Goal: Task Accomplishment & Management: Use online tool/utility

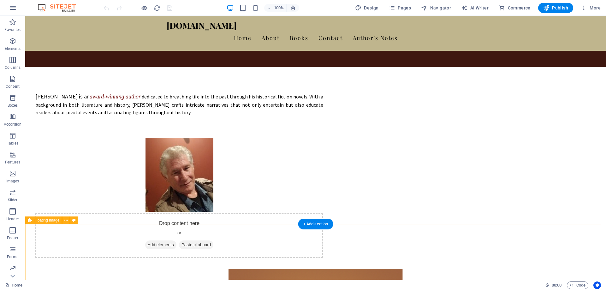
scroll to position [253, 0]
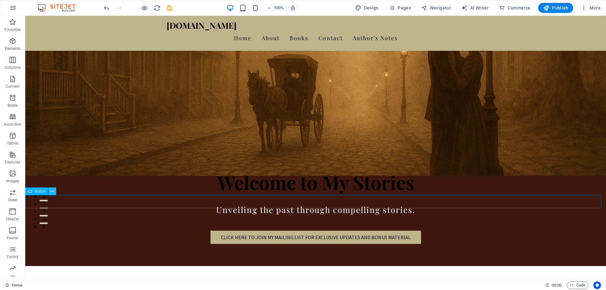
click at [54, 192] on icon at bounding box center [52, 191] width 3 height 7
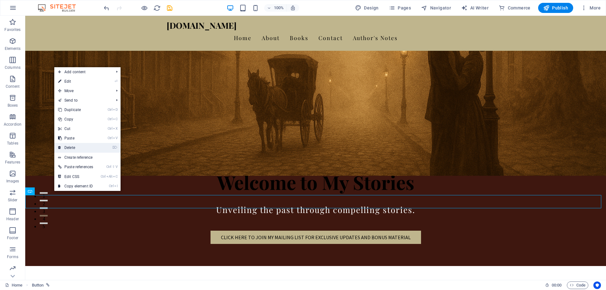
click at [72, 148] on link "⌦ Delete" at bounding box center [75, 147] width 43 height 9
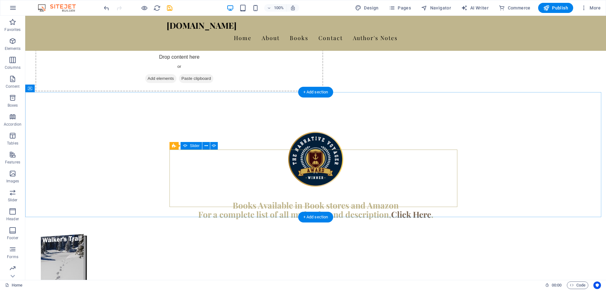
scroll to position [442, 0]
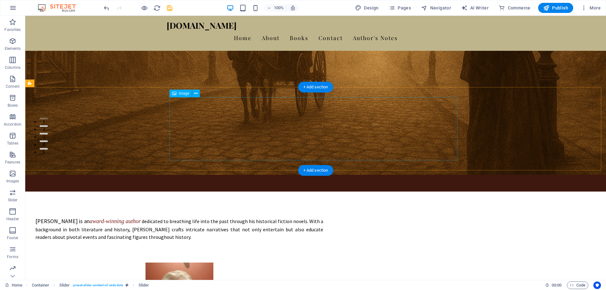
scroll to position [63, 0]
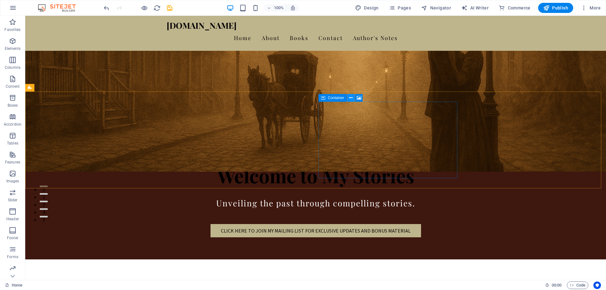
click at [352, 97] on icon at bounding box center [350, 98] width 3 height 7
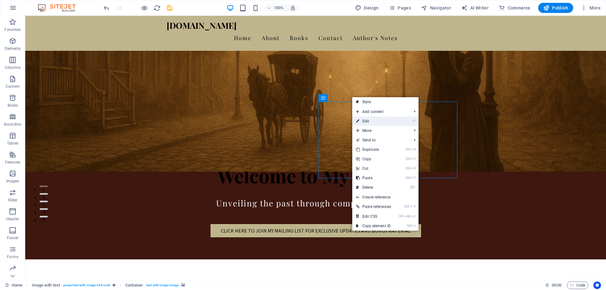
click at [369, 119] on link "⏎ Edit" at bounding box center [373, 121] width 43 height 9
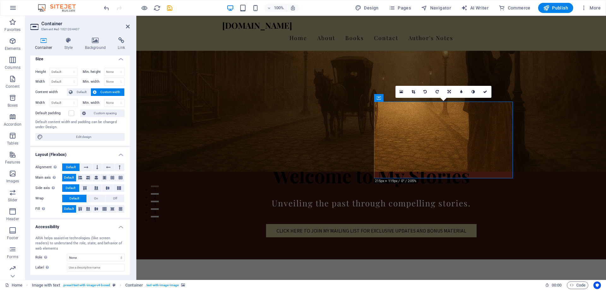
scroll to position [0, 0]
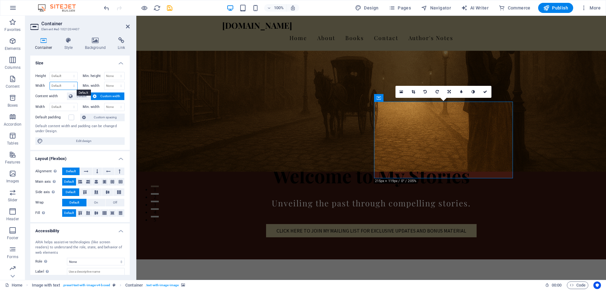
click at [74, 86] on select "Default px rem % em vh vw" at bounding box center [63, 86] width 27 height 8
select select "%"
click at [68, 82] on select "Default px rem % em vh vw" at bounding box center [63, 86] width 27 height 8
type input "43.65"
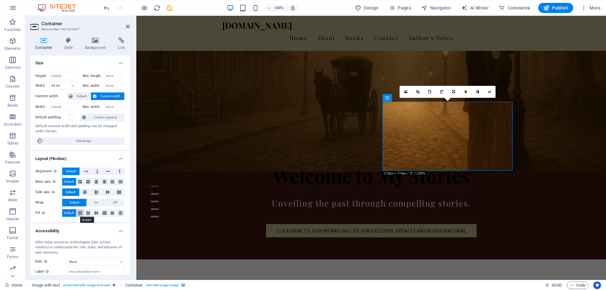
click at [79, 212] on icon at bounding box center [80, 213] width 8 height 4
click at [84, 192] on icon at bounding box center [85, 192] width 8 height 4
click at [81, 182] on icon at bounding box center [80, 182] width 4 height 8
click at [110, 173] on button at bounding box center [108, 172] width 12 height 8
click at [106, 171] on icon at bounding box center [108, 172] width 4 height 8
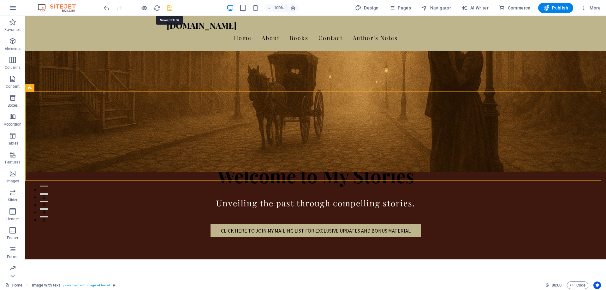
click at [169, 7] on icon "save" at bounding box center [169, 7] width 7 height 7
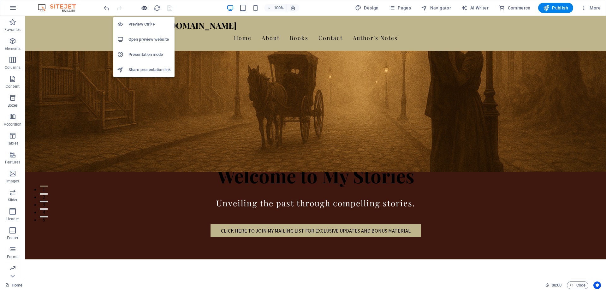
click at [144, 7] on icon "button" at bounding box center [144, 7] width 7 height 7
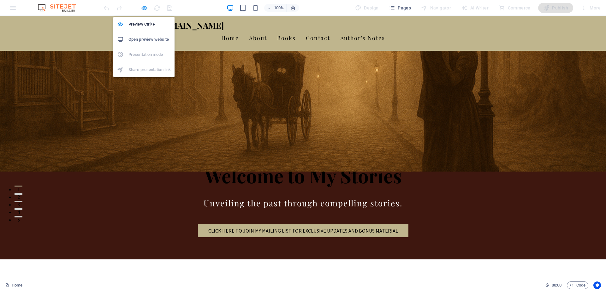
click at [145, 8] on icon "button" at bounding box center [144, 7] width 7 height 7
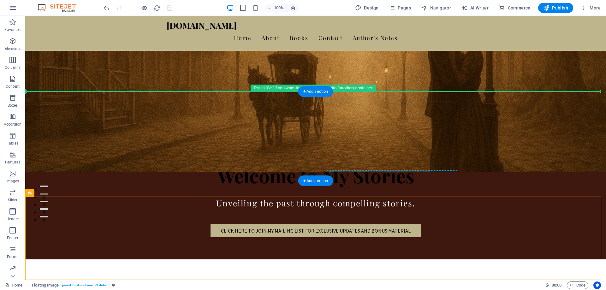
drag, startPoint x: 321, startPoint y: 234, endPoint x: 348, endPoint y: 135, distance: 103.0
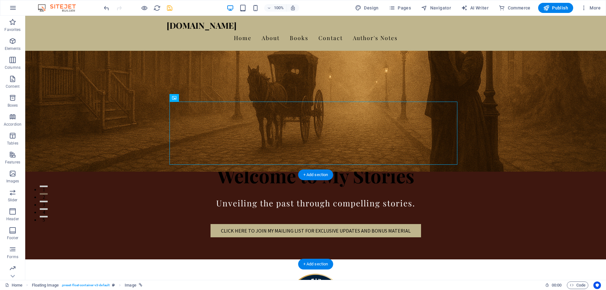
drag, startPoint x: 319, startPoint y: 131, endPoint x: 344, endPoint y: 212, distance: 84.3
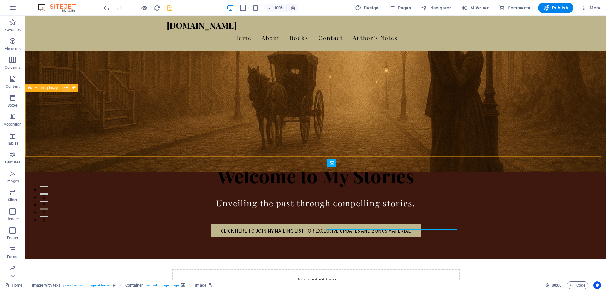
click at [66, 88] on icon at bounding box center [65, 88] width 3 height 7
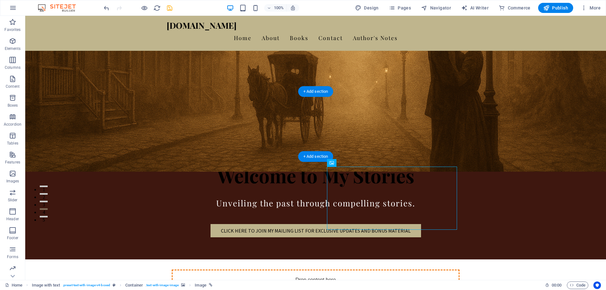
drag, startPoint x: 383, startPoint y: 198, endPoint x: 307, endPoint y: 135, distance: 99.3
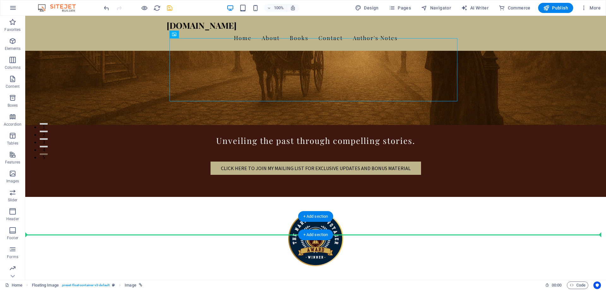
scroll to position [127, 0]
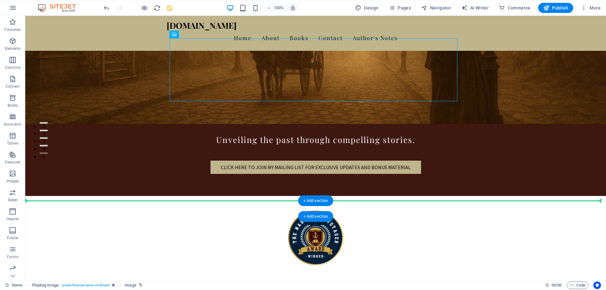
drag, startPoint x: 203, startPoint y: 116, endPoint x: 209, endPoint y: 203, distance: 87.4
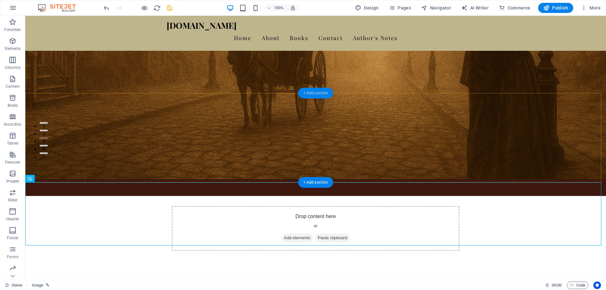
click at [311, 94] on div "+ Add section" at bounding box center [315, 93] width 35 height 11
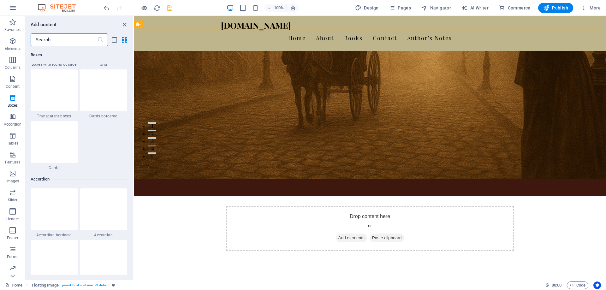
scroll to position [1894, 0]
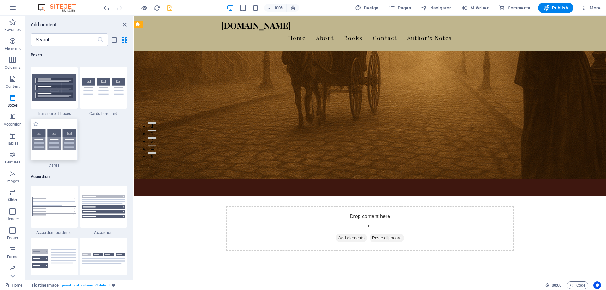
click at [56, 146] on img at bounding box center [54, 139] width 44 height 21
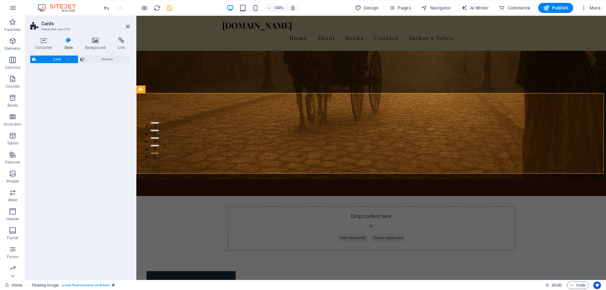
select select "rem"
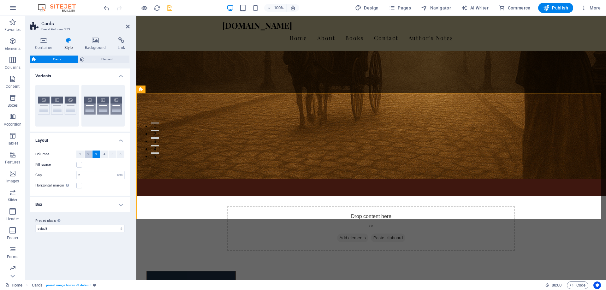
click at [89, 153] on span "2" at bounding box center [88, 155] width 2 height 8
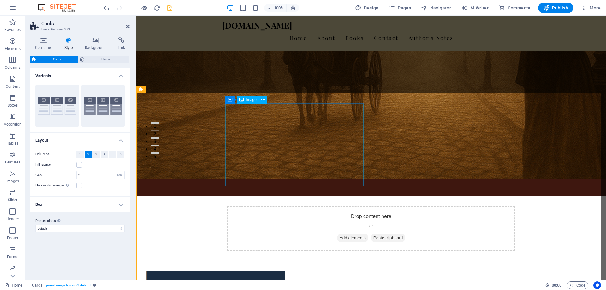
select select "%"
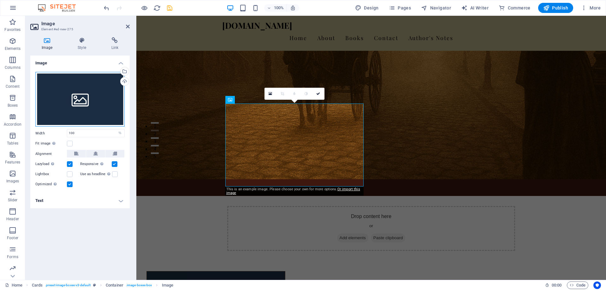
click at [89, 105] on div "Drag files here, click to choose files or select files from Files or our free s…" at bounding box center [79, 99] width 89 height 55
click at [89, 105] on body "[DOMAIN_NAME] Home Favorites Elements Columns Content Boxes Accordion Tables Fe…" at bounding box center [303, 145] width 606 height 290
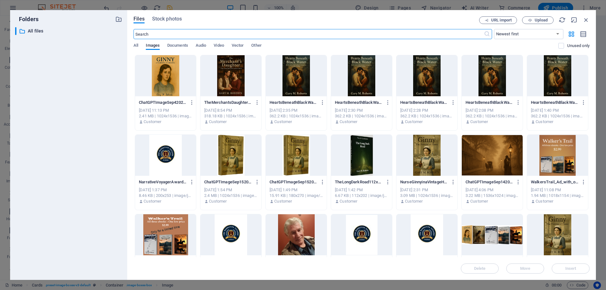
click at [296, 237] on div at bounding box center [296, 234] width 61 height 41
click at [296, 237] on div "1" at bounding box center [296, 234] width 61 height 41
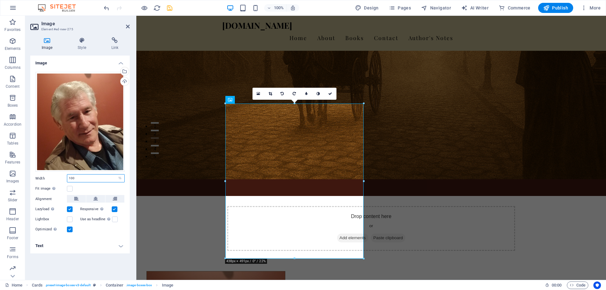
drag, startPoint x: 83, startPoint y: 176, endPoint x: 66, endPoint y: 179, distance: 17.7
click at [66, 179] on div "Width 100 Default auto px rem % em vh vw" at bounding box center [79, 178] width 89 height 8
type input "50"
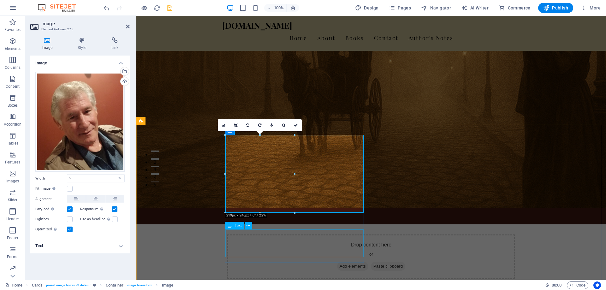
scroll to position [95, 0]
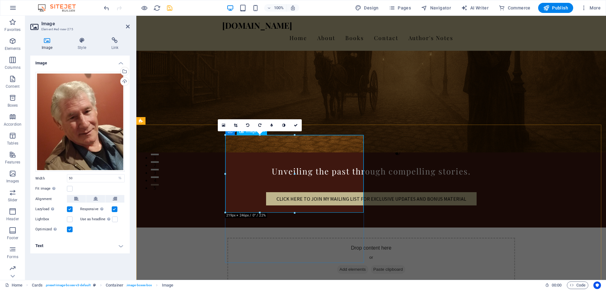
click at [96, 198] on icon at bounding box center [95, 199] width 4 height 8
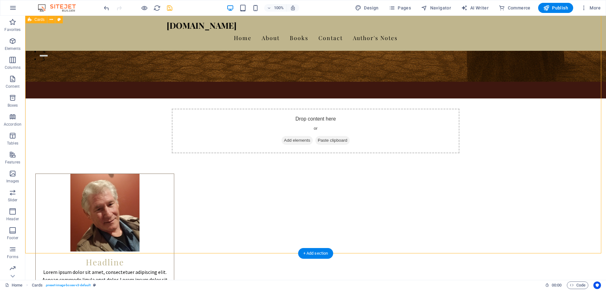
scroll to position [221, 0]
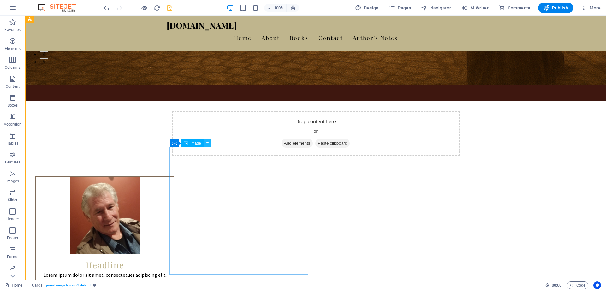
click at [209, 143] on icon at bounding box center [207, 143] width 3 height 7
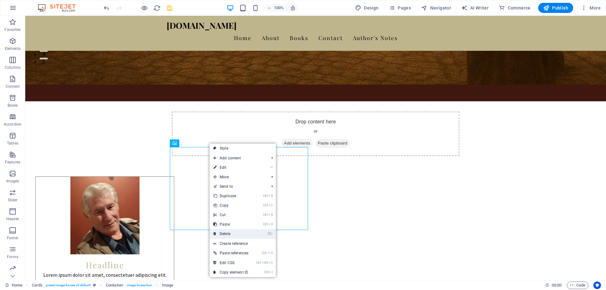
click at [225, 234] on link "⌦ Delete" at bounding box center [231, 233] width 43 height 9
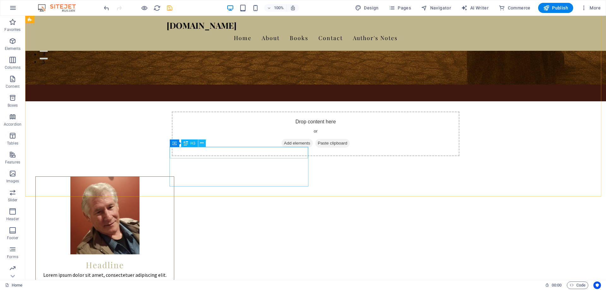
click at [201, 143] on icon at bounding box center [201, 143] width 3 height 7
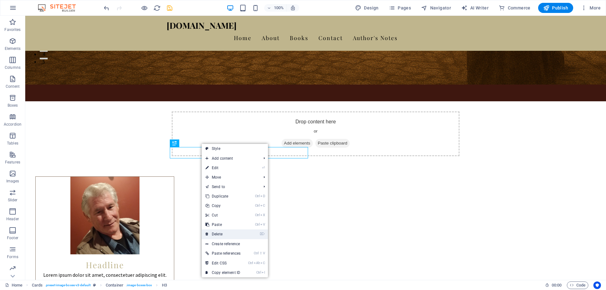
click at [215, 233] on link "⌦ Delete" at bounding box center [223, 234] width 43 height 9
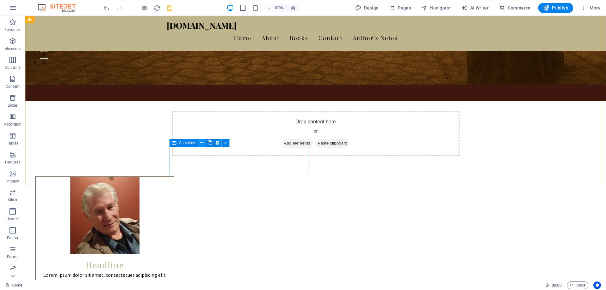
click at [201, 143] on icon at bounding box center [201, 143] width 3 height 7
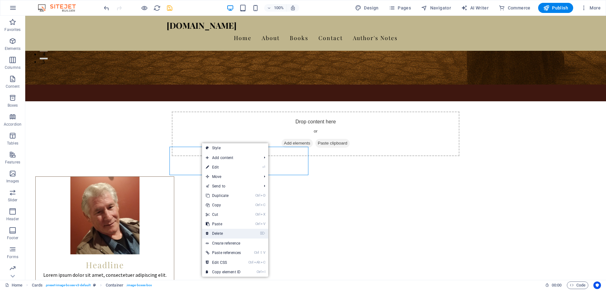
click at [219, 232] on link "⌦ Delete" at bounding box center [223, 233] width 43 height 9
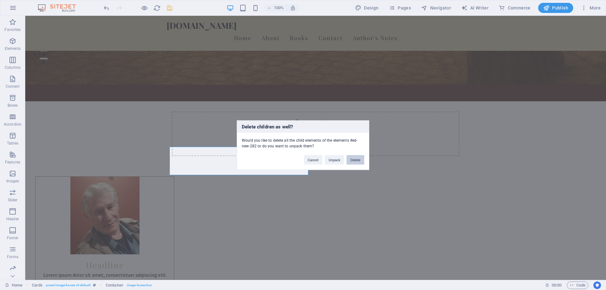
click at [355, 163] on button "Delete" at bounding box center [356, 159] width 18 height 9
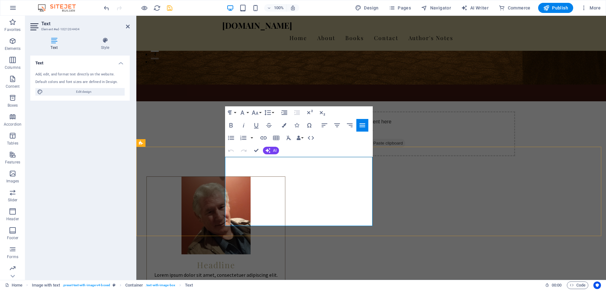
drag, startPoint x: 225, startPoint y: 176, endPoint x: 356, endPoint y: 213, distance: 136.1
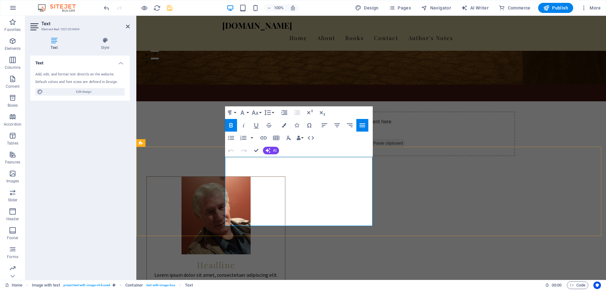
copy p "[PERSON_NAME] is an award-winning author dedicated to breathing life into the p…"
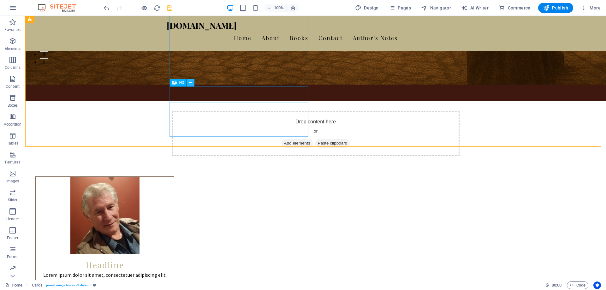
click at [191, 84] on icon at bounding box center [190, 83] width 3 height 7
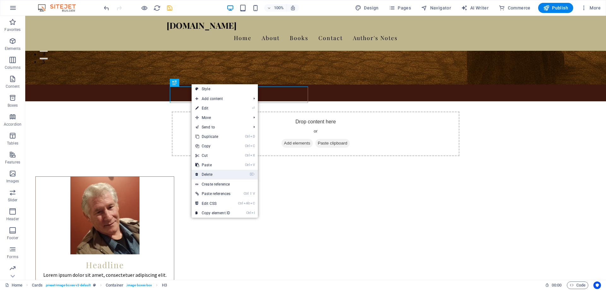
click at [207, 174] on link "⌦ Delete" at bounding box center [213, 174] width 43 height 9
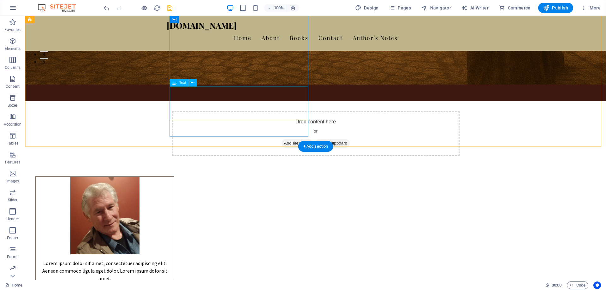
click at [174, 254] on div "Lorem ipsum dolor sit amet, consectetuer adipiscing elit. Aenean commodo ligula…" at bounding box center [105, 270] width 138 height 33
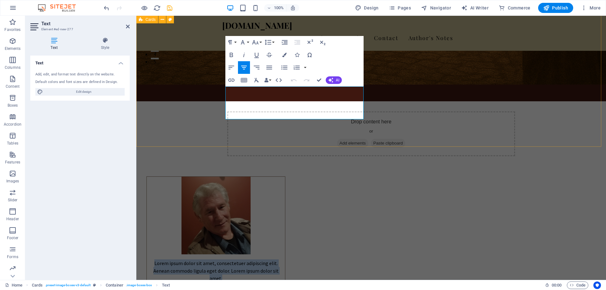
drag, startPoint x: 308, startPoint y: 113, endPoint x: 209, endPoint y: 92, distance: 100.7
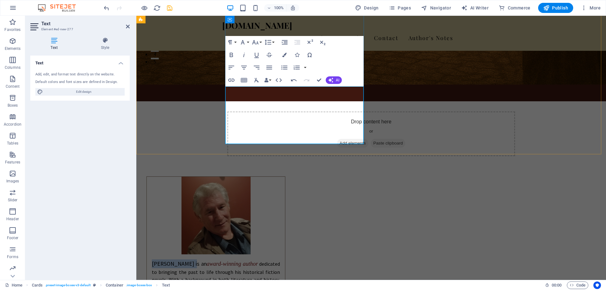
drag, startPoint x: 231, startPoint y: 94, endPoint x: 285, endPoint y: 94, distance: 54.6
click at [207, 260] on strong "[PERSON_NAME] is an" at bounding box center [179, 263] width 55 height 7
click at [260, 42] on button "Font Size" at bounding box center [257, 42] width 12 height 13
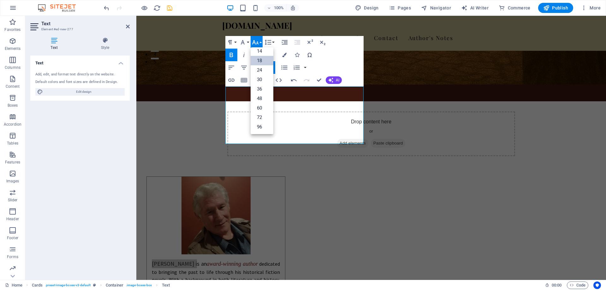
scroll to position [51, 0]
click at [257, 69] on link "24" at bounding box center [262, 69] width 23 height 9
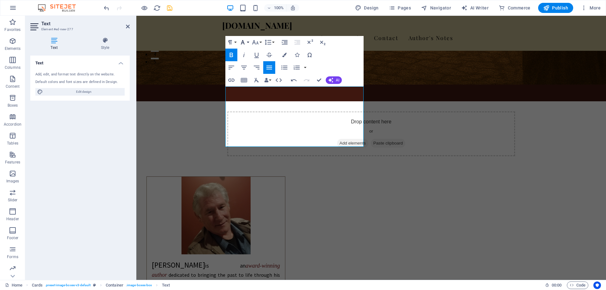
click at [248, 42] on button "Font Family" at bounding box center [244, 42] width 12 height 13
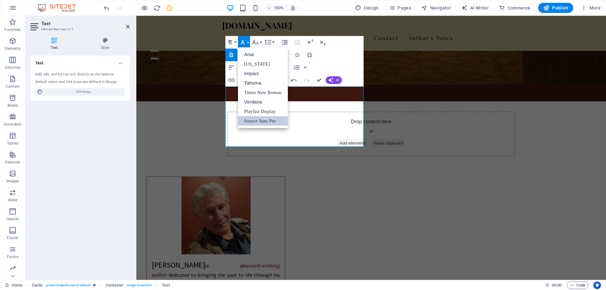
scroll to position [0, 0]
click at [251, 90] on link "Times New Roman" at bounding box center [263, 92] width 50 height 9
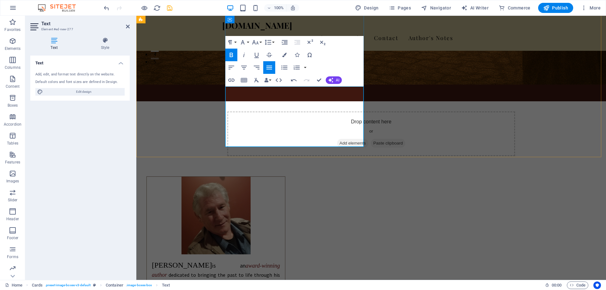
click at [212, 261] on span "[PERSON_NAME]" at bounding box center [182, 265] width 60 height 8
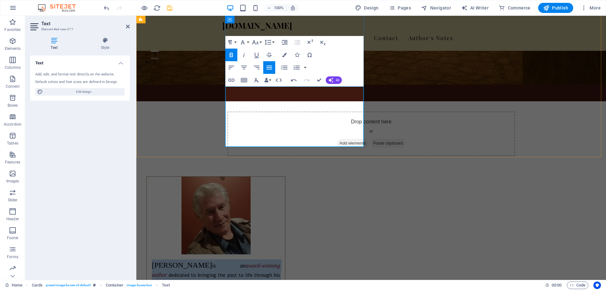
drag, startPoint x: 231, startPoint y: 96, endPoint x: 332, endPoint y: 135, distance: 107.4
click at [280, 260] on p "[PERSON_NAME] is an award-winning author dedicated to bringing the past to life…" at bounding box center [216, 289] width 128 height 58
click at [246, 67] on icon "button" at bounding box center [244, 68] width 8 height 8
click at [280, 260] on p "[PERSON_NAME] is an award-winning author dedicated to bringing the past to life…" at bounding box center [216, 289] width 128 height 58
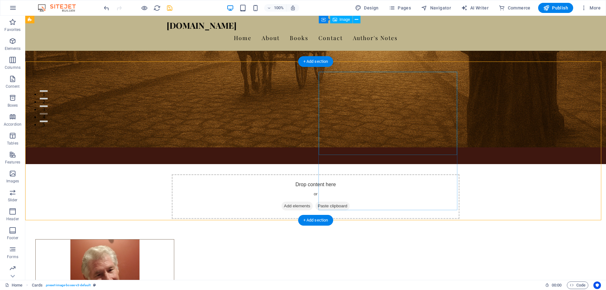
scroll to position [158, 0]
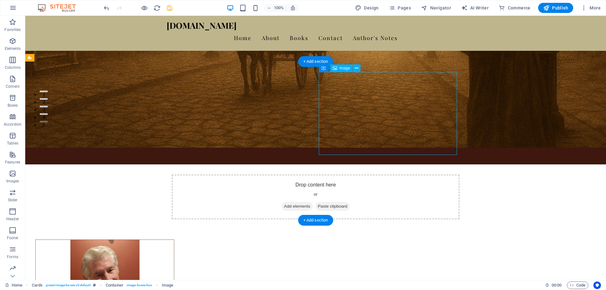
select select "%"
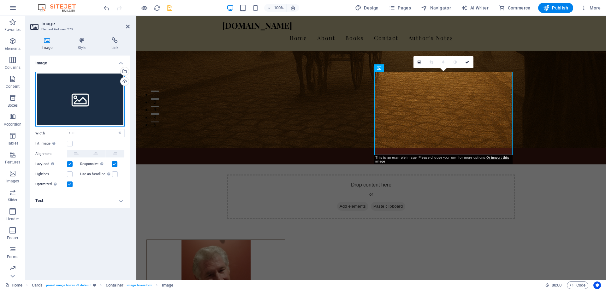
click at [64, 87] on div "Drag files here, click to choose files or select files from Files or our free s…" at bounding box center [79, 99] width 89 height 55
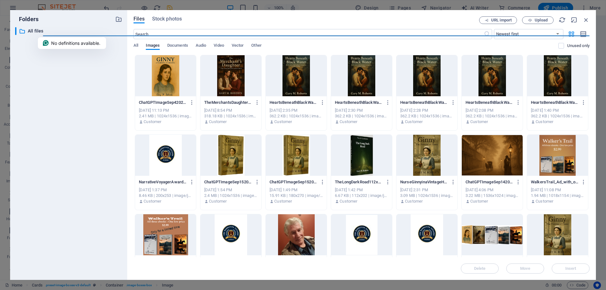
click at [166, 155] on div at bounding box center [165, 155] width 61 height 41
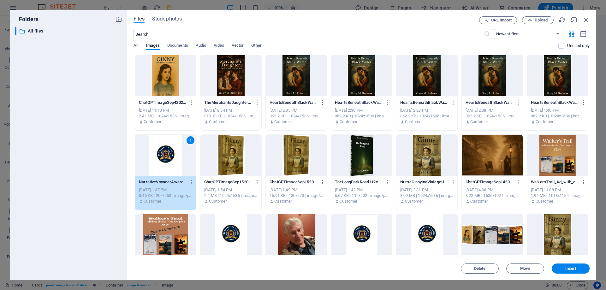
click at [166, 155] on div "1" at bounding box center [165, 155] width 61 height 41
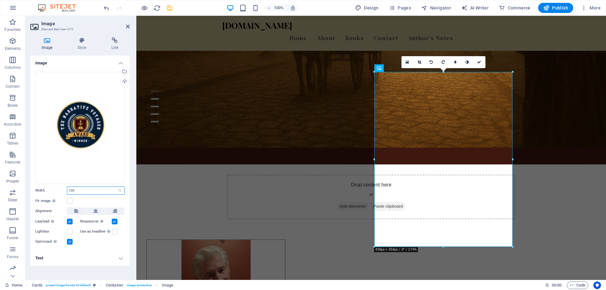
drag, startPoint x: 81, startPoint y: 188, endPoint x: 64, endPoint y: 188, distance: 17.4
click at [64, 188] on div "Width 100 Default auto px rem % em vh vw" at bounding box center [79, 191] width 89 height 8
type input "50"
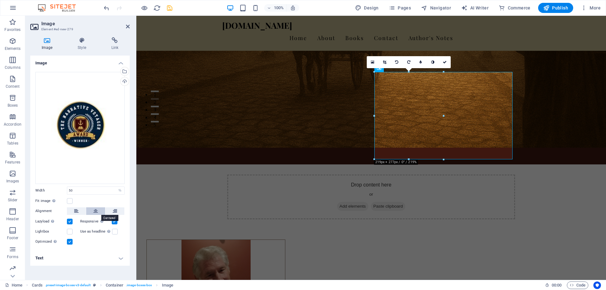
click at [95, 209] on icon at bounding box center [95, 211] width 4 height 8
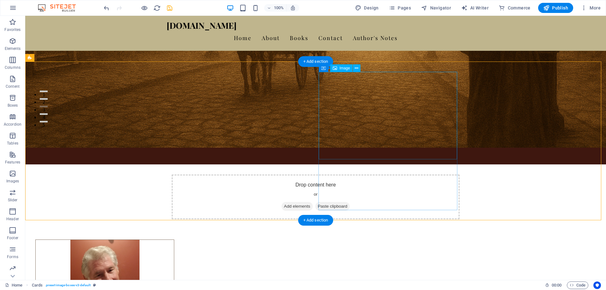
select select "%"
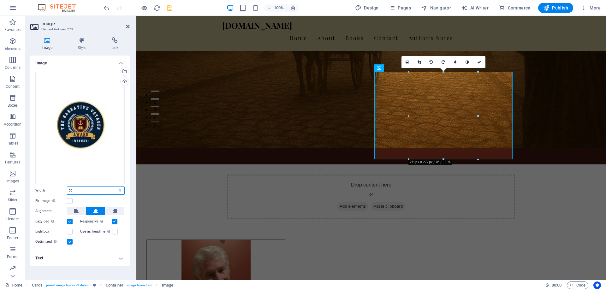
drag, startPoint x: 79, startPoint y: 189, endPoint x: 57, endPoint y: 184, distance: 23.0
click at [57, 184] on div "Drag files here, click to choose files or select files from Files or our free s…" at bounding box center [79, 159] width 99 height 184
type input "75"
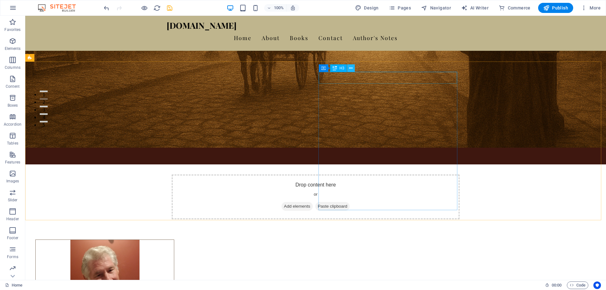
click at [349, 68] on icon at bounding box center [350, 68] width 3 height 7
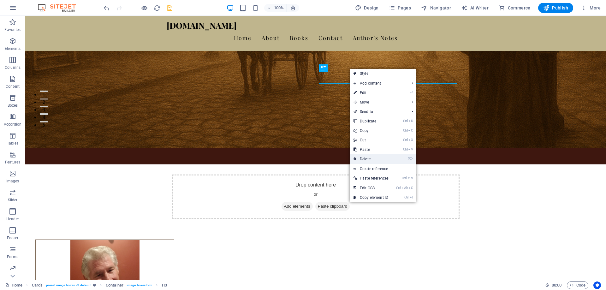
click at [367, 159] on link "⌦ Delete" at bounding box center [371, 158] width 43 height 9
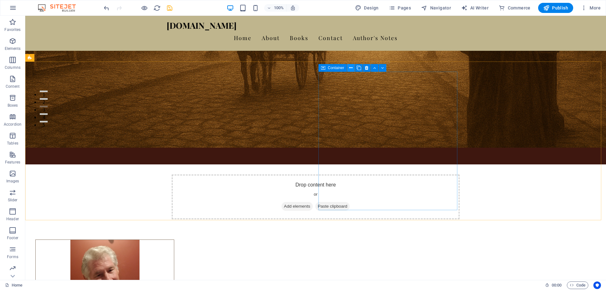
click at [351, 68] on icon at bounding box center [350, 68] width 3 height 7
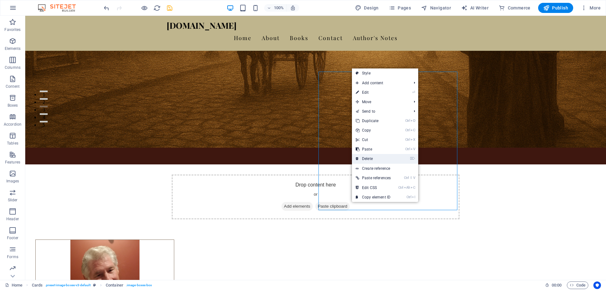
click at [365, 158] on link "⌦ Delete" at bounding box center [373, 158] width 43 height 9
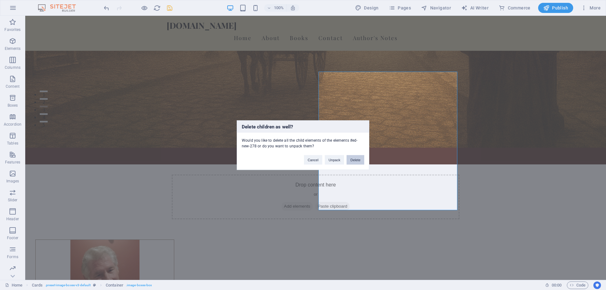
click at [356, 158] on button "Delete" at bounding box center [356, 159] width 18 height 9
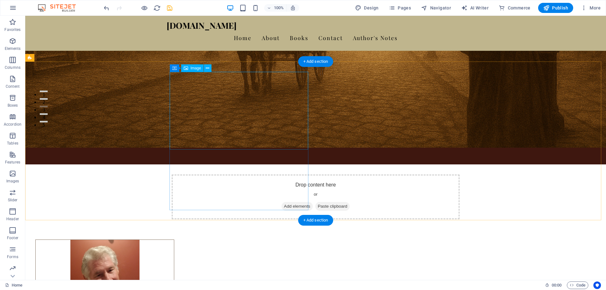
click at [174, 240] on figure at bounding box center [105, 279] width 138 height 78
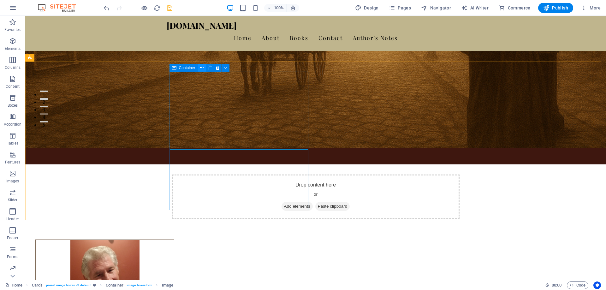
click at [202, 69] on icon at bounding box center [201, 68] width 3 height 7
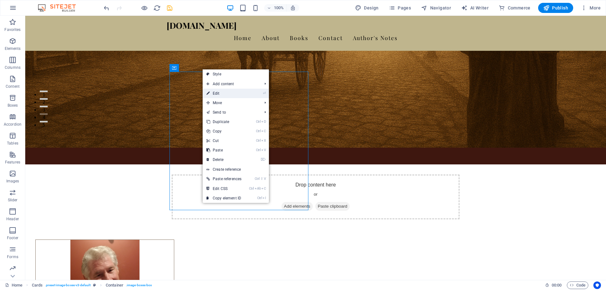
click at [213, 94] on link "⏎ Edit" at bounding box center [224, 93] width 43 height 9
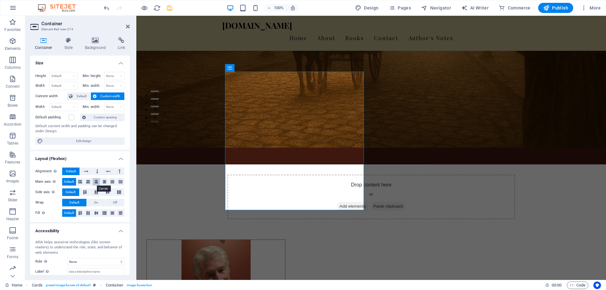
click at [95, 180] on icon at bounding box center [96, 182] width 4 height 8
click at [97, 193] on icon at bounding box center [97, 192] width 8 height 4
click at [86, 171] on icon at bounding box center [86, 172] width 4 height 8
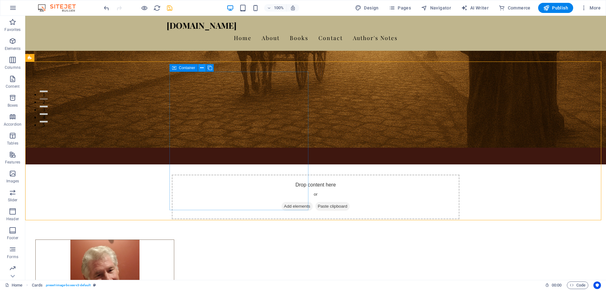
click at [202, 69] on icon at bounding box center [201, 68] width 3 height 7
click at [201, 68] on icon at bounding box center [201, 68] width 3 height 7
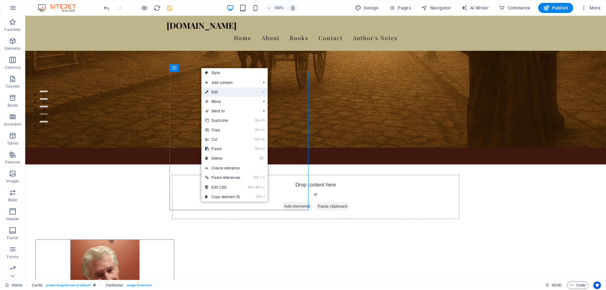
click at [215, 92] on link "⏎ Edit" at bounding box center [222, 91] width 43 height 9
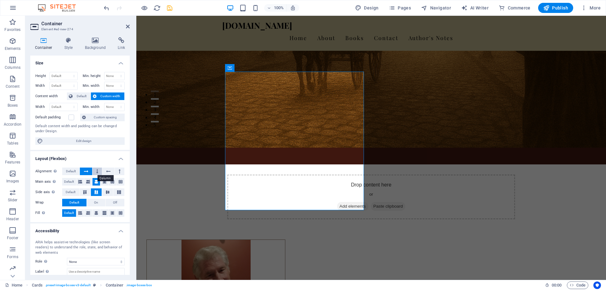
click at [96, 172] on icon at bounding box center [97, 172] width 2 height 8
click at [89, 172] on button at bounding box center [86, 172] width 12 height 8
click at [119, 182] on icon at bounding box center [121, 182] width 4 height 8
click at [118, 191] on icon at bounding box center [119, 192] width 8 height 4
click at [121, 213] on icon at bounding box center [121, 213] width 4 height 8
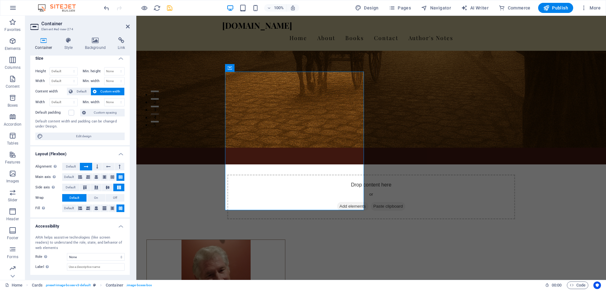
scroll to position [0, 0]
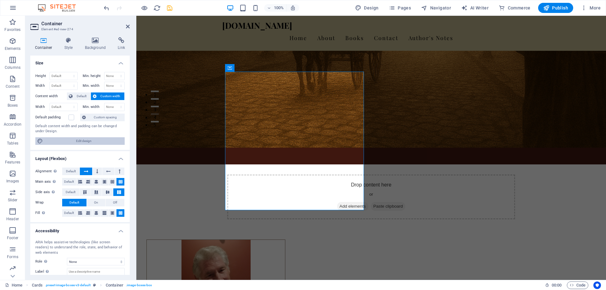
click at [86, 141] on span "Edit design" at bounding box center [84, 141] width 78 height 8
select select "px"
select select "400"
select select "px"
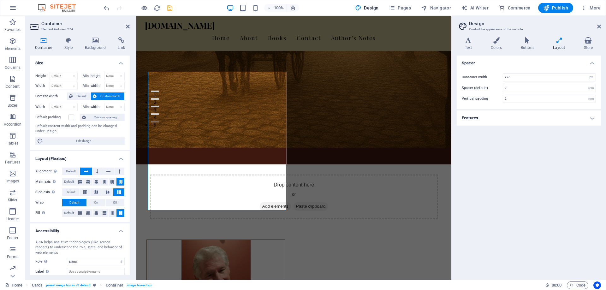
click at [593, 118] on h4 "Features" at bounding box center [529, 118] width 144 height 15
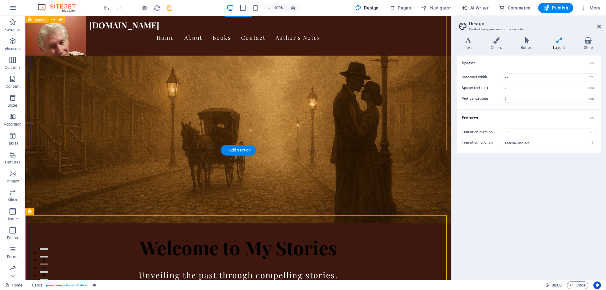
scroll to position [95, 0]
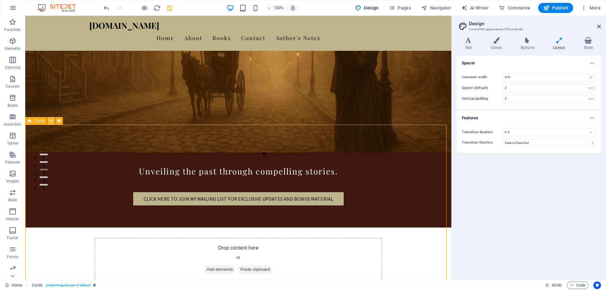
click at [52, 120] on icon at bounding box center [51, 121] width 3 height 7
click at [52, 122] on icon at bounding box center [51, 121] width 3 height 7
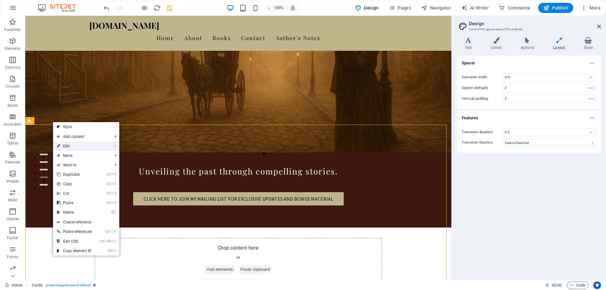
click at [63, 147] on link "⏎ Edit" at bounding box center [74, 145] width 43 height 9
select select "rem"
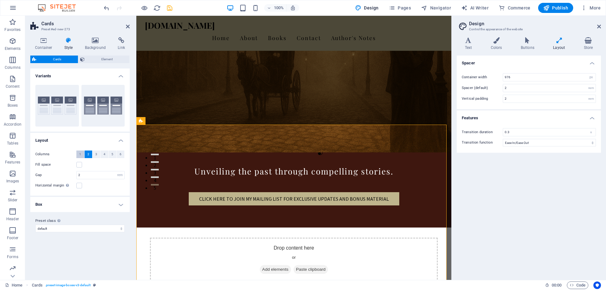
click at [80, 153] on span "1" at bounding box center [80, 155] width 2 height 8
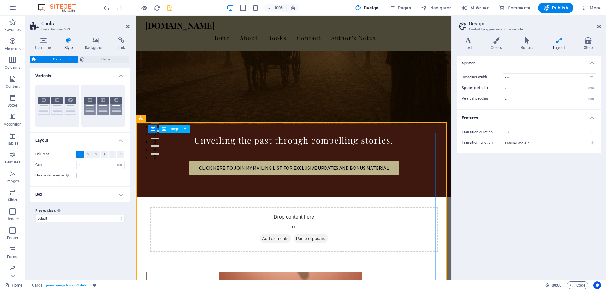
scroll to position [127, 0]
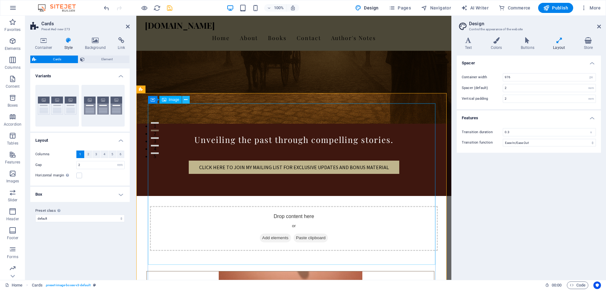
click at [186, 99] on icon at bounding box center [185, 100] width 3 height 7
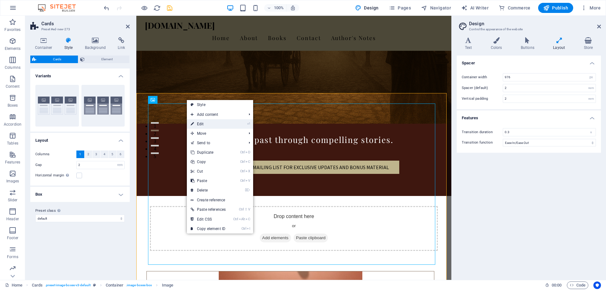
click at [197, 123] on link "⏎ Edit" at bounding box center [208, 123] width 43 height 9
select select "%"
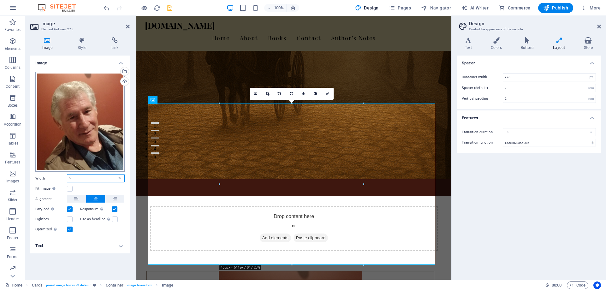
drag, startPoint x: 82, startPoint y: 177, endPoint x: 37, endPoint y: 166, distance: 46.6
click at [37, 166] on div "Drag files here, click to choose files or select files from Files or our free s…" at bounding box center [79, 152] width 99 height 171
type input "20"
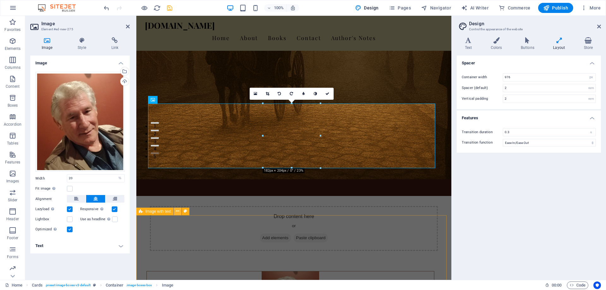
click at [176, 212] on icon at bounding box center [177, 211] width 3 height 7
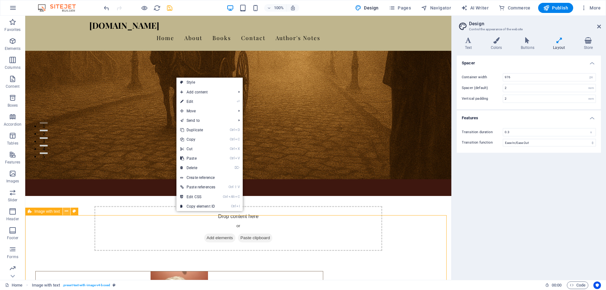
click at [67, 211] on icon at bounding box center [66, 211] width 3 height 7
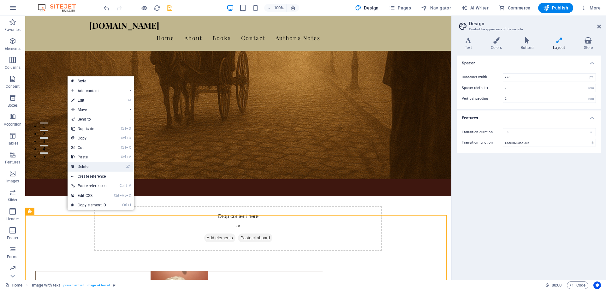
click at [93, 167] on link "⌦ Delete" at bounding box center [89, 166] width 43 height 9
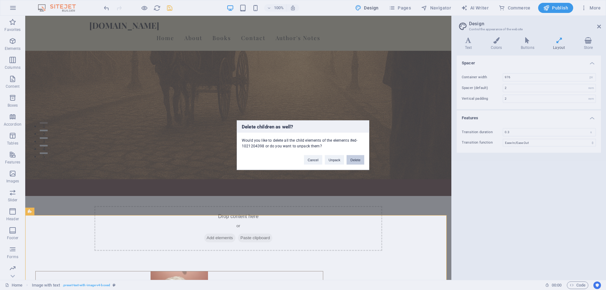
click at [354, 161] on button "Delete" at bounding box center [356, 159] width 18 height 9
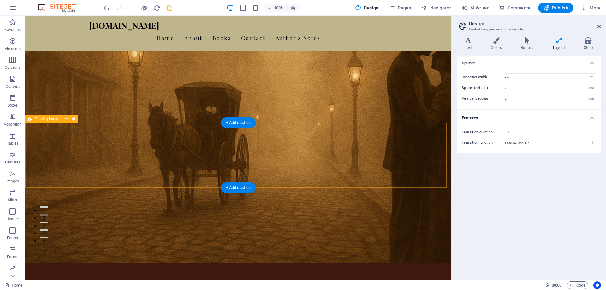
scroll to position [32, 0]
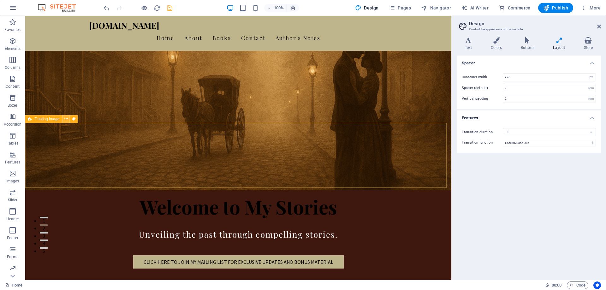
click at [66, 118] on icon at bounding box center [65, 119] width 3 height 7
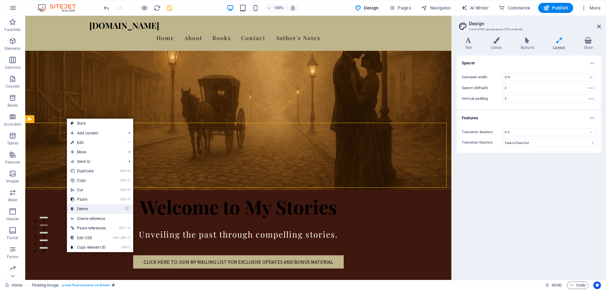
click at [84, 208] on link "⌦ Delete" at bounding box center [88, 208] width 43 height 9
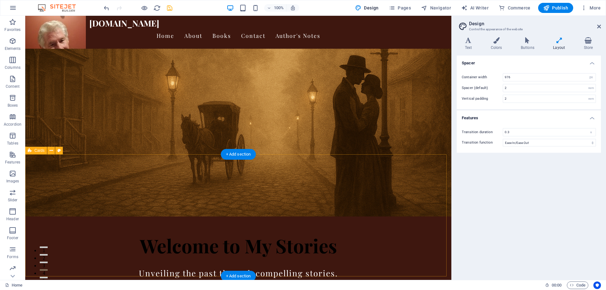
scroll to position [0, 0]
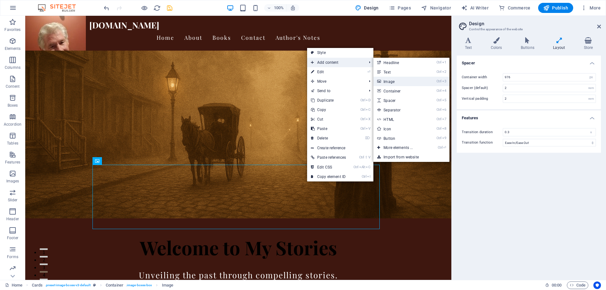
click at [388, 83] on link "Ctrl 3 Image" at bounding box center [400, 81] width 52 height 9
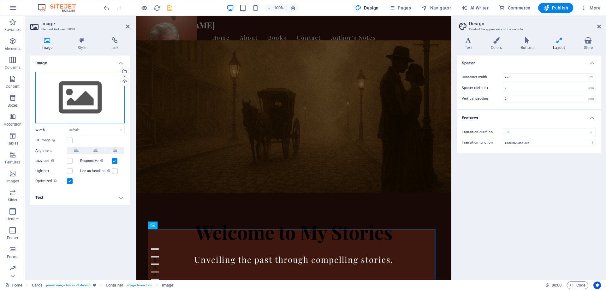
click at [85, 88] on div "Drag files here, click to choose files or select files from Files or our free s…" at bounding box center [79, 98] width 89 height 52
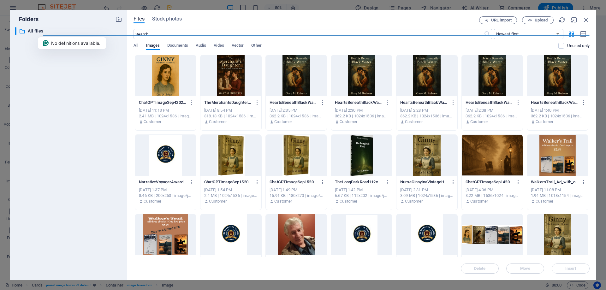
click at [167, 155] on div at bounding box center [165, 155] width 61 height 41
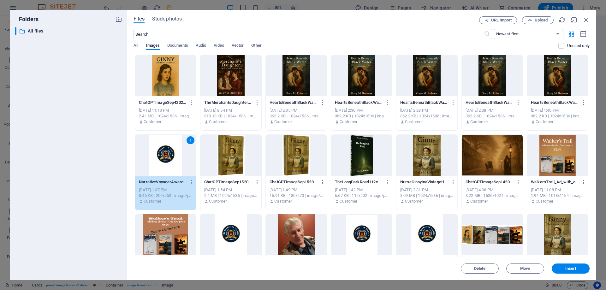
click at [167, 154] on div "1" at bounding box center [165, 155] width 61 height 41
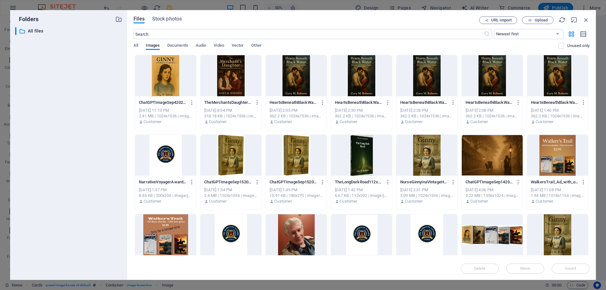
click at [167, 153] on div at bounding box center [165, 155] width 61 height 41
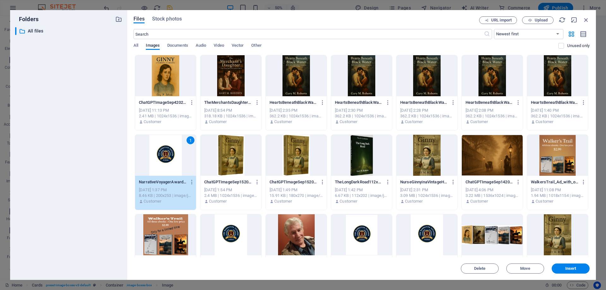
click at [167, 153] on div "1" at bounding box center [165, 155] width 61 height 41
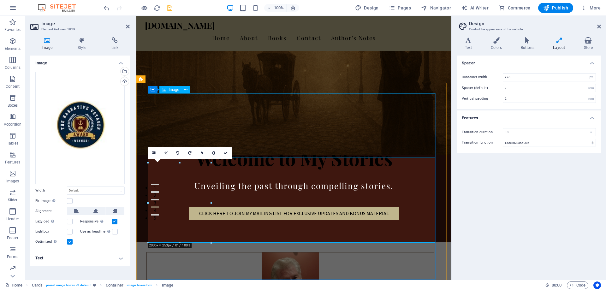
scroll to position [95, 0]
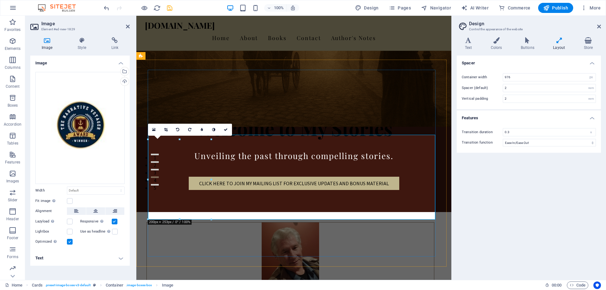
click at [364, 223] on figure at bounding box center [290, 255] width 287 height 64
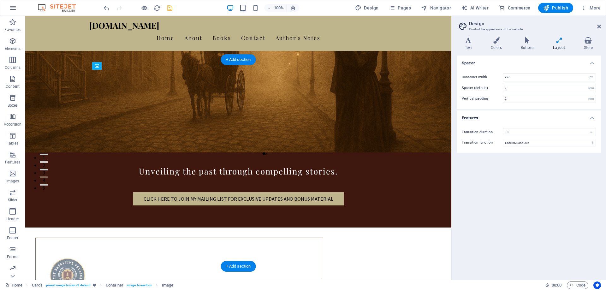
drag, startPoint x: 129, startPoint y: 150, endPoint x: 121, endPoint y: 176, distance: 27.5
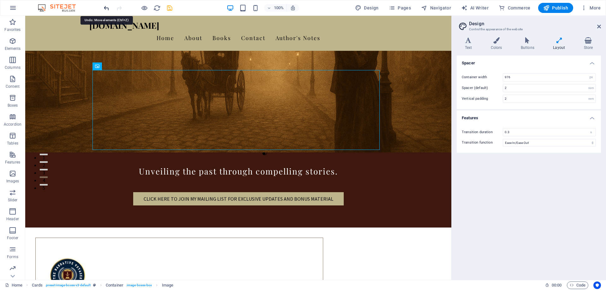
click at [107, 6] on icon "undo" at bounding box center [106, 7] width 7 height 7
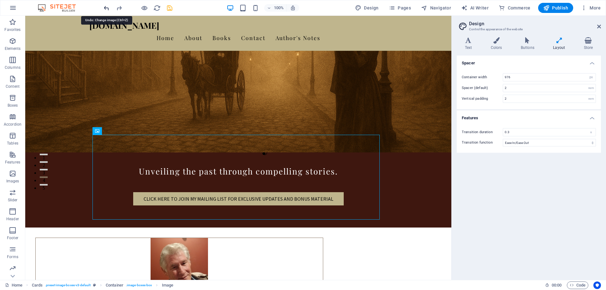
click at [105, 6] on icon "undo" at bounding box center [106, 7] width 7 height 7
click at [105, 9] on icon "undo" at bounding box center [106, 7] width 7 height 7
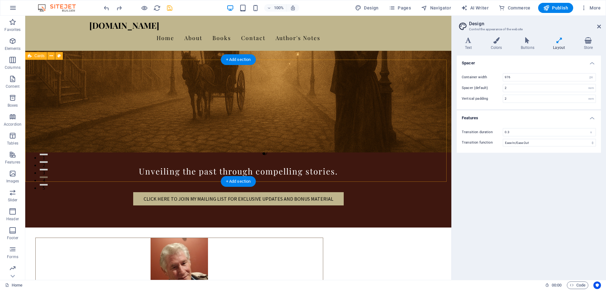
click at [435, 228] on div "[PERSON_NAME] is an award-winning author dedicated to bringing the past to life…" at bounding box center [238, 289] width 426 height 122
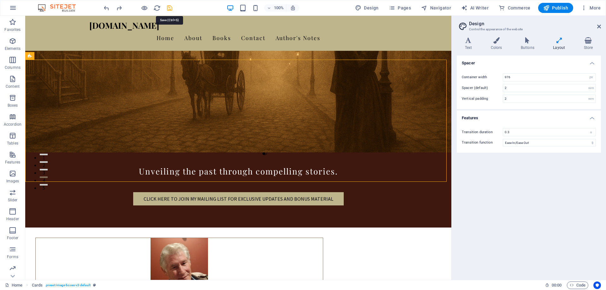
click at [168, 8] on icon "save" at bounding box center [169, 7] width 7 height 7
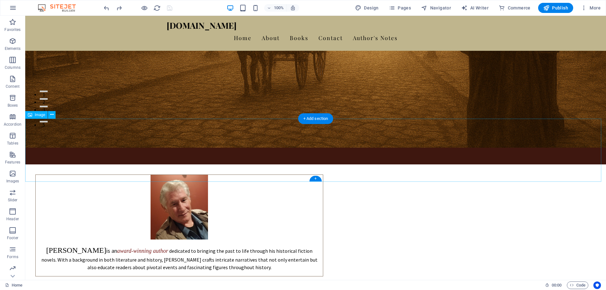
scroll to position [158, 0]
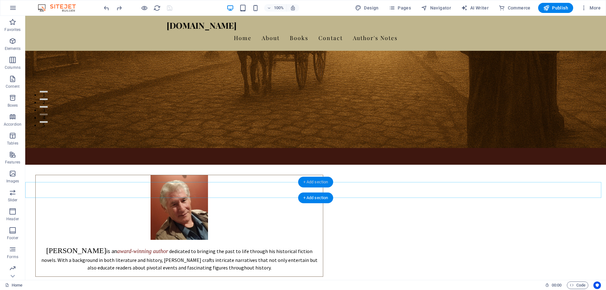
click at [310, 182] on div "+ Add section" at bounding box center [315, 182] width 35 height 11
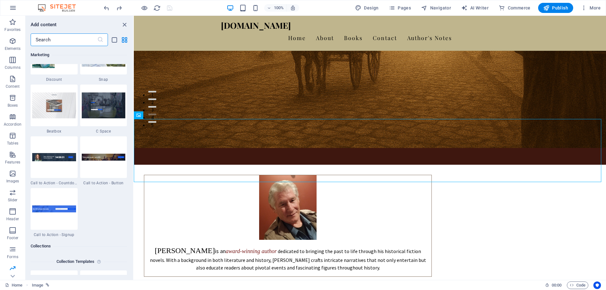
scroll to position [5588, 0]
click at [111, 160] on img at bounding box center [104, 157] width 44 height 7
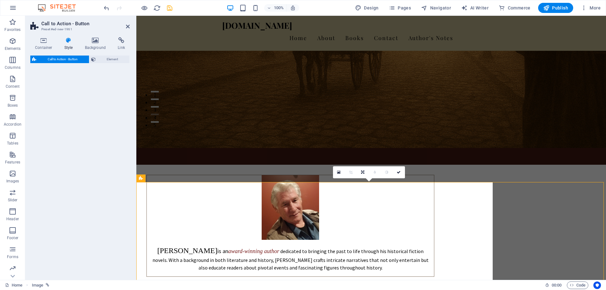
select select "rem"
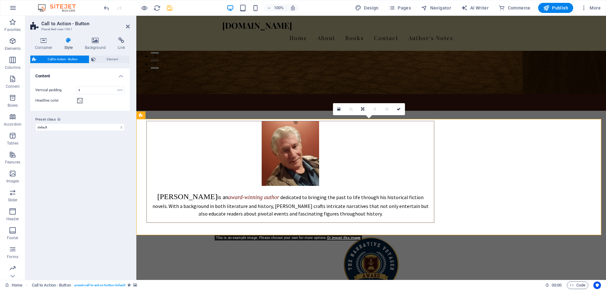
scroll to position [221, 0]
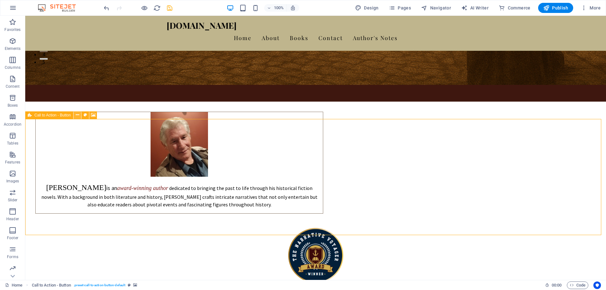
click at [76, 115] on icon at bounding box center [77, 115] width 3 height 7
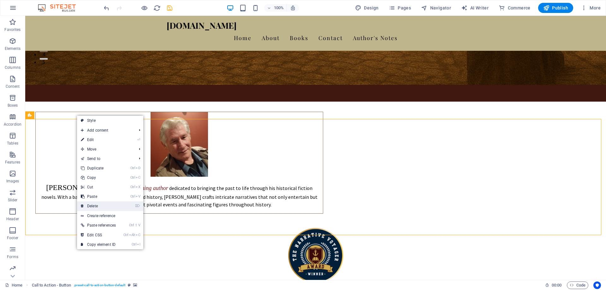
click at [98, 205] on link "⌦ Delete" at bounding box center [98, 205] width 43 height 9
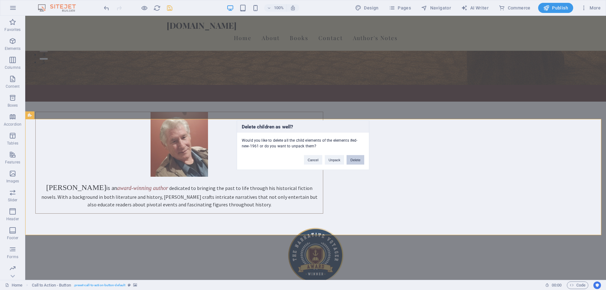
click at [357, 159] on button "Delete" at bounding box center [356, 159] width 18 height 9
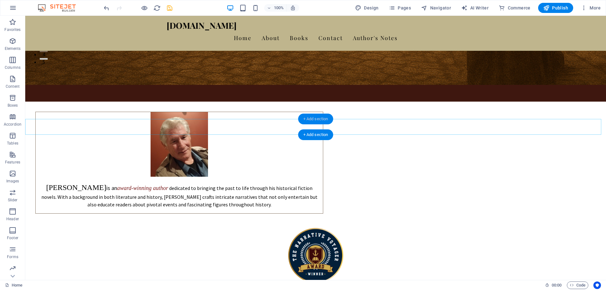
click at [317, 119] on div "+ Add section" at bounding box center [315, 119] width 35 height 11
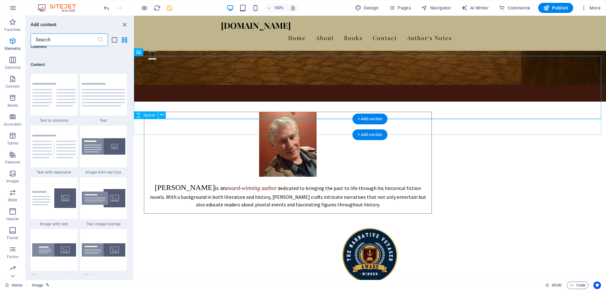
scroll to position [1105, 0]
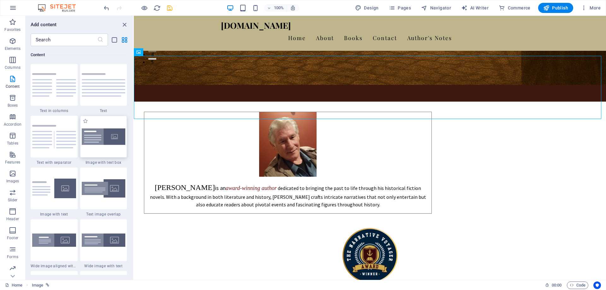
click at [108, 138] on img at bounding box center [104, 137] width 44 height 17
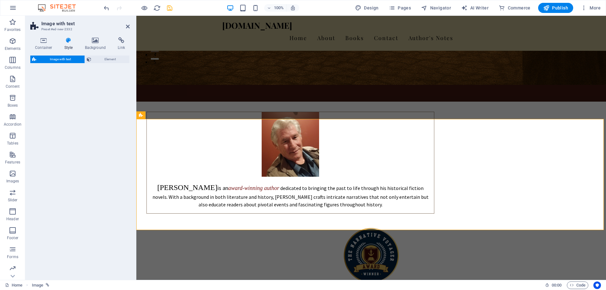
select select "rem"
select select "px"
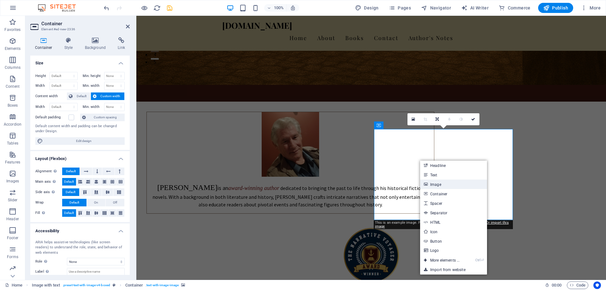
click at [432, 187] on link "Image" at bounding box center [453, 184] width 67 height 9
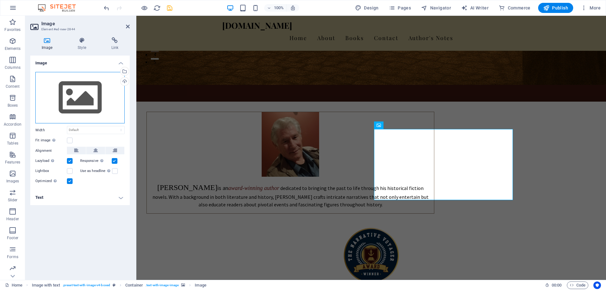
click at [97, 99] on div "Drag files here, click to choose files or select files from Files or our free s…" at bounding box center [79, 98] width 89 height 52
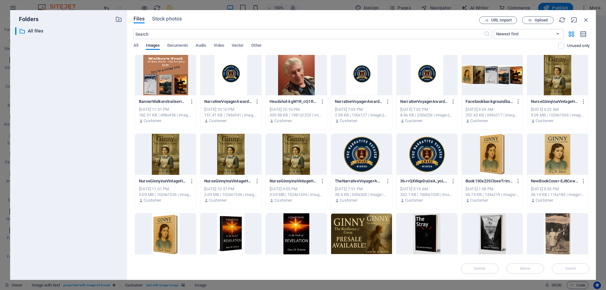
scroll to position [132, 0]
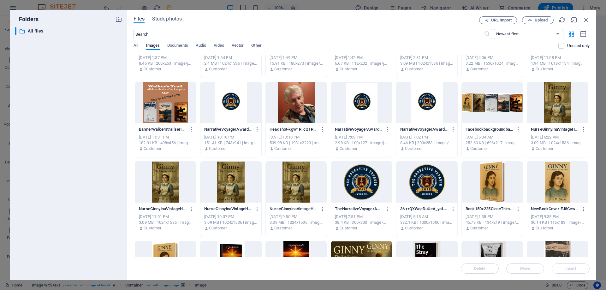
click at [493, 176] on div at bounding box center [492, 182] width 61 height 41
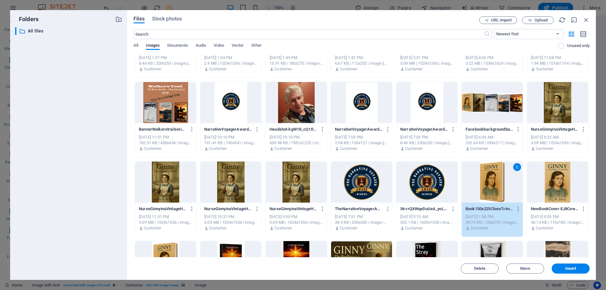
click at [493, 176] on div "1" at bounding box center [492, 182] width 61 height 41
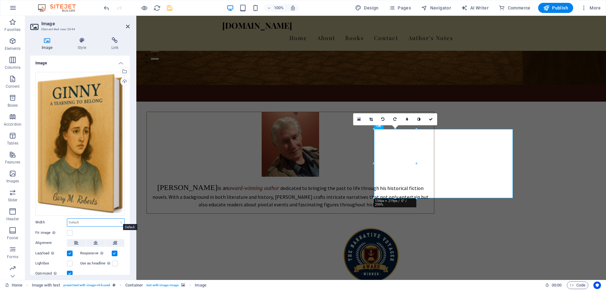
click at [84, 220] on select "Default auto px rem % em vh vw" at bounding box center [95, 223] width 57 height 8
select select "%"
click at [114, 219] on select "Default auto px rem % em vh vw" at bounding box center [95, 223] width 57 height 8
type input "50"
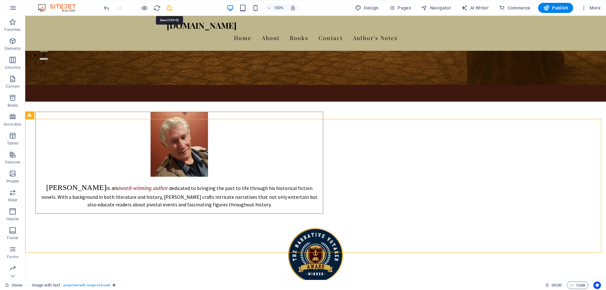
click at [167, 6] on icon "save" at bounding box center [169, 7] width 7 height 7
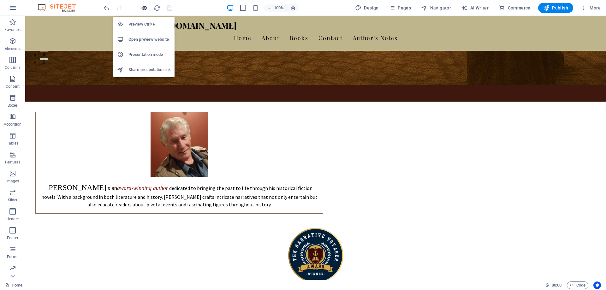
click at [144, 7] on icon "button" at bounding box center [144, 7] width 7 height 7
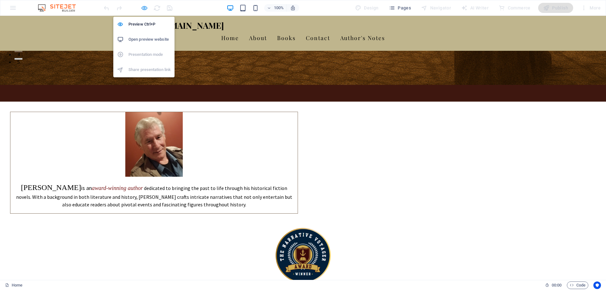
click at [144, 7] on icon "button" at bounding box center [144, 7] width 7 height 7
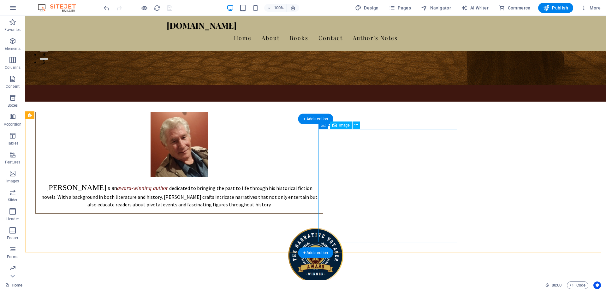
select select "%"
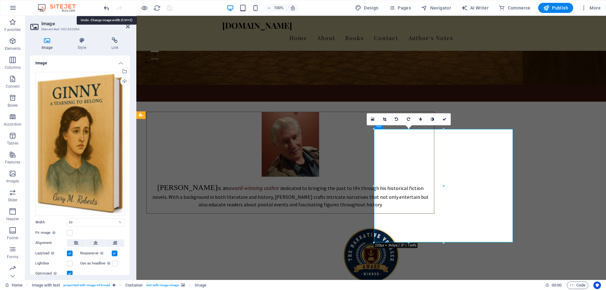
click at [108, 9] on icon "undo" at bounding box center [106, 7] width 7 height 7
type input "30.5"
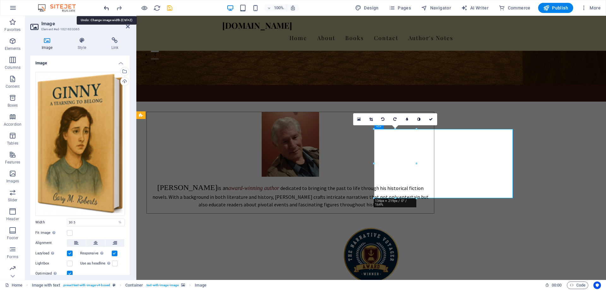
click at [108, 9] on icon "undo" at bounding box center [106, 7] width 7 height 7
select select "DISABLED_OPTION_VALUE"
click at [108, 9] on icon "undo" at bounding box center [106, 7] width 7 height 7
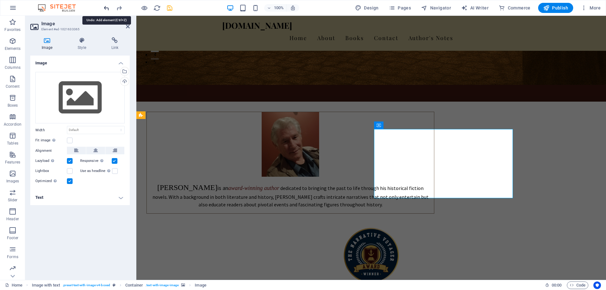
click at [108, 9] on icon "undo" at bounding box center [106, 7] width 7 height 7
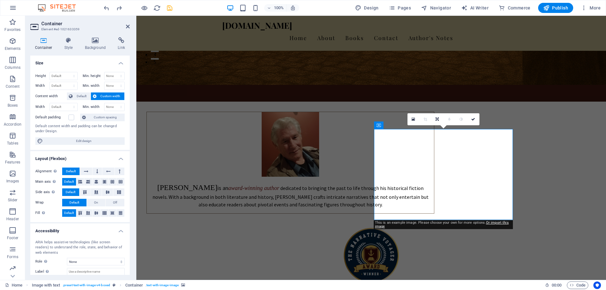
click at [94, 35] on div "Container Style Background Link Size Height Default px rem % vh vw Min. height …" at bounding box center [80, 156] width 110 height 248
click at [93, 41] on icon at bounding box center [95, 40] width 31 height 6
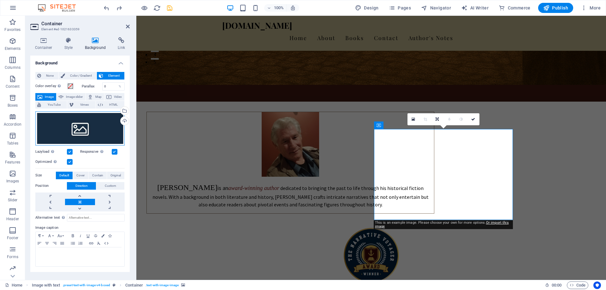
click at [78, 129] on div "Drag files here, click to choose files or select files from Files or our free s…" at bounding box center [79, 128] width 89 height 34
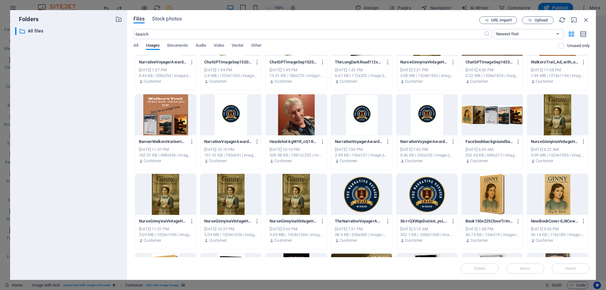
scroll to position [126, 0]
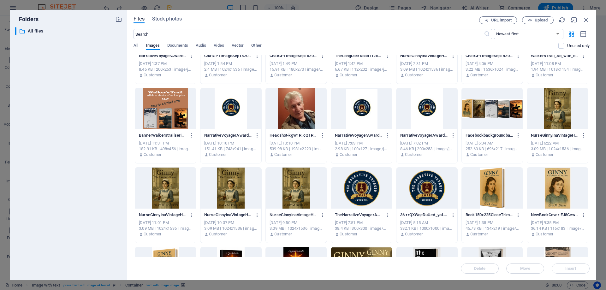
click at [495, 195] on div at bounding box center [492, 188] width 61 height 41
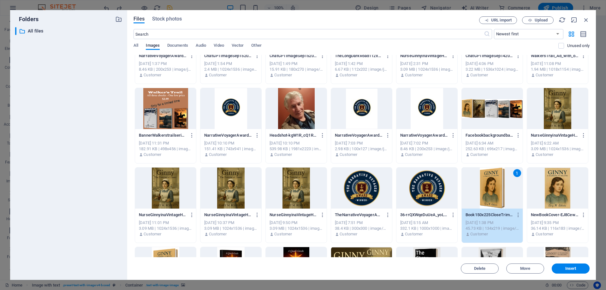
click at [495, 195] on div "1" at bounding box center [492, 188] width 61 height 41
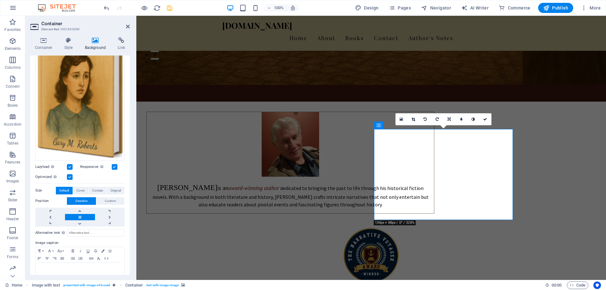
scroll to position [105, 0]
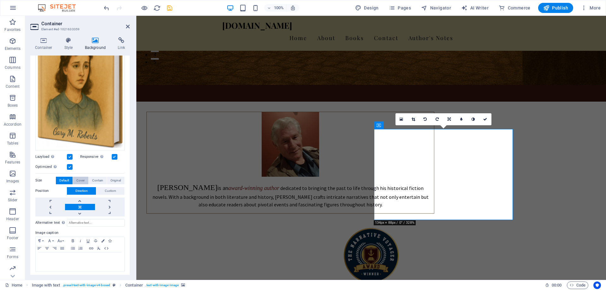
click at [80, 177] on span "Cover" at bounding box center [80, 181] width 8 height 8
click at [114, 177] on span "Original" at bounding box center [116, 181] width 10 height 8
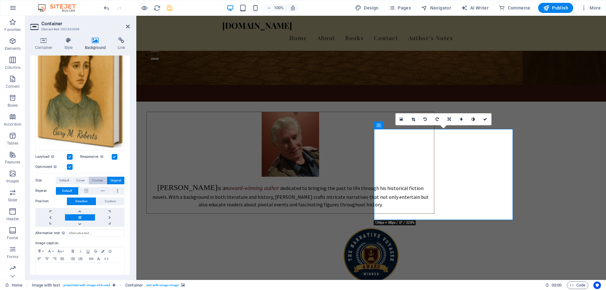
click at [94, 177] on span "Contain" at bounding box center [97, 181] width 11 height 8
click at [109, 179] on button "Original" at bounding box center [115, 181] width 17 height 8
click at [92, 177] on span "Contain" at bounding box center [97, 181] width 11 height 8
click at [81, 177] on span "Cover" at bounding box center [80, 181] width 8 height 8
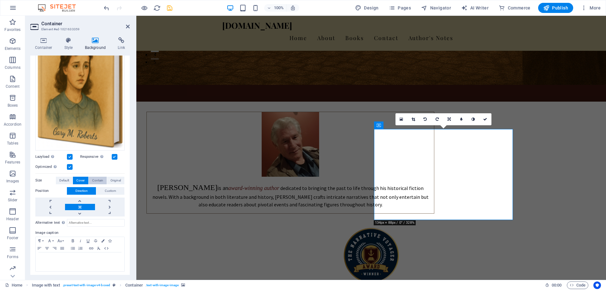
click at [100, 178] on span "Contain" at bounding box center [97, 181] width 11 height 8
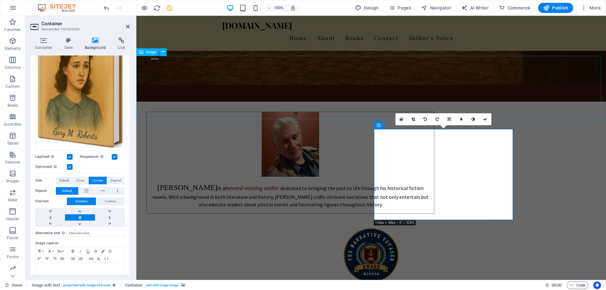
click at [256, 224] on figure at bounding box center [371, 255] width 470 height 63
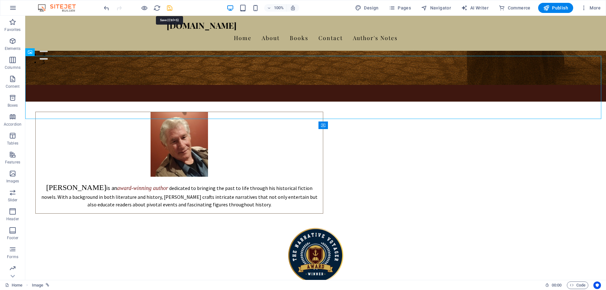
click at [170, 7] on icon "save" at bounding box center [169, 7] width 7 height 7
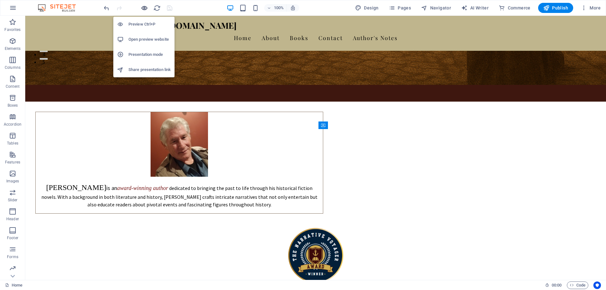
click at [145, 8] on icon "button" at bounding box center [144, 7] width 7 height 7
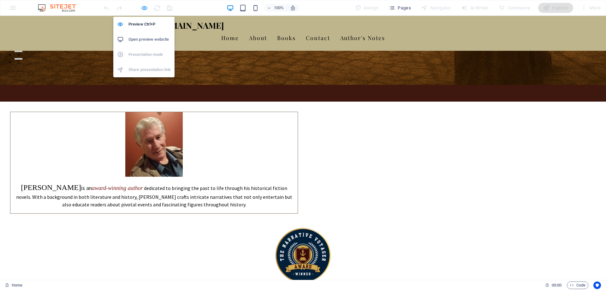
click at [145, 8] on icon "button" at bounding box center [144, 7] width 7 height 7
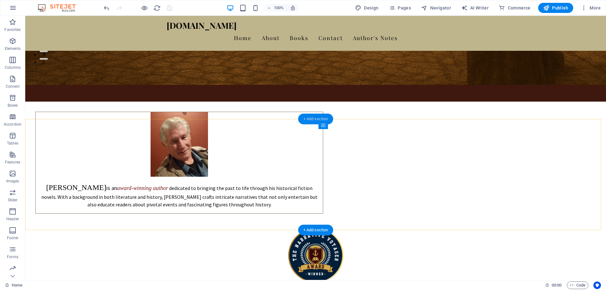
click at [310, 118] on div "+ Add section" at bounding box center [315, 119] width 35 height 11
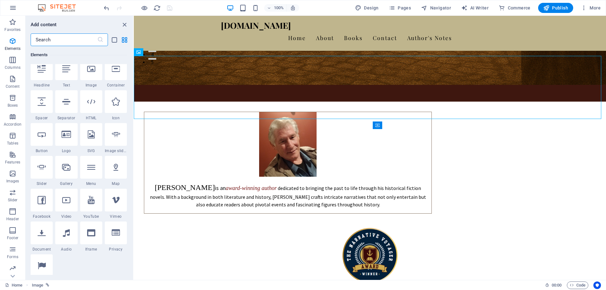
scroll to position [63, 0]
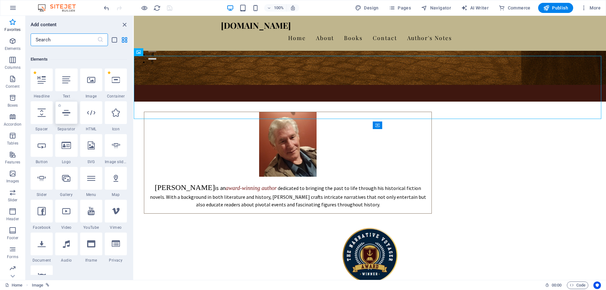
click at [64, 114] on icon at bounding box center [66, 113] width 8 height 8
select select "%"
select select "px"
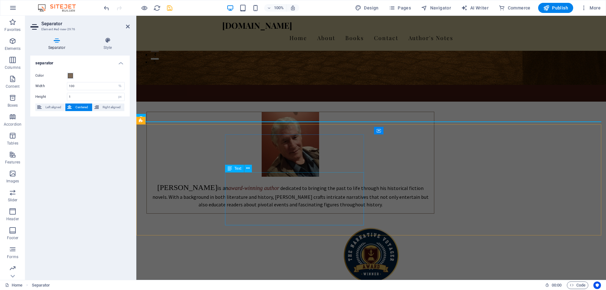
scroll to position [316, 0]
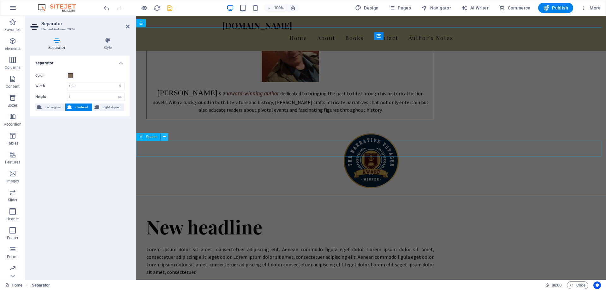
click at [164, 137] on icon at bounding box center [164, 137] width 3 height 7
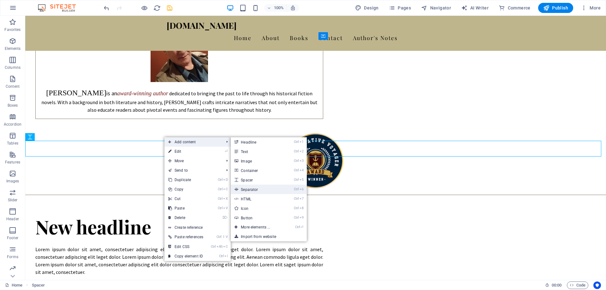
click at [247, 189] on link "Ctrl 6 Separator" at bounding box center [257, 189] width 52 height 9
select select "%"
select select "px"
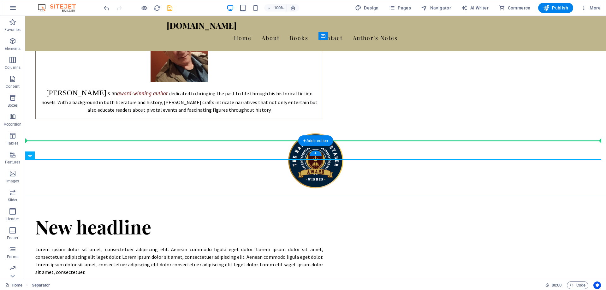
drag, startPoint x: 75, startPoint y: 175, endPoint x: 50, endPoint y: 146, distance: 38.0
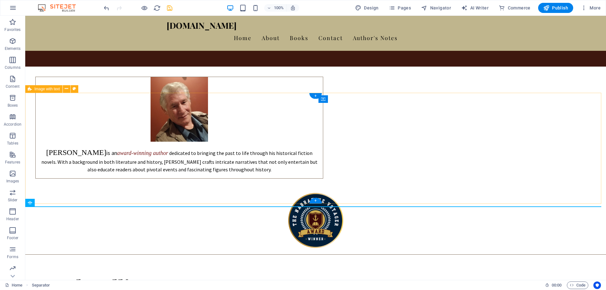
scroll to position [253, 0]
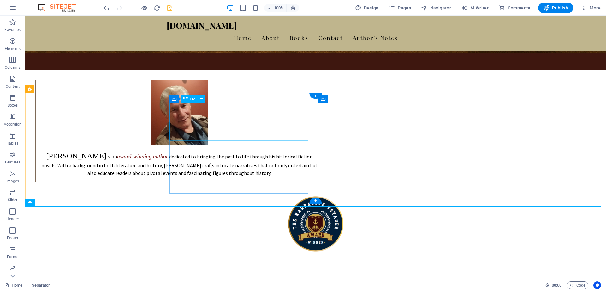
click at [288, 271] on div "New headline" at bounding box center [179, 290] width 288 height 38
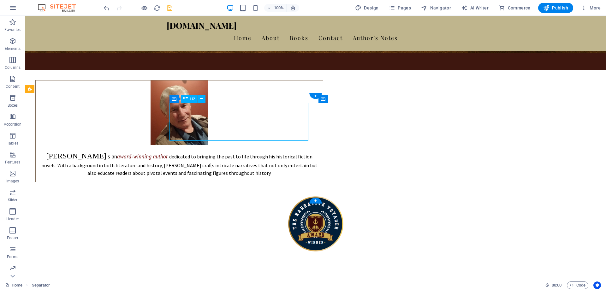
click at [288, 271] on div "New headline" at bounding box center [179, 290] width 288 height 38
click at [284, 271] on div "New headline" at bounding box center [179, 290] width 288 height 38
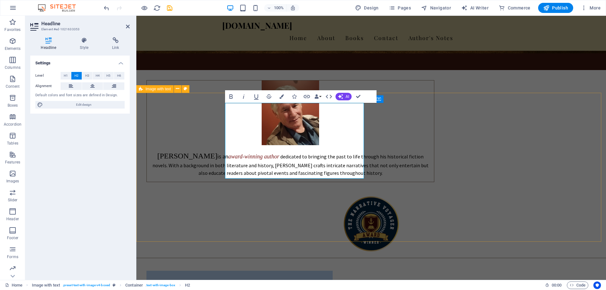
drag, startPoint x: 330, startPoint y: 161, endPoint x: 218, endPoint y: 124, distance: 117.4
click at [64, 75] on span "H1" at bounding box center [66, 76] width 4 height 8
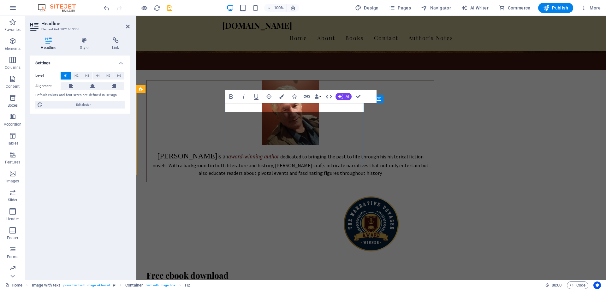
click at [322, 271] on h1 "Free ebook download" at bounding box center [291, 275] width 288 height 9
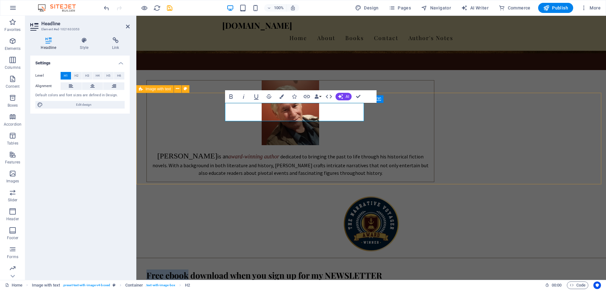
drag, startPoint x: 266, startPoint y: 108, endPoint x: 224, endPoint y: 109, distance: 42.3
click at [91, 84] on icon at bounding box center [92, 86] width 4 height 8
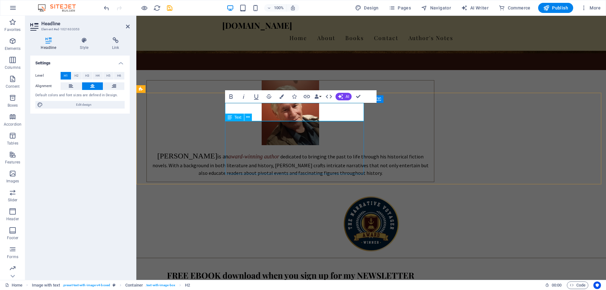
click at [330, 280] on div "Lorem ipsum dolor sit amet, consectetuer adipiscing elit. Aenean commodo ligula…" at bounding box center [291, 295] width 288 height 30
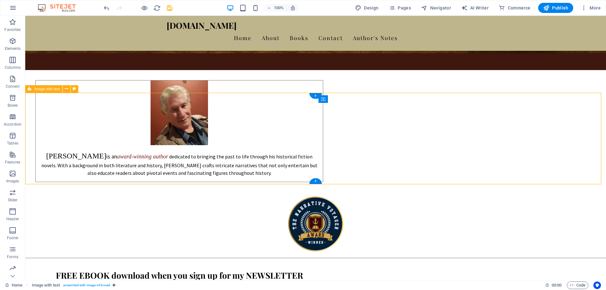
click at [249, 280] on div "Lorem ipsum dolor sit amet, consectetuer adipiscing elit. Aenean commodo ligula…" at bounding box center [179, 295] width 288 height 30
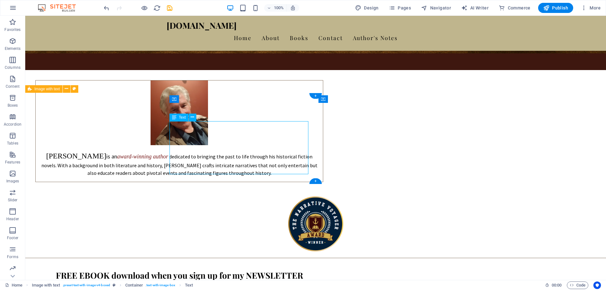
click at [249, 280] on div "Lorem ipsum dolor sit amet, consectetuer adipiscing elit. Aenean commodo ligula…" at bounding box center [179, 295] width 288 height 30
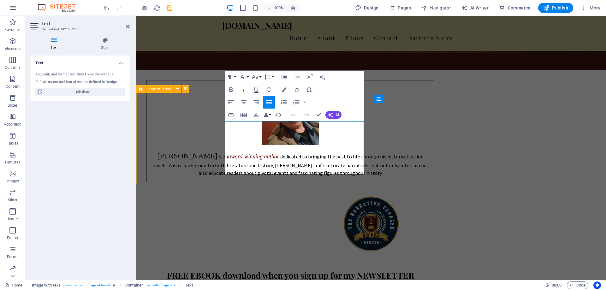
drag, startPoint x: 302, startPoint y: 170, endPoint x: 223, endPoint y: 121, distance: 92.5
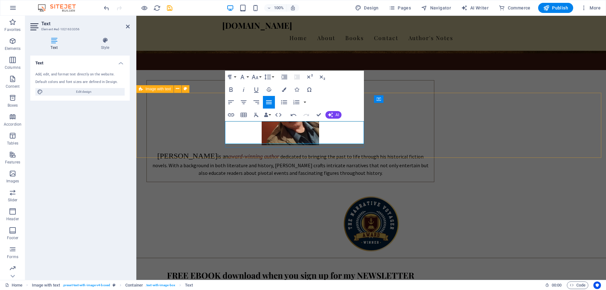
drag, startPoint x: 247, startPoint y: 138, endPoint x: 225, endPoint y: 126, distance: 24.6
click at [225, 280] on p "​When you sign up for my newsletter (blog) you will receive a free download of …" at bounding box center [291, 287] width 288 height 15
click at [241, 103] on icon "button" at bounding box center [244, 103] width 8 height 8
click at [267, 280] on p "​When you sign up for my newsletter (blog) you will receive a free download of …" at bounding box center [291, 287] width 288 height 15
drag, startPoint x: 268, startPoint y: 133, endPoint x: 312, endPoint y: 134, distance: 43.6
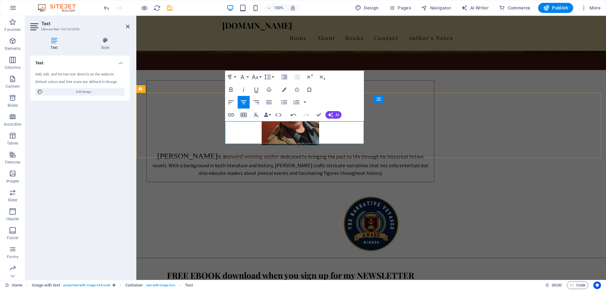
click at [312, 280] on p "​When you sign up for my newsletter (blog) you will receive a free download of …" at bounding box center [291, 287] width 288 height 15
click at [231, 88] on icon "button" at bounding box center [231, 90] width 8 height 8
click at [320, 280] on p "​When you sign up for my newsletter (blog) you will receive a free download of …" at bounding box center [291, 287] width 288 height 15
click at [317, 280] on p "​When you sign up for my newsletter (blog), you will receive a free download of…" at bounding box center [291, 287] width 288 height 15
click at [310, 288] on strong "Award-Winning book" at bounding box center [287, 291] width 45 height 6
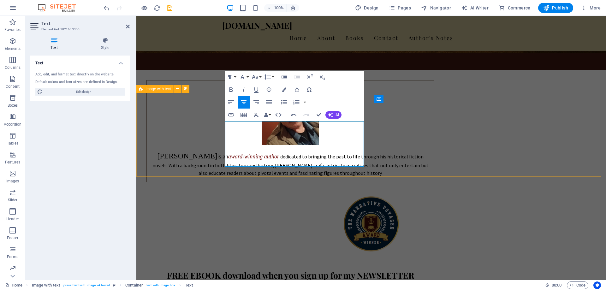
drag, startPoint x: 264, startPoint y: 147, endPoint x: 326, endPoint y: 149, distance: 61.9
click at [248, 77] on button "Font Family" at bounding box center [244, 77] width 12 height 13
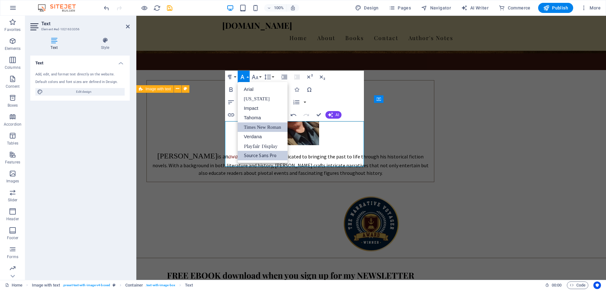
click at [252, 126] on link "Times New Roman" at bounding box center [263, 127] width 50 height 9
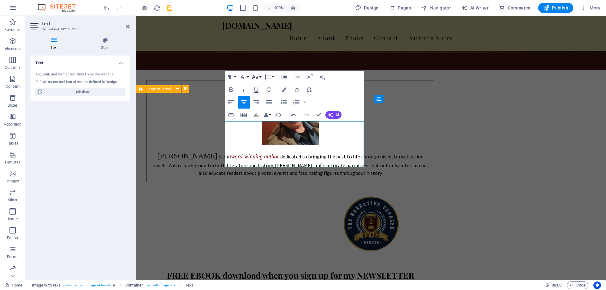
click at [260, 76] on button "Font Size" at bounding box center [256, 77] width 12 height 13
click at [262, 135] on link "14" at bounding box center [261, 136] width 23 height 9
click at [259, 75] on button "Font Size" at bounding box center [256, 77] width 12 height 13
click at [261, 98] on link "18" at bounding box center [261, 95] width 23 height 9
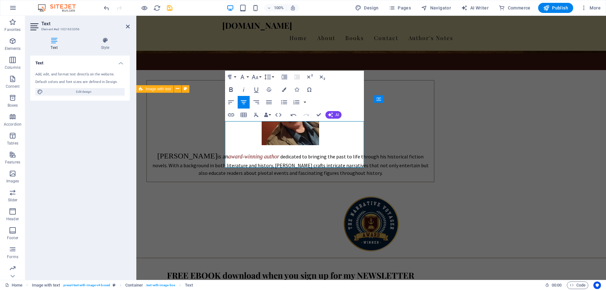
click at [230, 88] on icon "button" at bounding box center [231, 90] width 8 height 8
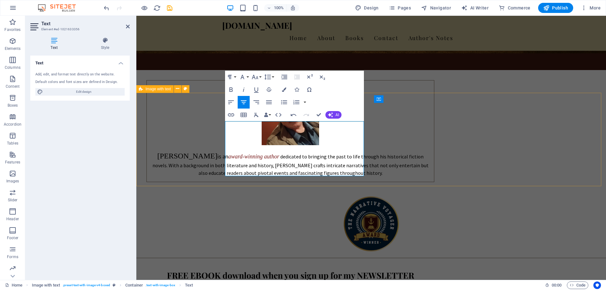
drag, startPoint x: 300, startPoint y: 162, endPoint x: 287, endPoint y: 161, distance: 13.0
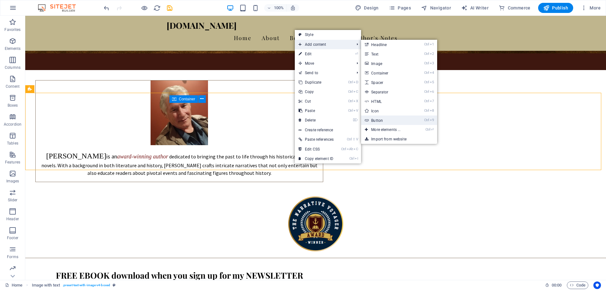
click at [374, 120] on link "Ctrl 9 Button" at bounding box center [387, 120] width 52 height 9
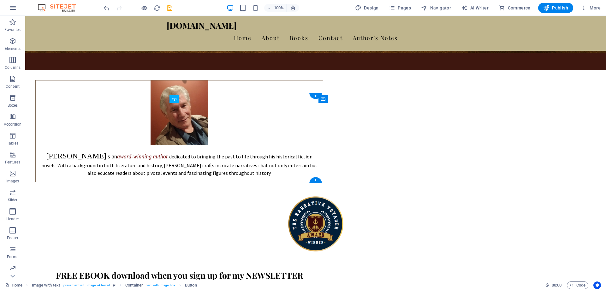
drag, startPoint x: 215, startPoint y: 115, endPoint x: 270, endPoint y: 166, distance: 74.6
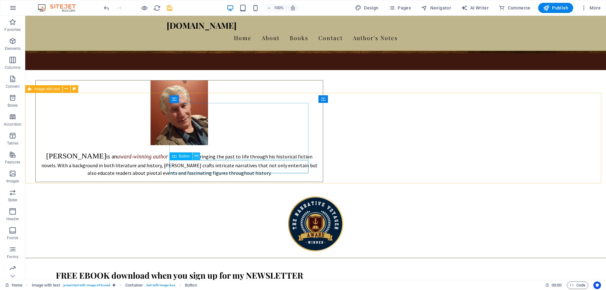
click at [196, 156] on icon at bounding box center [196, 156] width 3 height 7
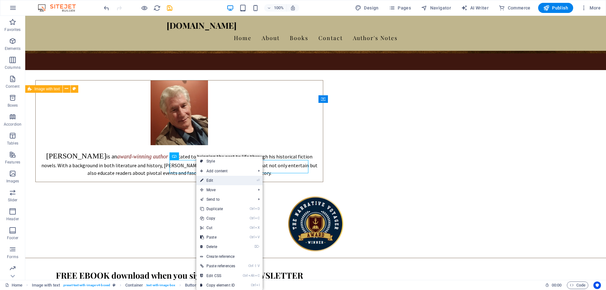
click at [211, 182] on link "⏎ Edit" at bounding box center [217, 180] width 43 height 9
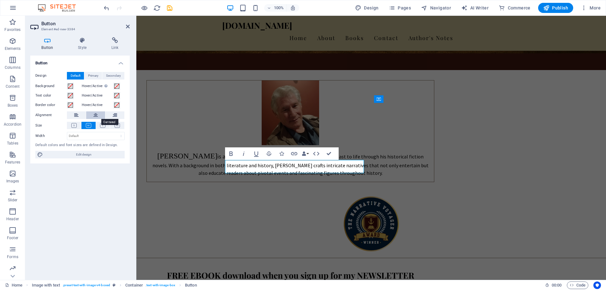
click at [96, 116] on icon at bounding box center [95, 115] width 4 height 8
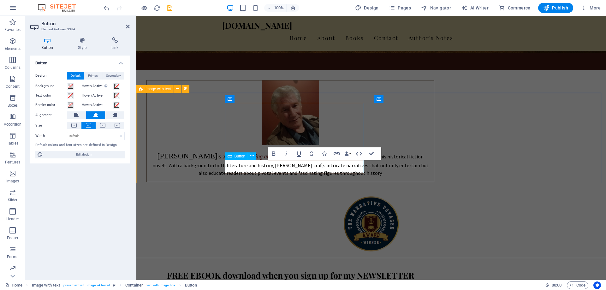
drag, startPoint x: 312, startPoint y: 165, endPoint x: 277, endPoint y: 164, distance: 35.4
drag, startPoint x: 181, startPoint y: 171, endPoint x: 293, endPoint y: 171, distance: 112.1
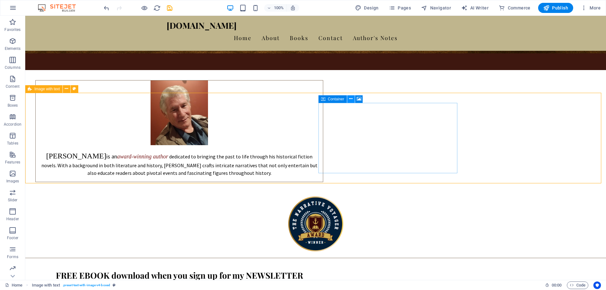
click at [352, 99] on icon at bounding box center [350, 99] width 3 height 7
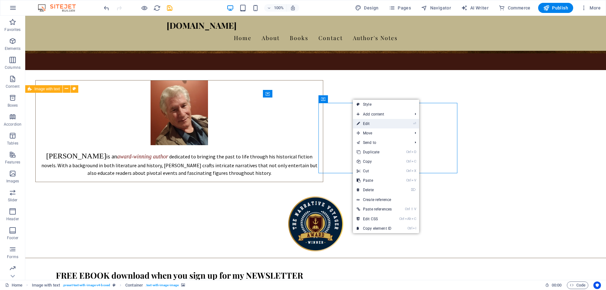
click at [365, 123] on link "⏎ Edit" at bounding box center [374, 123] width 43 height 9
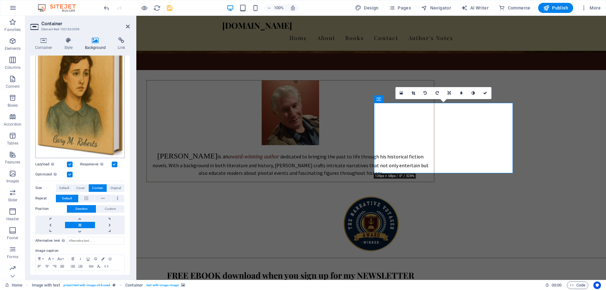
scroll to position [115, 0]
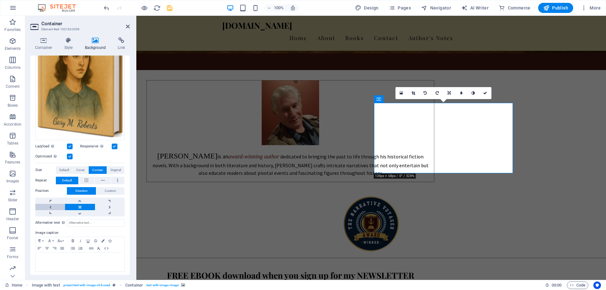
click at [49, 206] on link at bounding box center [50, 207] width 30 height 6
click at [78, 205] on link at bounding box center [80, 207] width 30 height 6
click at [68, 257] on p at bounding box center [80, 259] width 82 height 6
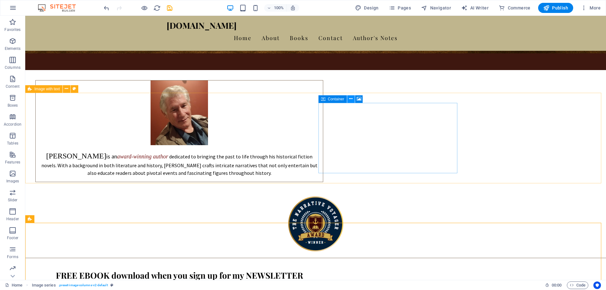
click at [352, 98] on icon at bounding box center [350, 99] width 3 height 7
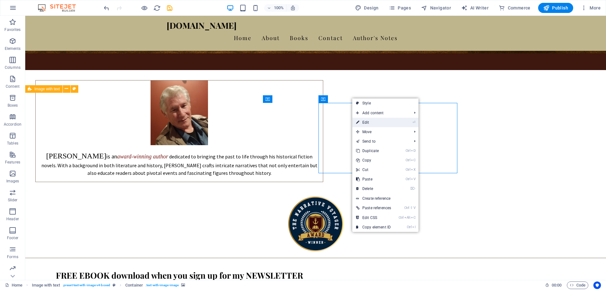
click at [364, 123] on link "⏎ Edit" at bounding box center [373, 122] width 43 height 9
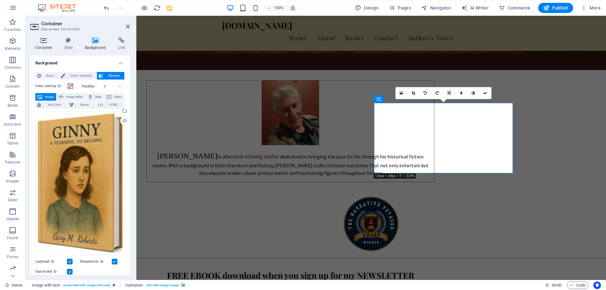
click at [47, 44] on h4 "Container" at bounding box center [44, 43] width 29 height 13
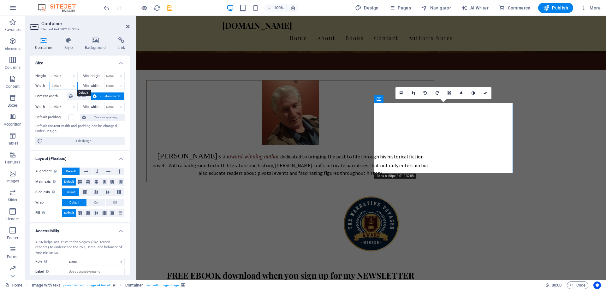
click at [66, 85] on select "Default px rem % em vh vw" at bounding box center [63, 86] width 27 height 8
select select "%"
click at [68, 82] on select "Default px rem % em vh vw" at bounding box center [63, 86] width 27 height 8
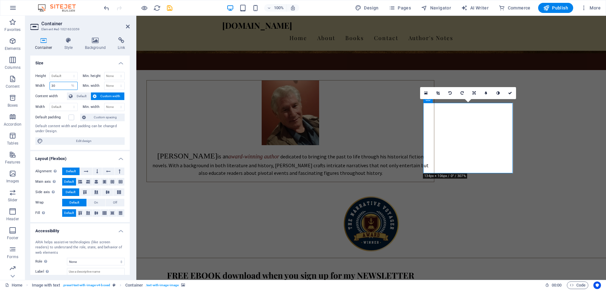
drag, startPoint x: 59, startPoint y: 85, endPoint x: 44, endPoint y: 88, distance: 15.4
click at [44, 88] on div "Width 30 Default px rem % em vh vw" at bounding box center [56, 86] width 42 height 8
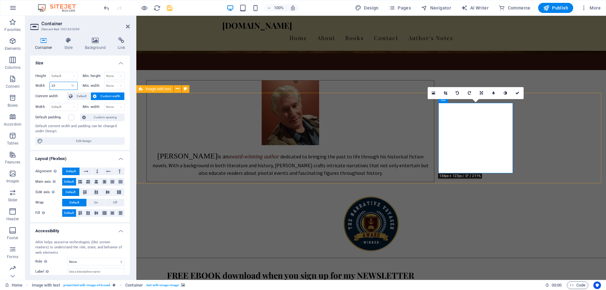
type input "25"
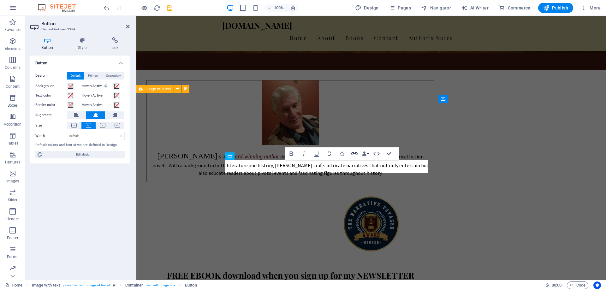
click at [354, 153] on icon "button" at bounding box center [355, 154] width 8 height 8
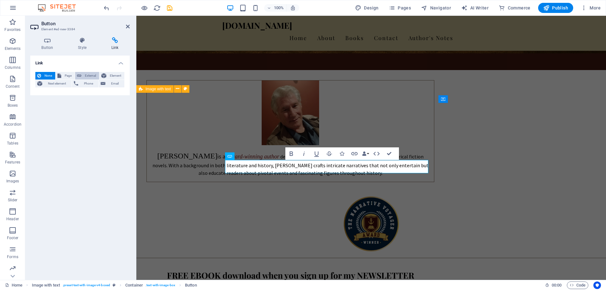
click at [87, 73] on span "External" at bounding box center [90, 76] width 14 height 8
select select "blank"
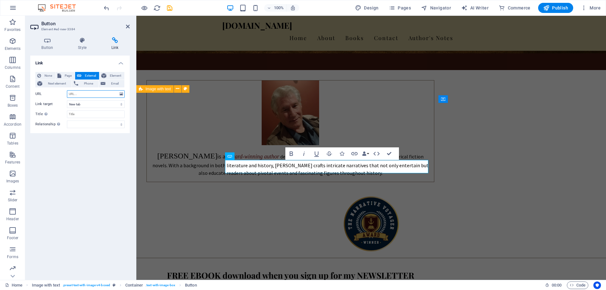
paste input "https://www.curios.com/c/0G8B12"
type input "https://www.curios.com/c/0G8B12"
click at [171, 6] on icon "save" at bounding box center [169, 7] width 7 height 7
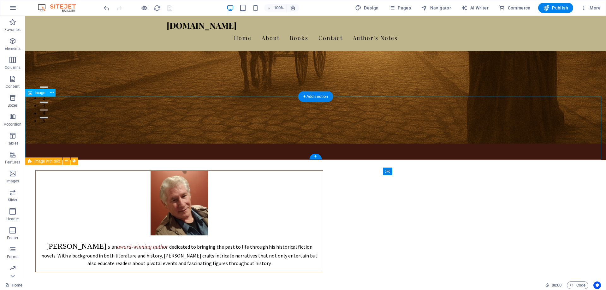
scroll to position [126, 0]
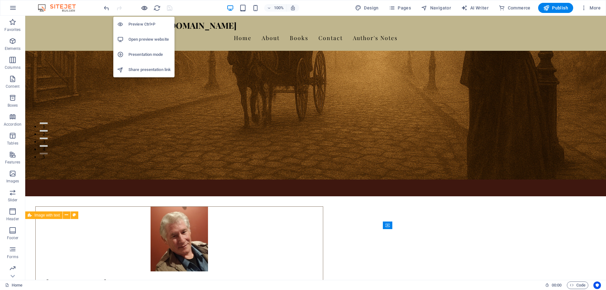
click at [144, 8] on icon "button" at bounding box center [144, 7] width 7 height 7
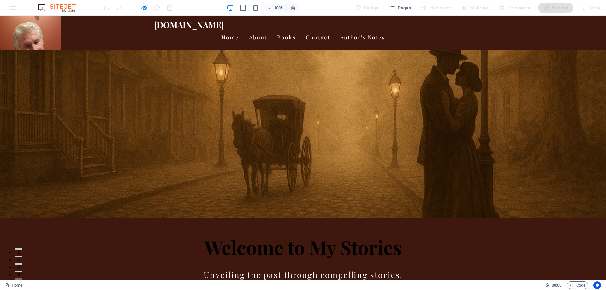
scroll to position [0, 0]
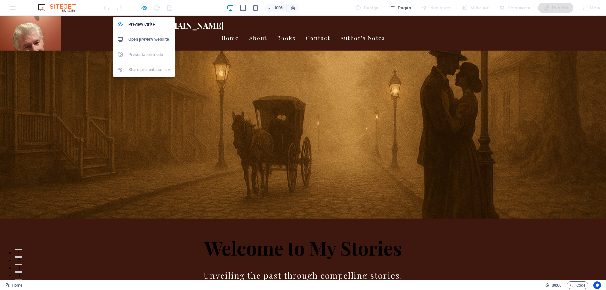
click at [146, 7] on icon "button" at bounding box center [144, 7] width 7 height 7
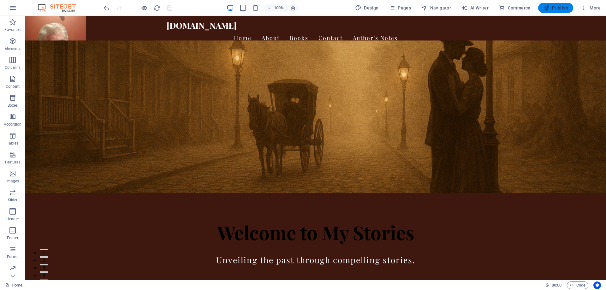
click at [552, 10] on span "Publish" at bounding box center [555, 8] width 25 height 6
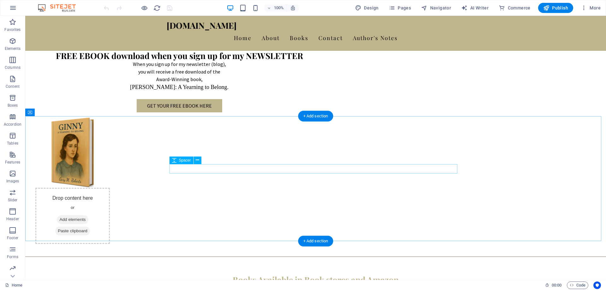
scroll to position [474, 0]
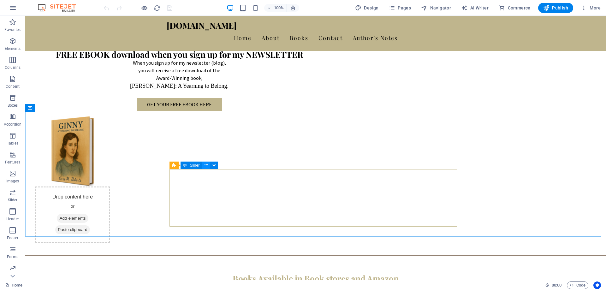
click at [206, 164] on icon at bounding box center [206, 165] width 3 height 7
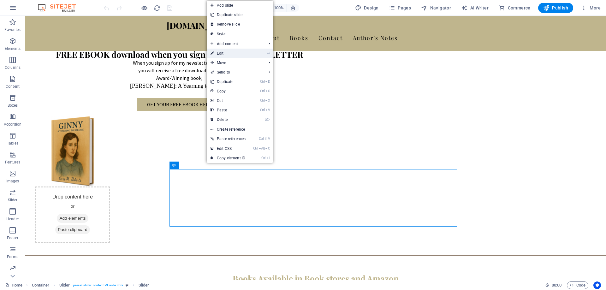
click at [224, 55] on link "⏎ Edit" at bounding box center [228, 53] width 43 height 9
select select "ms"
select select "s"
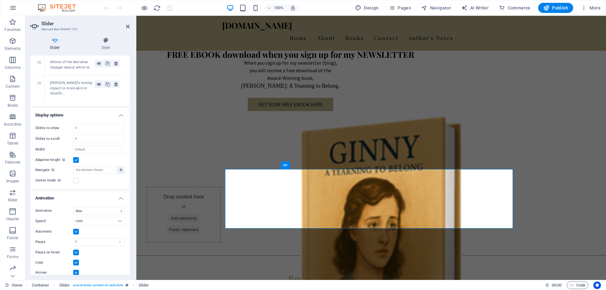
scroll to position [95, 0]
drag, startPoint x: 106, startPoint y: 210, endPoint x: 75, endPoint y: 206, distance: 31.8
click at [75, 217] on input "1000" at bounding box center [99, 221] width 51 height 8
click at [73, 217] on div "1000 s ms" at bounding box center [98, 221] width 51 height 8
click at [107, 217] on input "1000" at bounding box center [99, 221] width 51 height 8
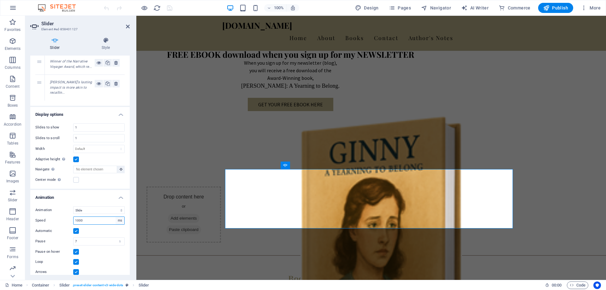
click at [119, 217] on select "s ms" at bounding box center [120, 221] width 9 height 8
click at [106, 217] on input "1000" at bounding box center [99, 221] width 51 height 8
drag, startPoint x: 99, startPoint y: 207, endPoint x: 65, endPoint y: 207, distance: 34.1
click at [65, 217] on div "Speed 1000 s ms" at bounding box center [79, 221] width 89 height 8
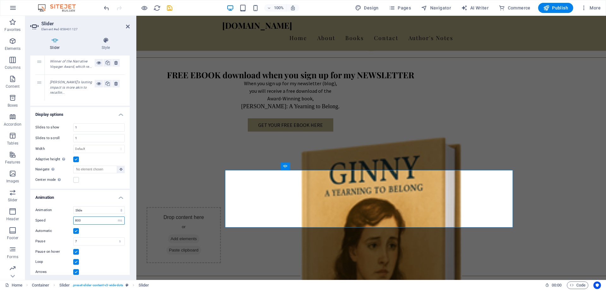
scroll to position [448, 0]
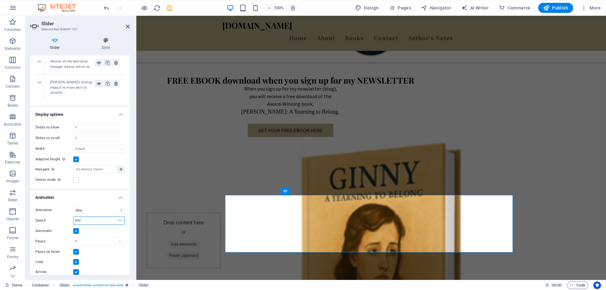
drag, startPoint x: 90, startPoint y: 209, endPoint x: 44, endPoint y: 198, distance: 48.1
click at [44, 201] on div "Animation Slide Fade Speed 800 s ms Automatic Pause 7 s ms Pause on hover Loop …" at bounding box center [79, 246] width 99 height 90
type input "1000"
drag, startPoint x: 94, startPoint y: 232, endPoint x: 70, endPoint y: 228, distance: 24.3
click at [70, 237] on div "Pause 7 s ms" at bounding box center [79, 241] width 89 height 8
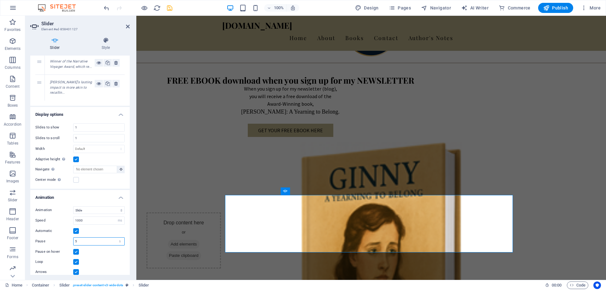
type input "5"
click at [167, 7] on icon "save" at bounding box center [169, 7] width 7 height 7
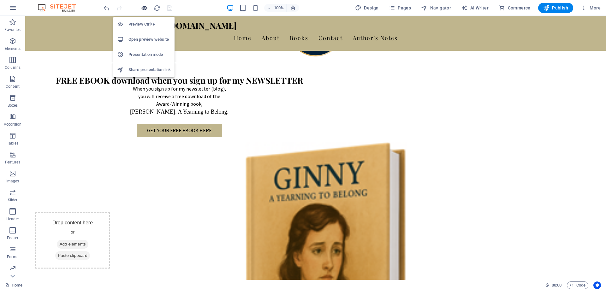
click at [143, 6] on icon "button" at bounding box center [144, 7] width 7 height 7
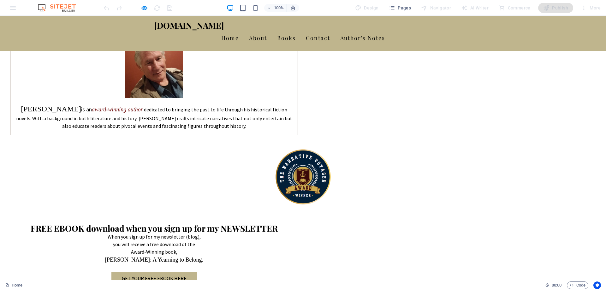
scroll to position [290, 0]
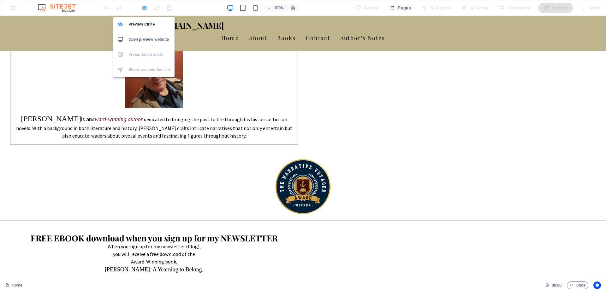
click at [145, 8] on icon "button" at bounding box center [144, 7] width 7 height 7
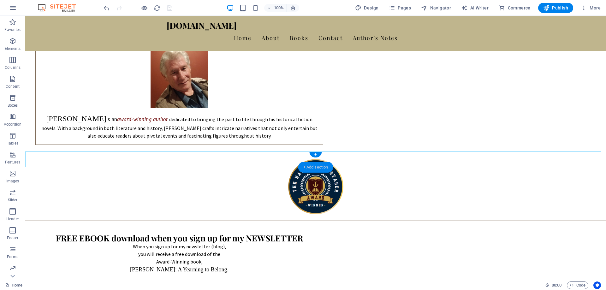
click at [306, 168] on div "+ Add section" at bounding box center [315, 167] width 35 height 11
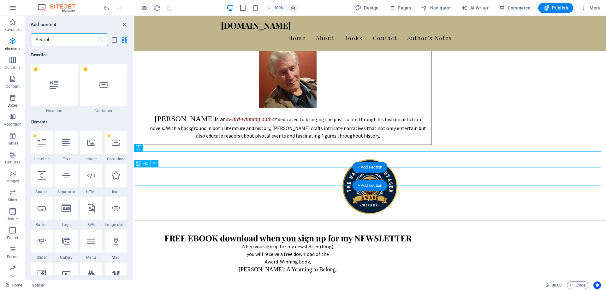
scroll to position [1105, 0]
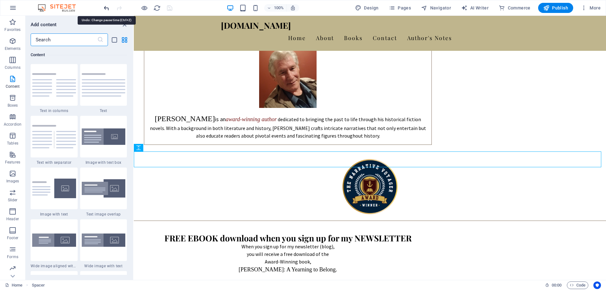
click at [108, 8] on icon "undo" at bounding box center [106, 7] width 7 height 7
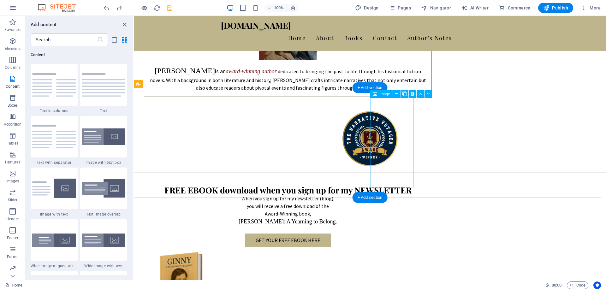
scroll to position [334, 0]
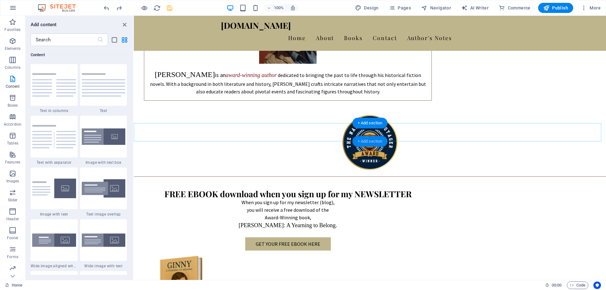
click at [369, 141] on div "+ Add section" at bounding box center [370, 141] width 35 height 11
click at [358, 142] on div "+ Add section" at bounding box center [370, 141] width 35 height 11
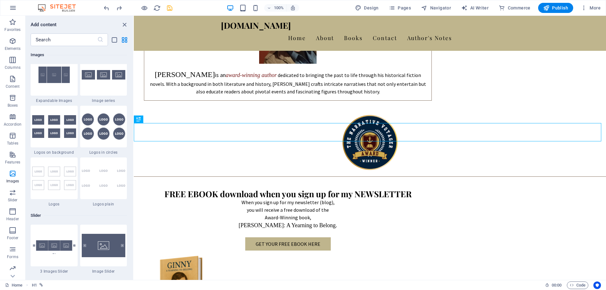
scroll to position [3473, 0]
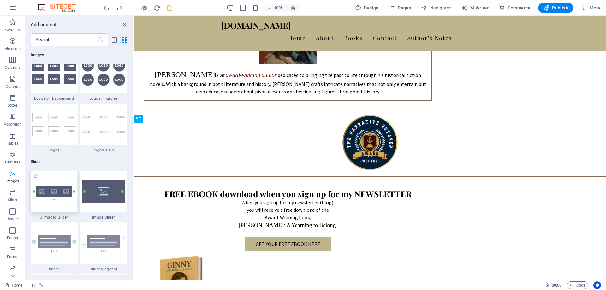
click at [58, 195] on img at bounding box center [54, 191] width 44 height 29
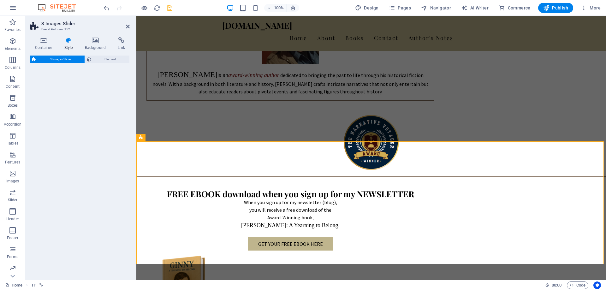
select select "rem"
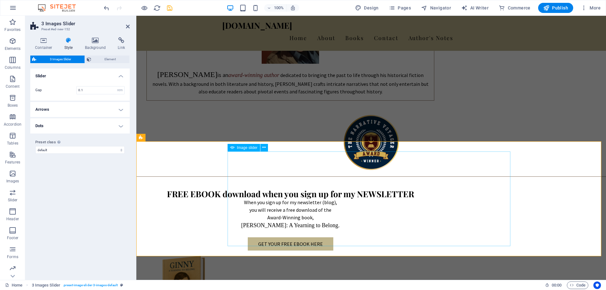
select select "px"
select select "ms"
select select "s"
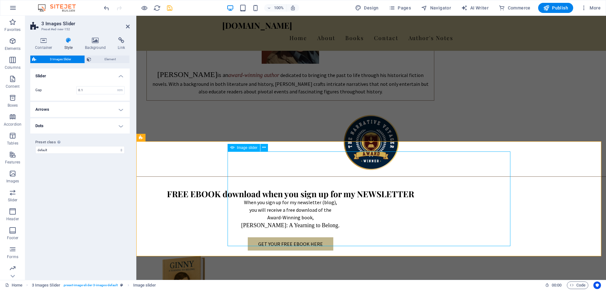
select select "progressive"
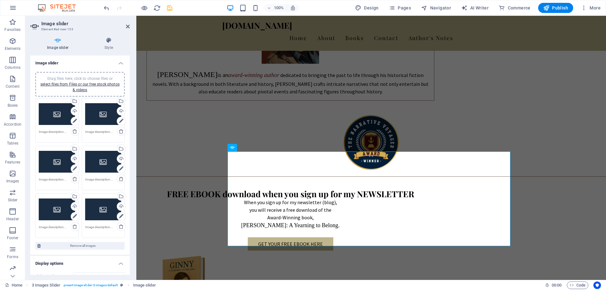
click at [57, 115] on div "Drag files here, click to choose files or select files from Files or our free s…" at bounding box center [57, 114] width 36 height 25
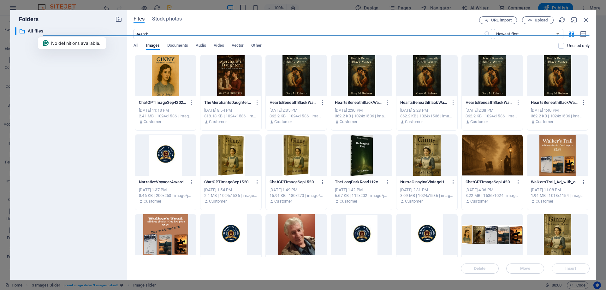
click at [163, 74] on div at bounding box center [165, 75] width 61 height 41
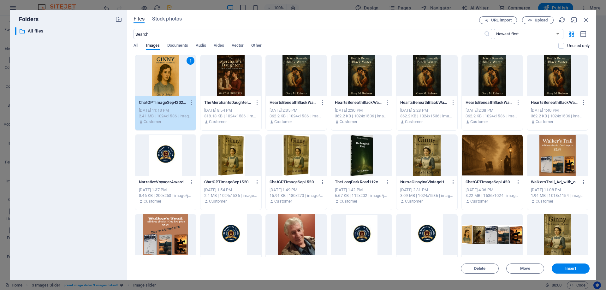
click at [163, 74] on div "1" at bounding box center [165, 75] width 61 height 41
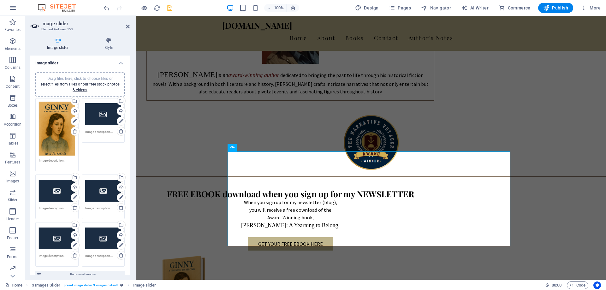
click at [53, 133] on div "Drag files here, click to choose files or select files from Files or our free s…" at bounding box center [57, 129] width 36 height 54
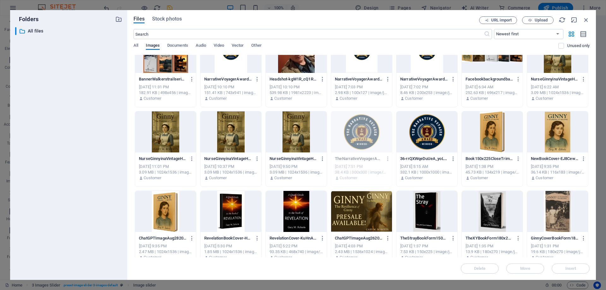
scroll to position [189, 0]
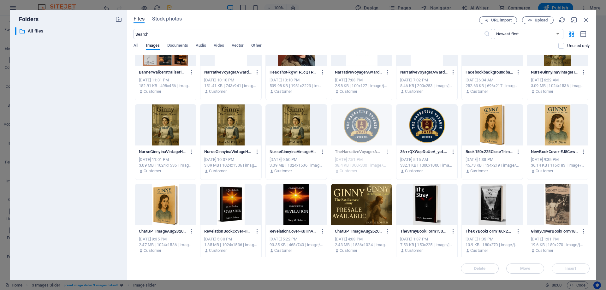
click at [493, 113] on div at bounding box center [492, 125] width 61 height 41
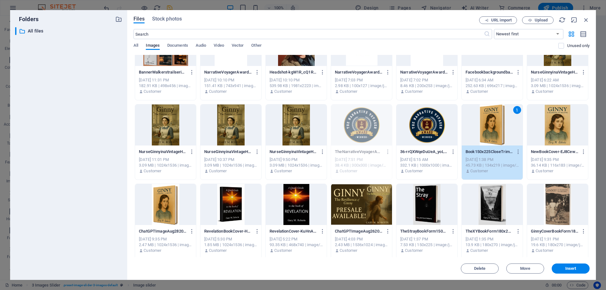
click at [493, 113] on div "1" at bounding box center [492, 125] width 61 height 41
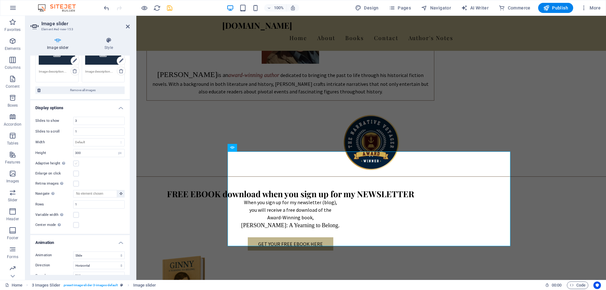
click at [77, 162] on label at bounding box center [76, 164] width 6 height 6
click at [0, 0] on input "Adaptive height Automatically adjust the height for single slide horizontal sli…" at bounding box center [0, 0] width 0 height 0
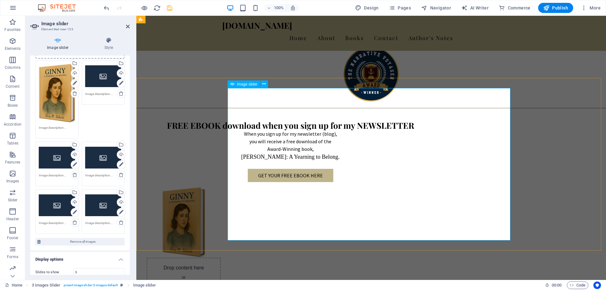
scroll to position [397, 0]
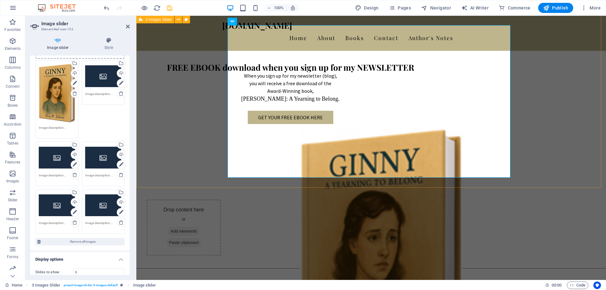
scroll to position [460, 0]
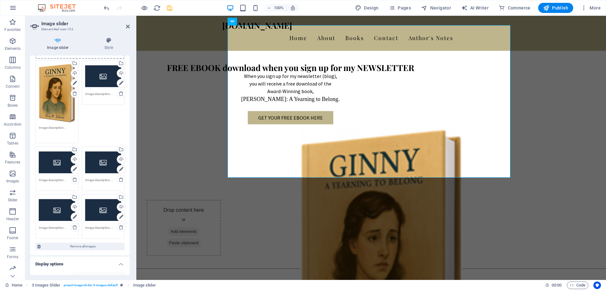
drag, startPoint x: 68, startPoint y: 127, endPoint x: 39, endPoint y: 126, distance: 28.8
click at [39, 126] on textarea at bounding box center [57, 132] width 36 height 14
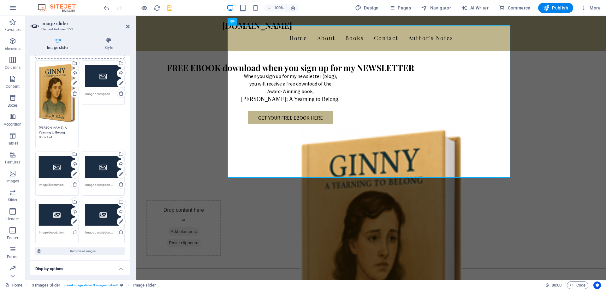
click at [95, 77] on div "Drag files here, click to choose files or select files from Files or our free s…" at bounding box center [103, 76] width 36 height 25
type textarea "Ginny: A Yearning to Belong Book 1 of 3"
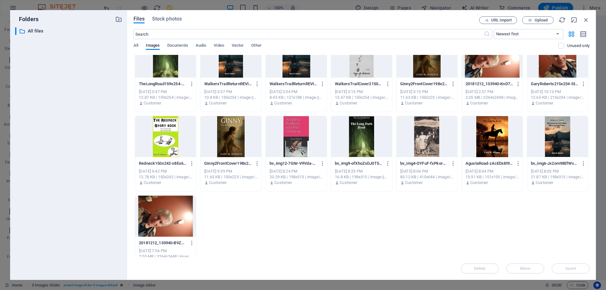
scroll to position [637, 0]
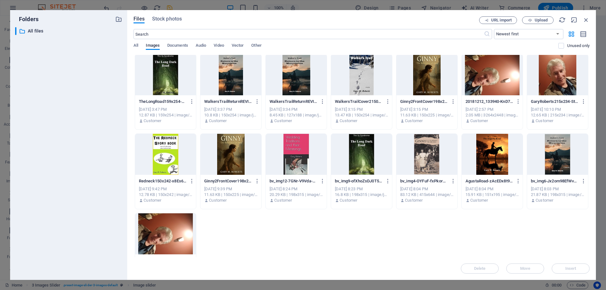
click at [431, 76] on div at bounding box center [427, 74] width 61 height 41
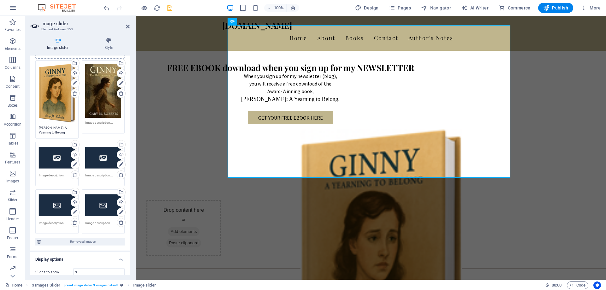
click at [102, 124] on textarea at bounding box center [103, 124] width 36 height 9
type textarea "Ginny: The Resilience of Ginny Book 2 of 3"
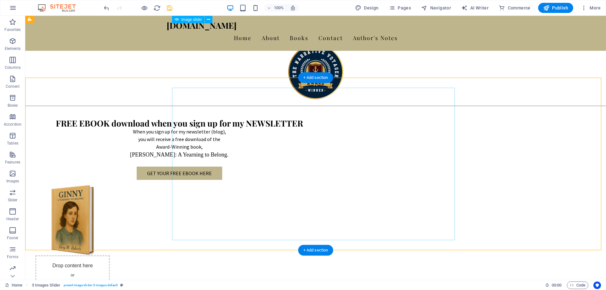
scroll to position [397, 0]
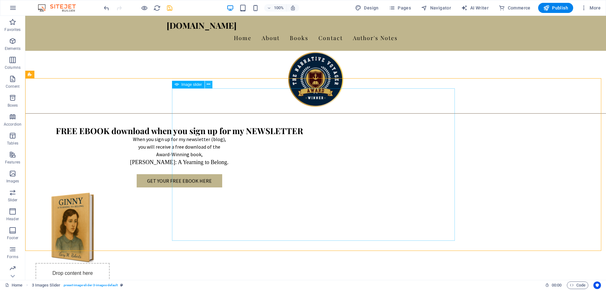
click at [209, 84] on icon at bounding box center [208, 84] width 3 height 7
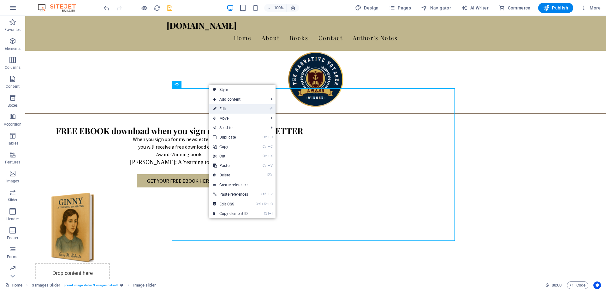
click at [222, 111] on link "⏎ Edit" at bounding box center [230, 108] width 43 height 9
select select "ms"
select select "s"
select select "progressive"
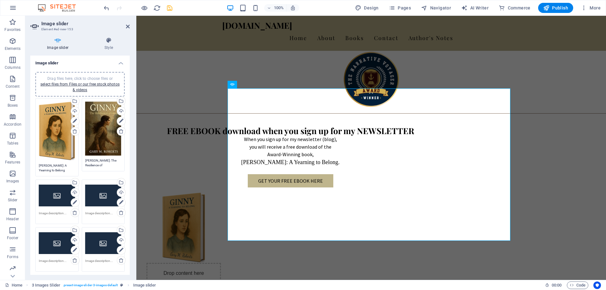
click at [56, 129] on div "Drag files here, click to choose files or select files from Files or our free s…" at bounding box center [57, 131] width 36 height 59
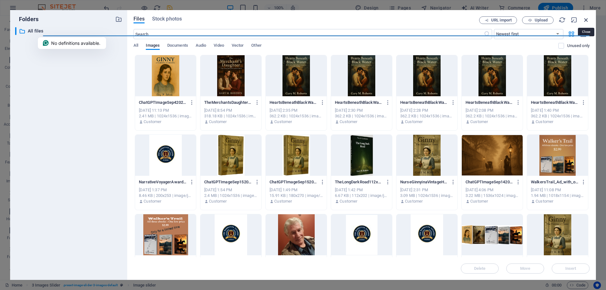
click at [585, 21] on icon "button" at bounding box center [586, 19] width 7 height 7
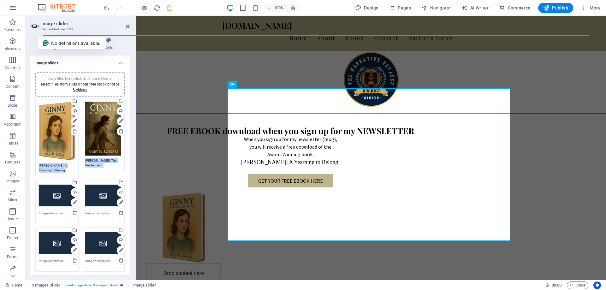
click at [120, 121] on icon at bounding box center [121, 121] width 4 height 8
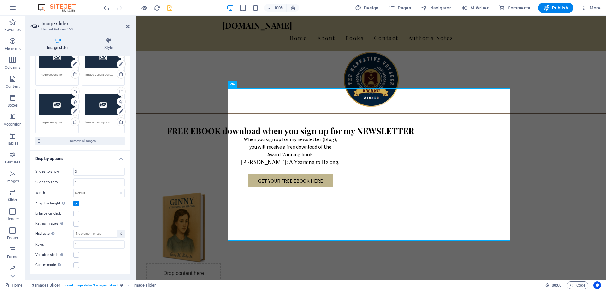
scroll to position [158, 0]
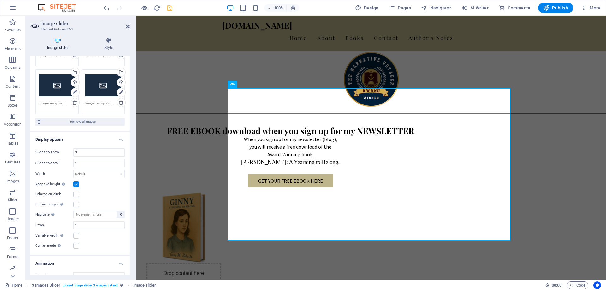
click at [75, 182] on label at bounding box center [76, 185] width 6 height 6
click at [0, 0] on input "Adaptive height Automatically adjust the height for single slide horizontal sli…" at bounding box center [0, 0] width 0 height 0
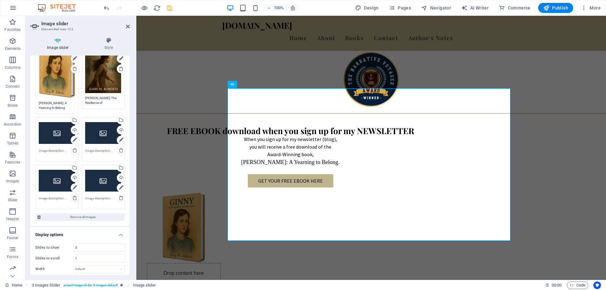
scroll to position [32, 0]
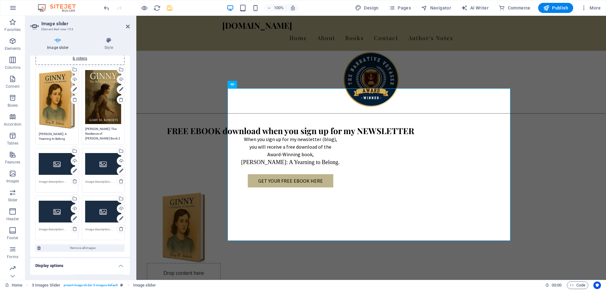
click at [93, 134] on textarea "Ginny: The Resilience of Ginny Book 2 of 3" at bounding box center [103, 134] width 36 height 14
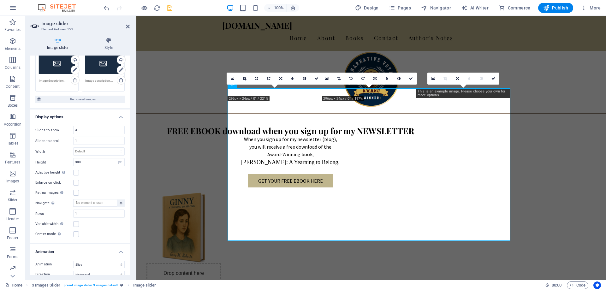
scroll to position [189, 0]
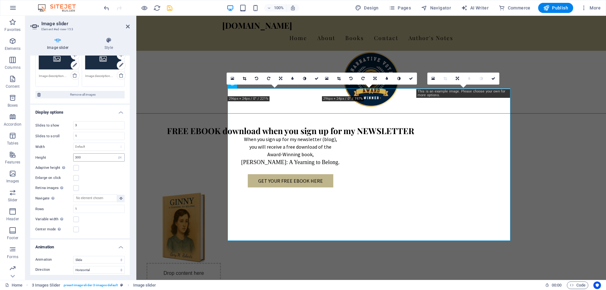
type textarea "Ginny: The Resilience of Ginny Book 2 of 3"
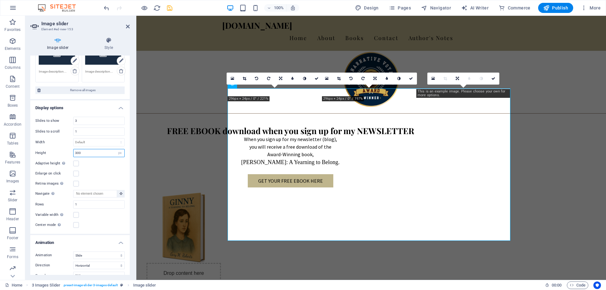
scroll to position [185, 0]
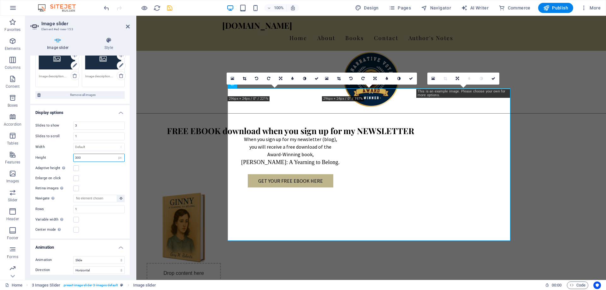
drag, startPoint x: 88, startPoint y: 156, endPoint x: 62, endPoint y: 150, distance: 26.8
click at [62, 150] on div "Slides to show 3 Slides to scroll 1 Width Default px % rem em vw vh Height 300 …" at bounding box center [79, 178] width 99 height 122
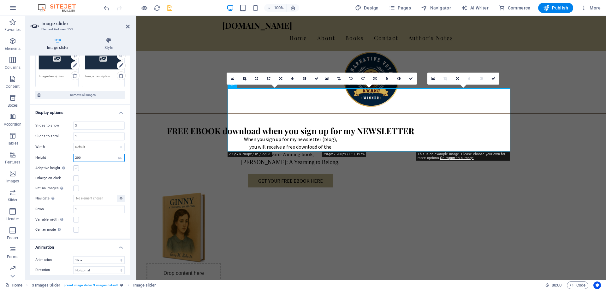
type input "200"
click at [78, 168] on label at bounding box center [76, 168] width 6 height 6
click at [0, 0] on input "Adaptive height Automatically adjust the height for single slide horizontal sli…" at bounding box center [0, 0] width 0 height 0
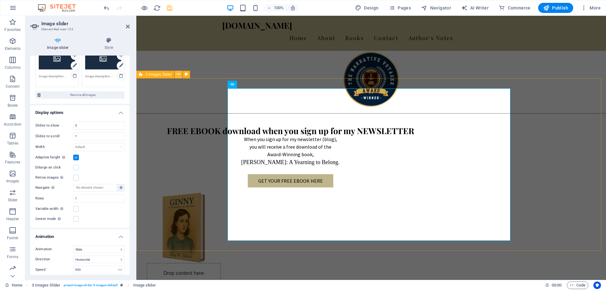
click at [178, 74] on icon at bounding box center [178, 74] width 3 height 7
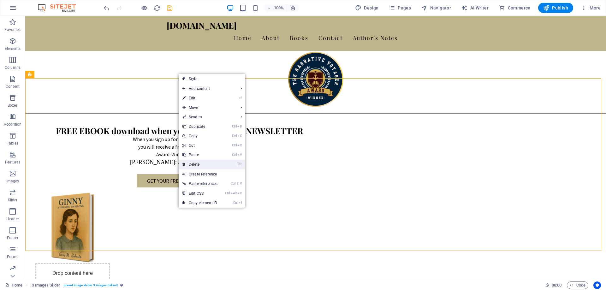
click at [193, 165] on link "⌦ Delete" at bounding box center [200, 164] width 43 height 9
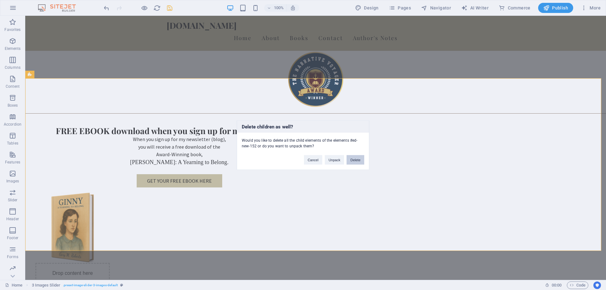
click at [360, 159] on button "Delete" at bounding box center [356, 159] width 18 height 9
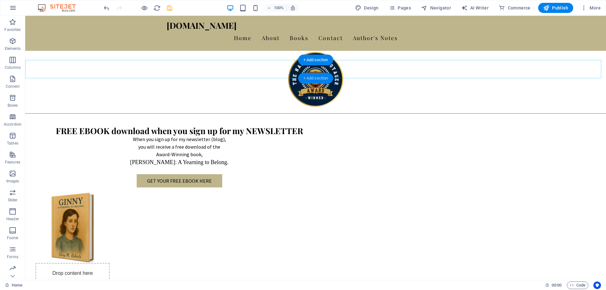
click at [318, 77] on div "+ Add section" at bounding box center [315, 78] width 35 height 11
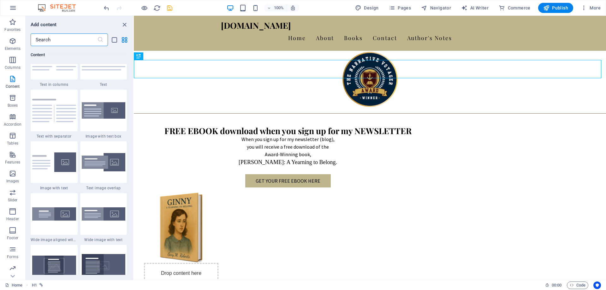
scroll to position [1200, 0]
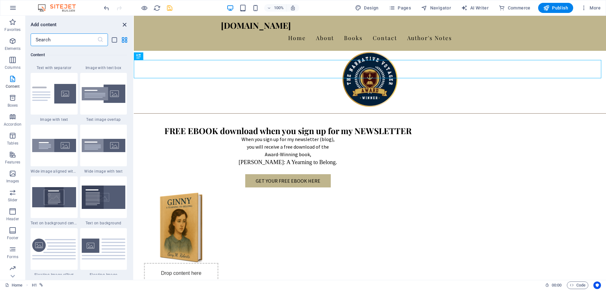
click at [123, 22] on icon "close panel" at bounding box center [124, 24] width 7 height 7
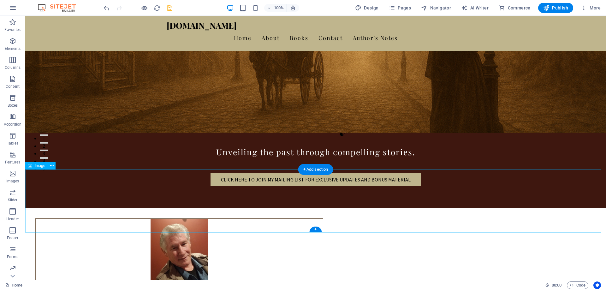
scroll to position [0, 0]
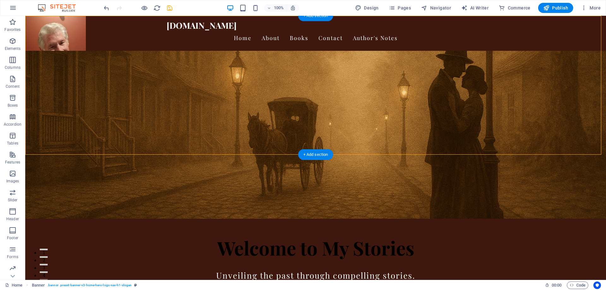
drag, startPoint x: 276, startPoint y: 35, endPoint x: 64, endPoint y: 62, distance: 213.5
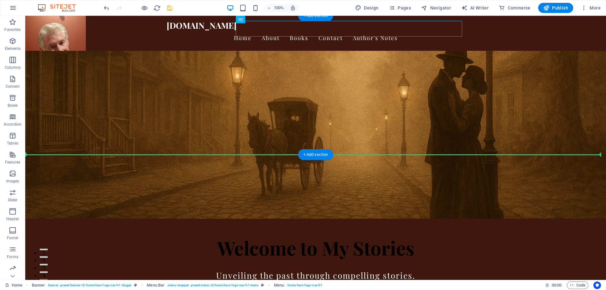
drag, startPoint x: 272, startPoint y: 36, endPoint x: 111, endPoint y: 147, distance: 195.5
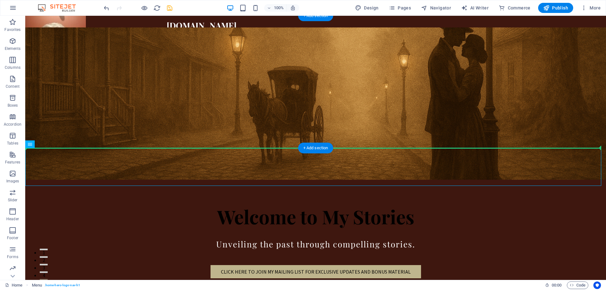
drag, startPoint x: 67, startPoint y: 161, endPoint x: 102, endPoint y: 136, distance: 43.2
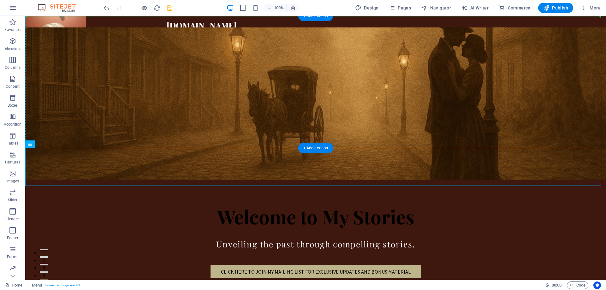
drag, startPoint x: 55, startPoint y: 161, endPoint x: 288, endPoint y: 26, distance: 269.8
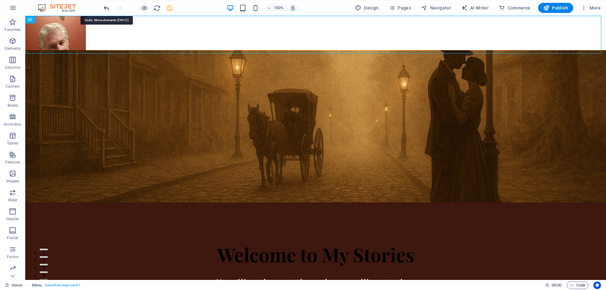
click at [105, 8] on icon "undo" at bounding box center [106, 7] width 7 height 7
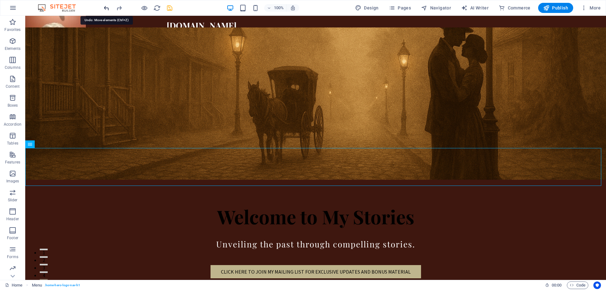
click at [105, 8] on icon "undo" at bounding box center [106, 7] width 7 height 7
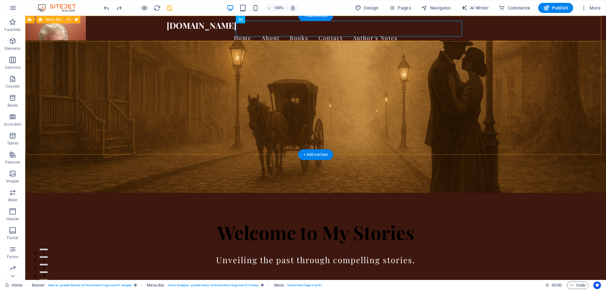
click at [514, 31] on div "garymroberts.com Home About Books Contact Author's Notes" at bounding box center [315, 33] width 581 height 35
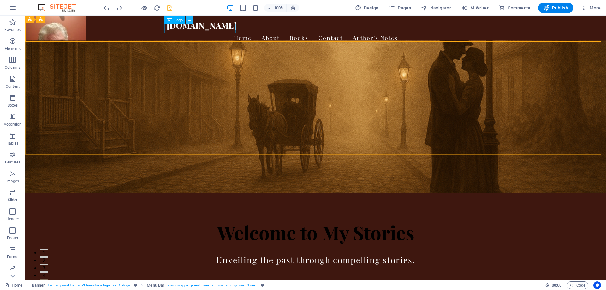
click at [188, 20] on icon at bounding box center [189, 20] width 3 height 7
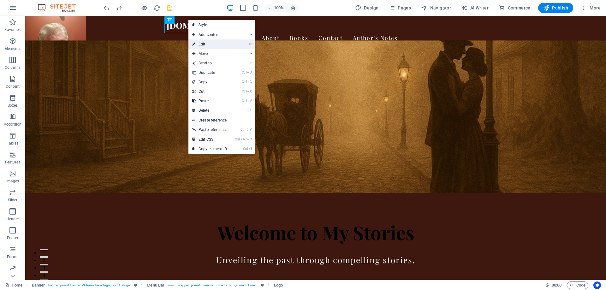
click at [209, 44] on link "⏎ Edit" at bounding box center [209, 43] width 43 height 9
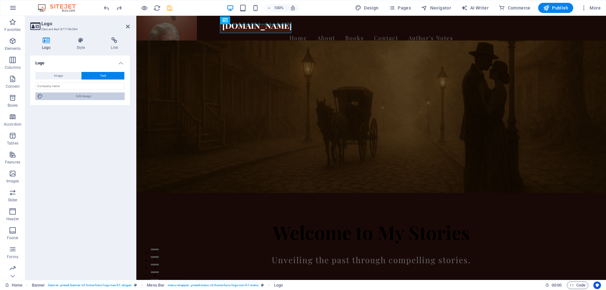
click at [87, 97] on span "Edit design" at bounding box center [84, 97] width 78 height 8
select select "rem"
select select "700"
select select "px"
select select "rem"
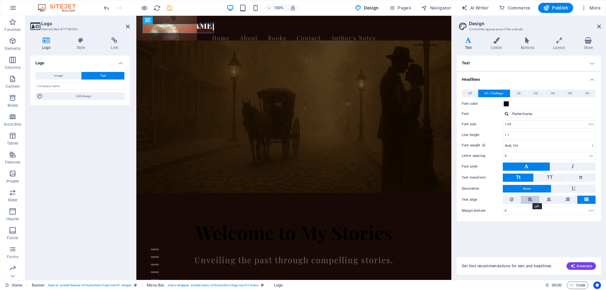
click at [531, 201] on icon at bounding box center [530, 200] width 4 height 8
click at [589, 198] on button at bounding box center [586, 200] width 18 height 8
click at [559, 40] on icon at bounding box center [559, 40] width 28 height 6
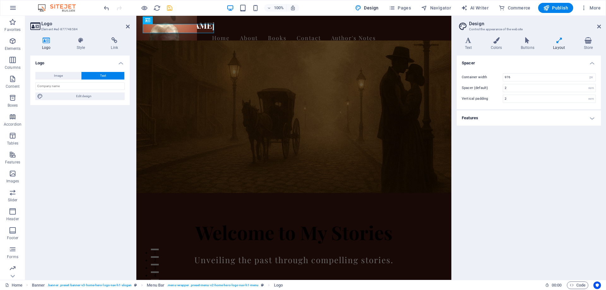
click at [593, 119] on h4 "Features" at bounding box center [529, 118] width 144 height 15
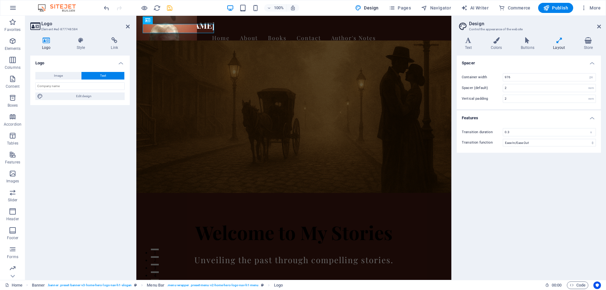
click at [592, 118] on h4 "Features" at bounding box center [529, 116] width 144 height 11
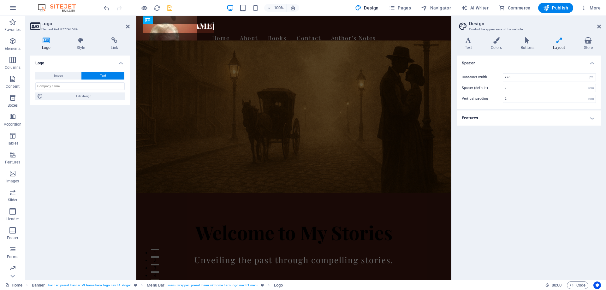
click at [44, 40] on icon at bounding box center [46, 40] width 32 height 6
click at [67, 77] on button "Image" at bounding box center [58, 76] width 46 height 8
select select "DISABLED_OPTION_VALUE"
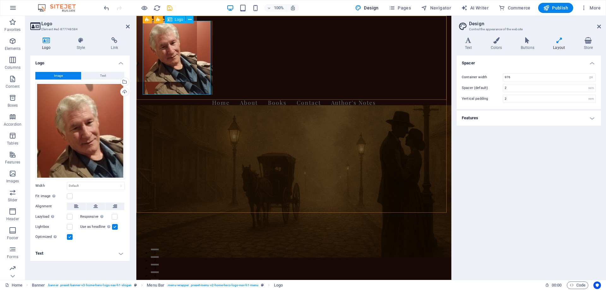
click at [190, 49] on div "Banner garymroberts.com" at bounding box center [294, 58] width 298 height 74
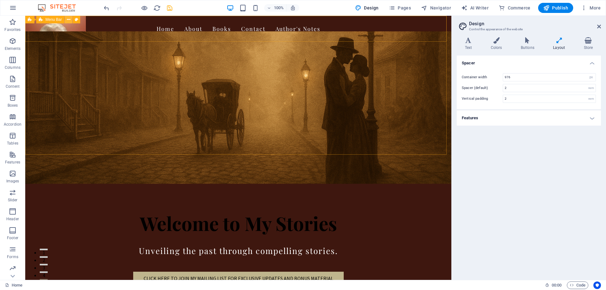
click at [68, 20] on icon at bounding box center [68, 19] width 3 height 7
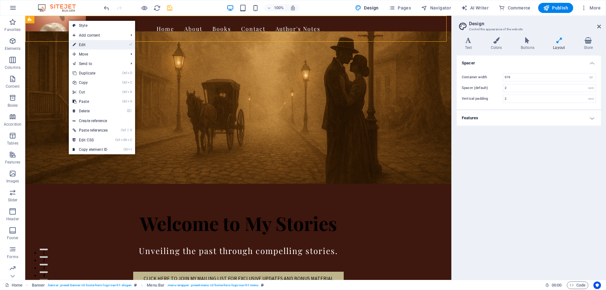
click at [74, 43] on icon at bounding box center [74, 44] width 3 height 9
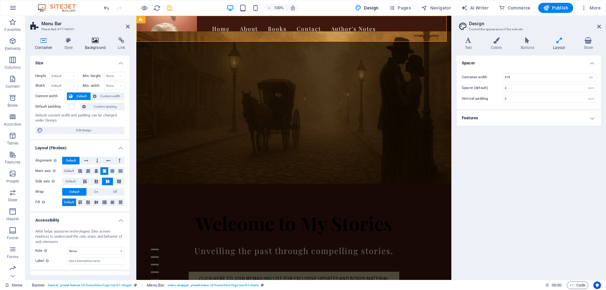
click at [92, 40] on icon at bounding box center [95, 40] width 31 height 6
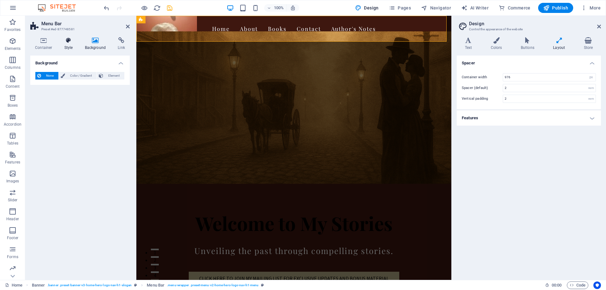
click at [66, 43] on icon at bounding box center [69, 40] width 18 height 6
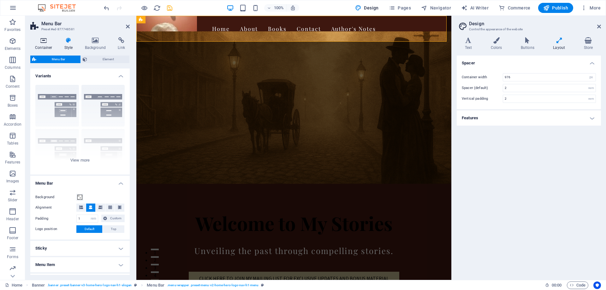
click at [46, 43] on icon at bounding box center [43, 40] width 27 height 6
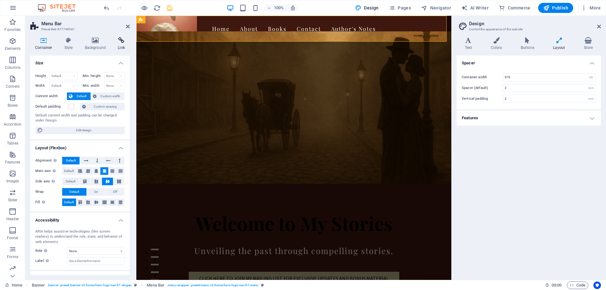
click at [123, 41] on icon at bounding box center [121, 40] width 17 height 6
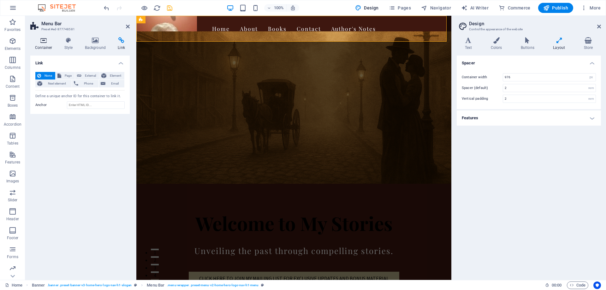
click at [38, 37] on icon at bounding box center [43, 40] width 27 height 6
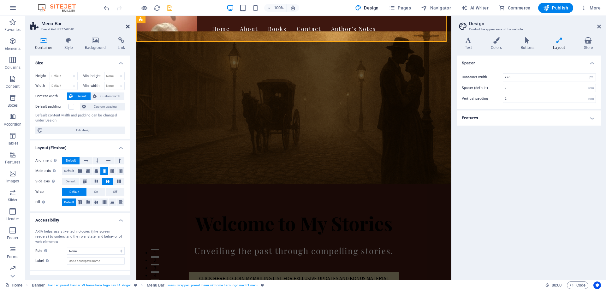
click at [128, 28] on icon at bounding box center [128, 26] width 4 height 5
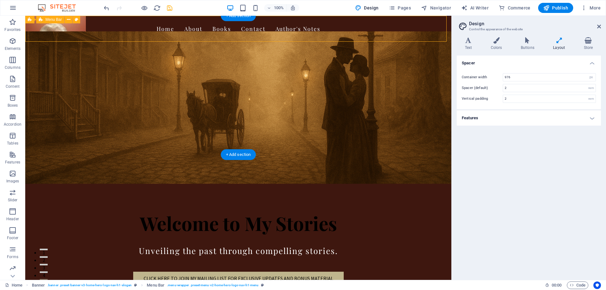
click at [55, 28] on div "Home About Books Contact Author's Notes" at bounding box center [238, 29] width 426 height 26
click at [69, 18] on icon at bounding box center [68, 19] width 3 height 7
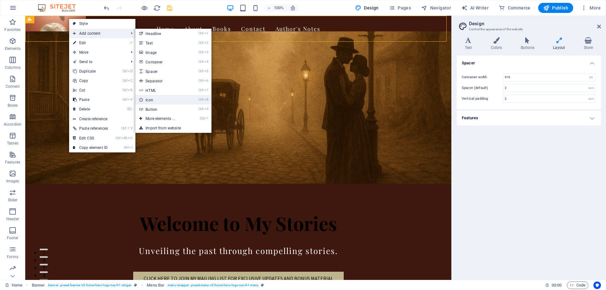
click at [147, 99] on link "Ctrl 8 Icon" at bounding box center [161, 99] width 52 height 9
select select "xMidYMid"
select select "px"
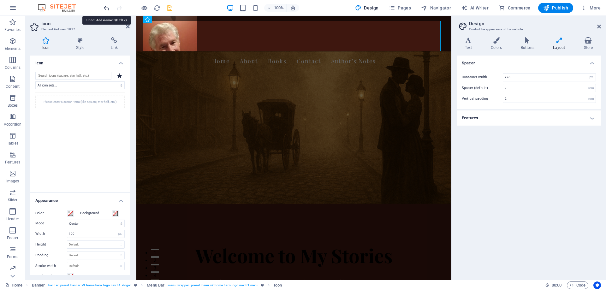
click at [108, 8] on icon "undo" at bounding box center [106, 7] width 7 height 7
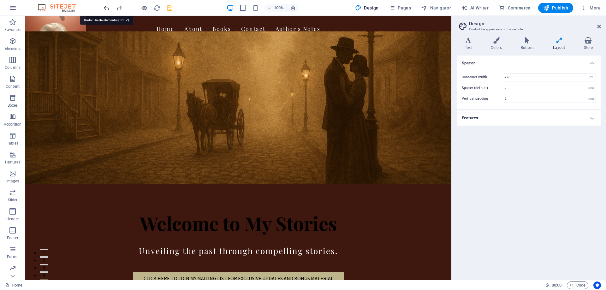
click at [104, 8] on icon "undo" at bounding box center [106, 7] width 7 height 7
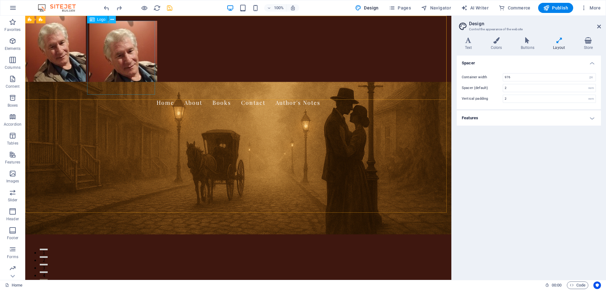
click at [113, 20] on icon at bounding box center [112, 19] width 3 height 7
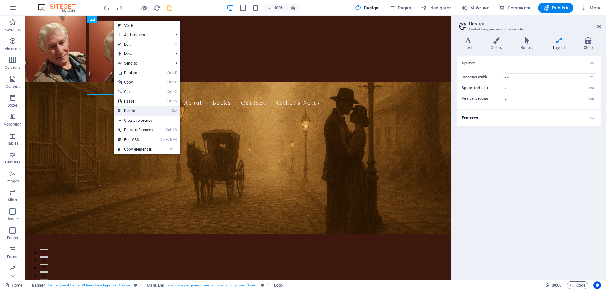
click at [131, 112] on link "⌦ Delete" at bounding box center [135, 110] width 43 height 9
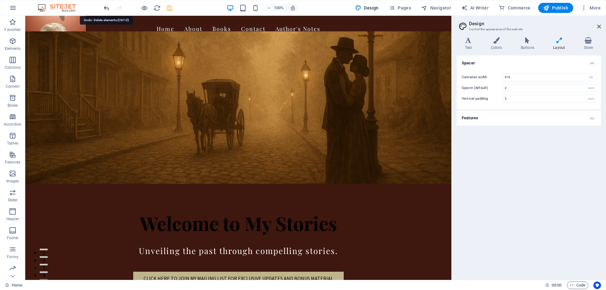
click at [105, 8] on icon "undo" at bounding box center [106, 7] width 7 height 7
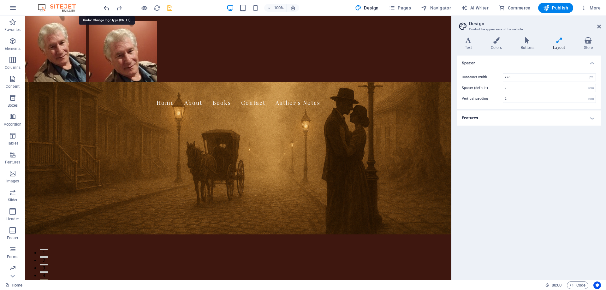
click at [105, 8] on icon "undo" at bounding box center [106, 7] width 7 height 7
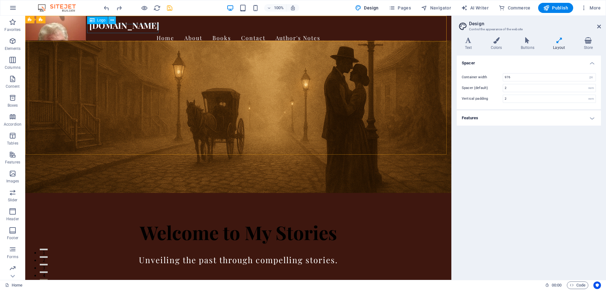
click at [112, 21] on icon at bounding box center [112, 20] width 3 height 7
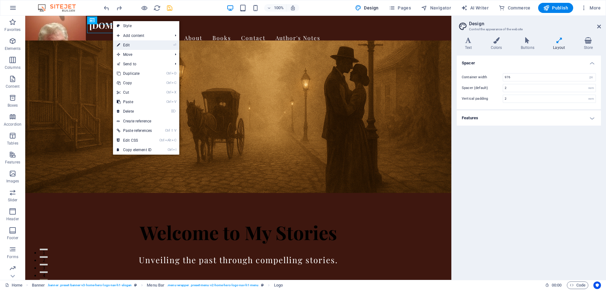
click at [125, 44] on link "⏎ Edit" at bounding box center [134, 44] width 43 height 9
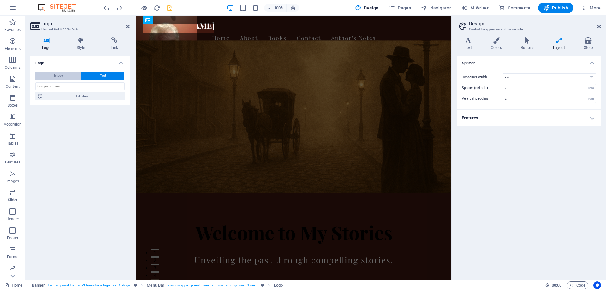
click at [67, 74] on button "Image" at bounding box center [58, 76] width 46 height 8
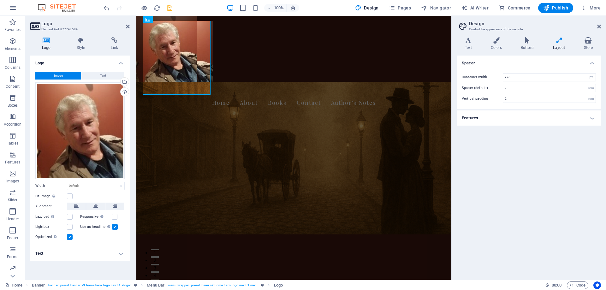
click at [140, 114] on figure "Banner garymroberts.com" at bounding box center [293, 158] width 315 height 153
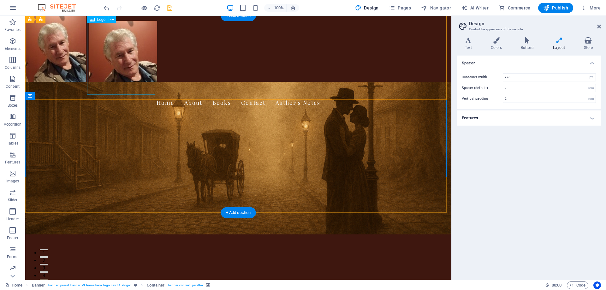
click at [124, 64] on div "Banner garymroberts.com" at bounding box center [238, 58] width 298 height 74
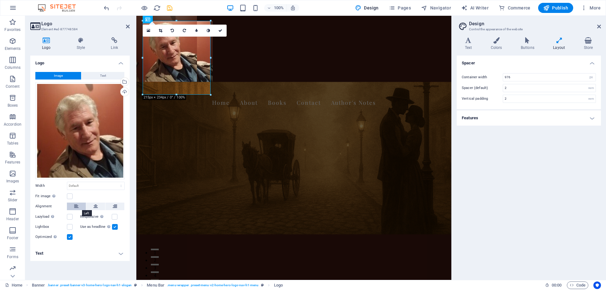
click at [77, 208] on icon at bounding box center [76, 207] width 4 height 8
click at [113, 216] on label at bounding box center [115, 217] width 6 height 6
click at [0, 0] on input "Responsive Automatically load retina image and smartphone optimized sizes." at bounding box center [0, 0] width 0 height 0
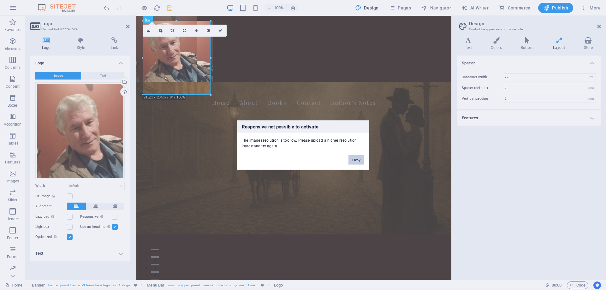
click at [356, 160] on button "Okay" at bounding box center [357, 159] width 16 height 9
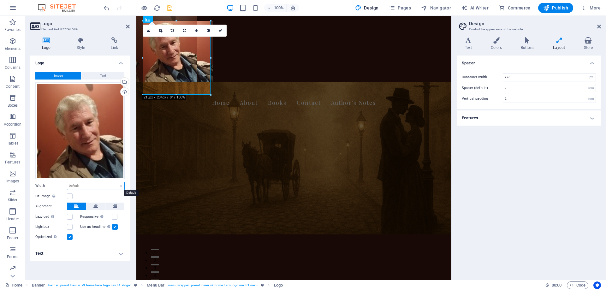
click at [115, 186] on select "Default auto px rem % em vh vw" at bounding box center [95, 186] width 57 height 8
select select "%"
click at [116, 182] on select "Default auto px rem % em vh vw" at bounding box center [95, 186] width 57 height 8
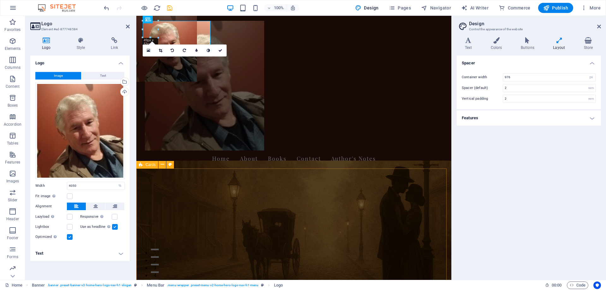
type input "100"
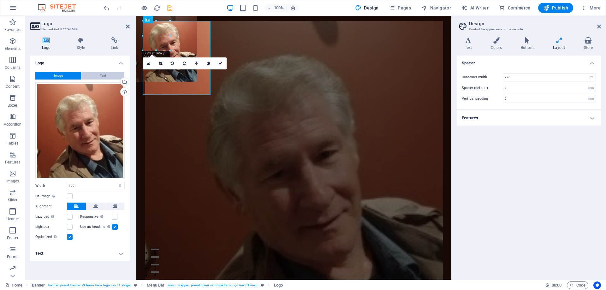
click at [104, 73] on span "Text" at bounding box center [103, 76] width 6 height 8
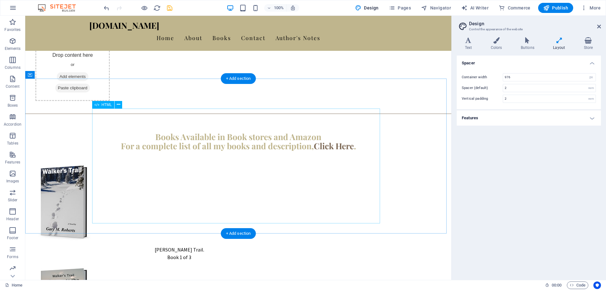
scroll to position [683, 0]
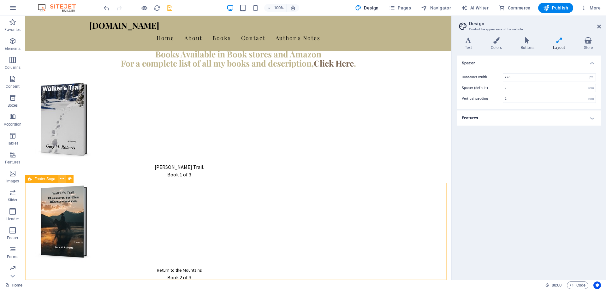
click at [59, 178] on button at bounding box center [62, 179] width 8 height 8
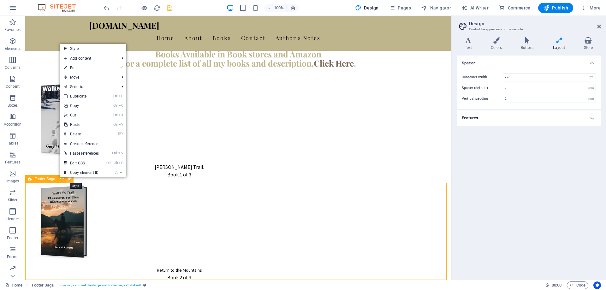
click at [69, 179] on icon at bounding box center [69, 179] width 3 height 7
select select "rem"
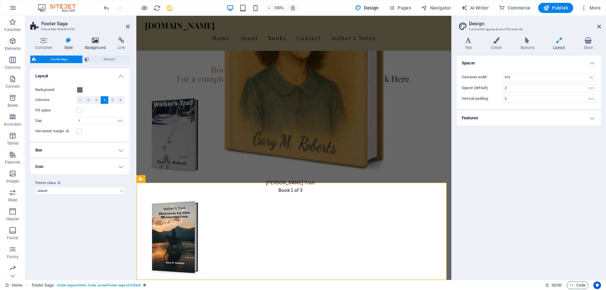
click at [95, 39] on icon at bounding box center [95, 40] width 31 height 6
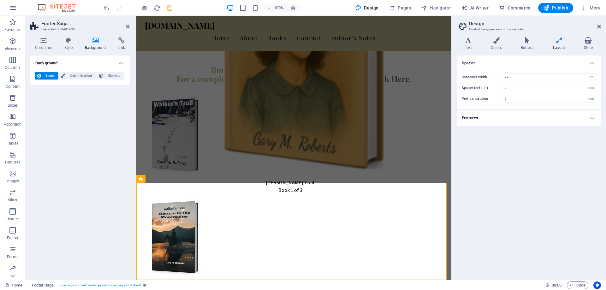
click at [95, 39] on icon at bounding box center [95, 40] width 31 height 6
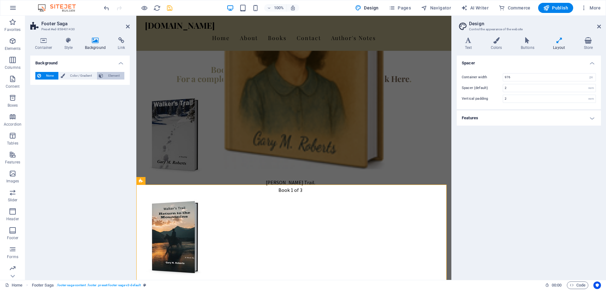
click at [106, 75] on span "Element" at bounding box center [113, 76] width 17 height 8
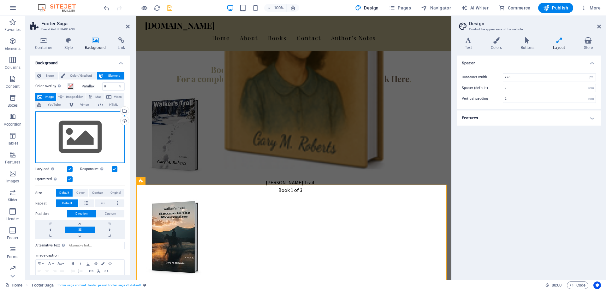
click at [71, 139] on div "Drag files here, click to choose files or select files from Files or our free s…" at bounding box center [79, 137] width 89 height 52
click at [71, 139] on body "garymroberts.com Home Favorites Elements Columns Content Boxes Accordion Tables…" at bounding box center [303, 145] width 606 height 290
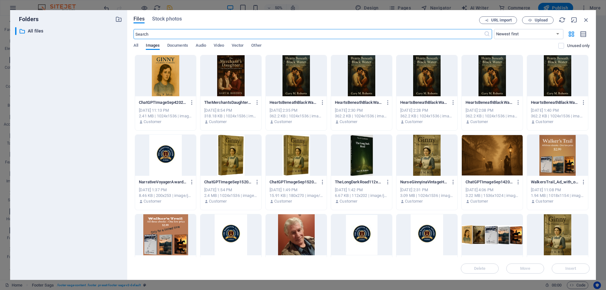
scroll to position [538, 0]
click at [540, 20] on span "Upload" at bounding box center [541, 20] width 13 height 4
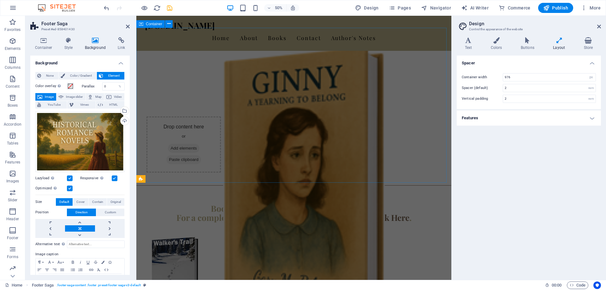
scroll to position [683, 0]
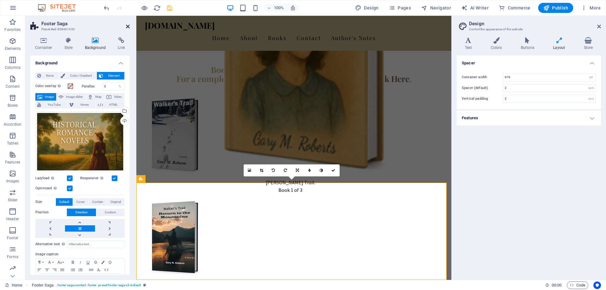
click at [127, 25] on icon at bounding box center [128, 26] width 4 height 5
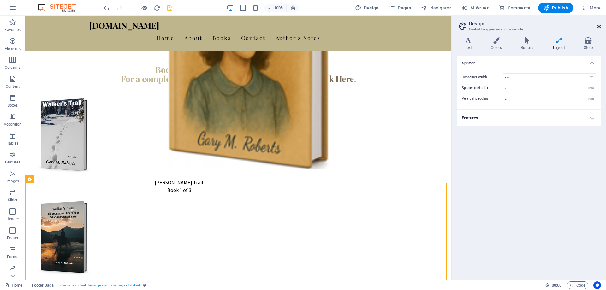
click at [599, 27] on icon at bounding box center [599, 26] width 4 height 5
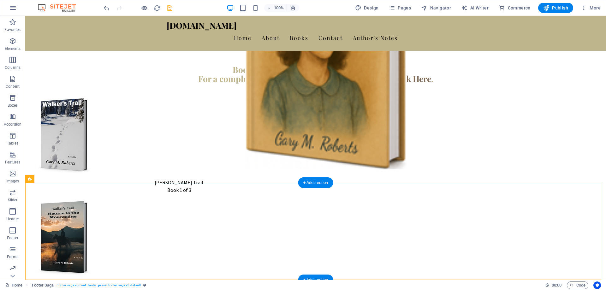
drag, startPoint x: 489, startPoint y: 224, endPoint x: 489, endPoint y: 206, distance: 18.9
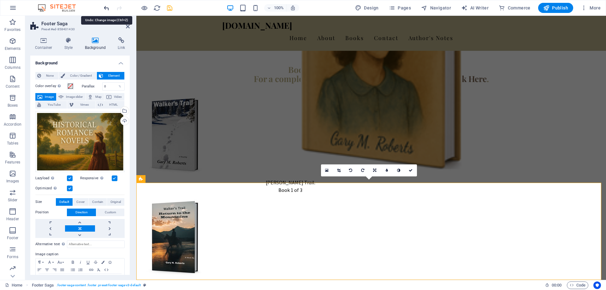
click at [105, 7] on icon "undo" at bounding box center [106, 7] width 7 height 7
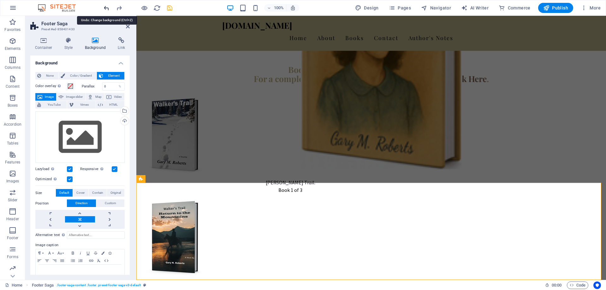
click at [105, 7] on icon "undo" at bounding box center [106, 7] width 7 height 7
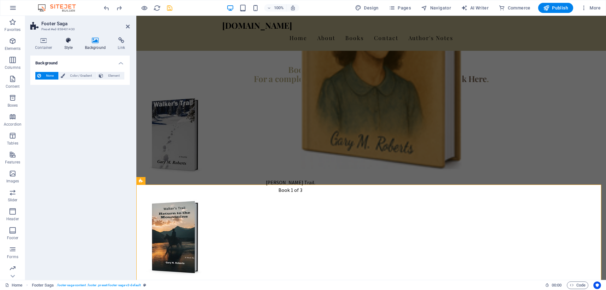
click at [69, 42] on icon at bounding box center [69, 40] width 18 height 6
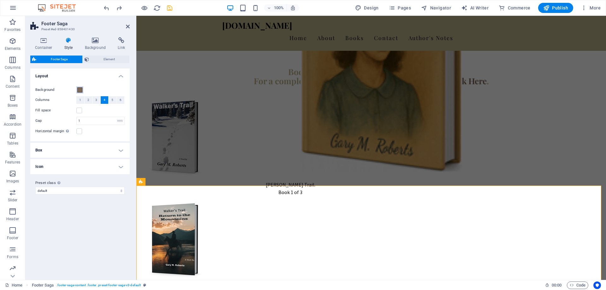
click at [80, 89] on span at bounding box center [79, 89] width 5 height 5
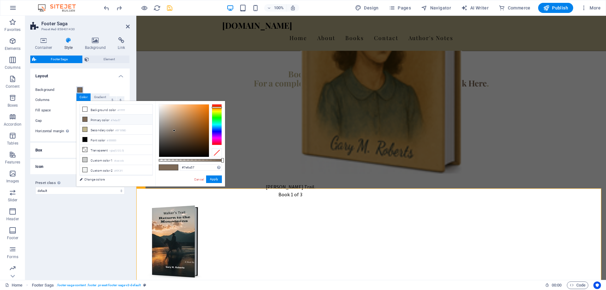
scroll to position [677, 0]
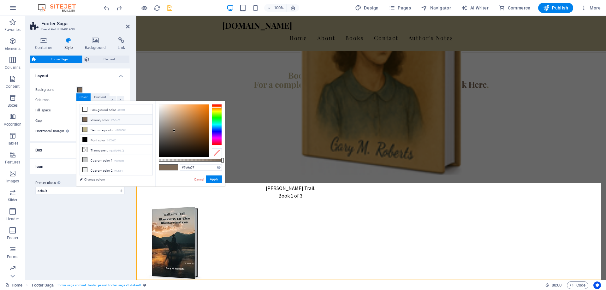
click at [84, 119] on icon at bounding box center [85, 119] width 4 height 4
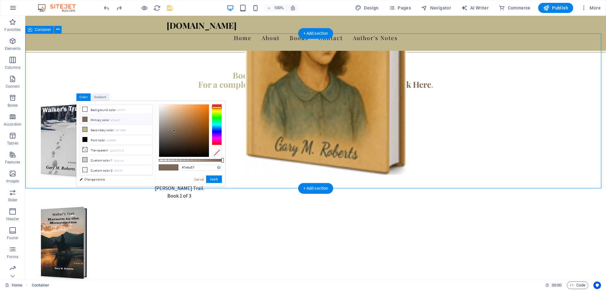
click at [201, 180] on link "Cancel" at bounding box center [199, 179] width 11 height 5
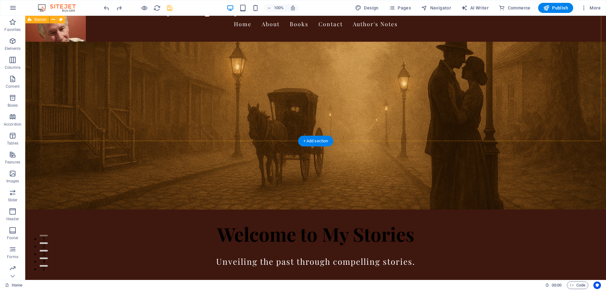
scroll to position [0, 0]
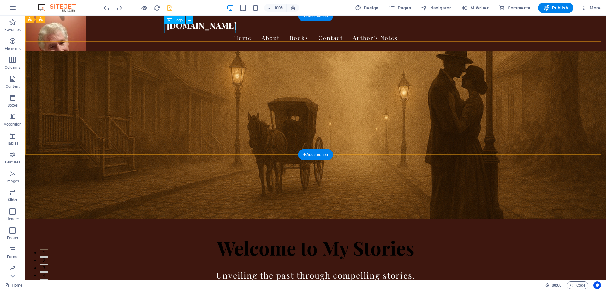
click at [178, 28] on div "[DOMAIN_NAME]" at bounding box center [316, 25] width 298 height 9
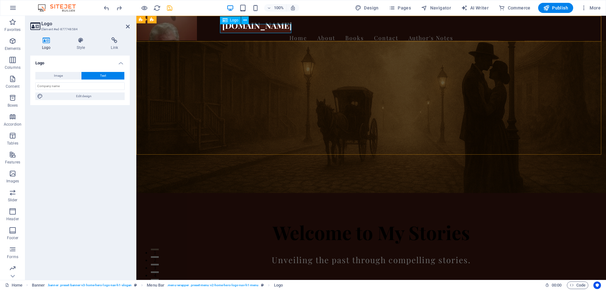
click at [222, 27] on div "[DOMAIN_NAME]" at bounding box center [371, 25] width 298 height 9
click at [245, 19] on icon at bounding box center [244, 20] width 3 height 7
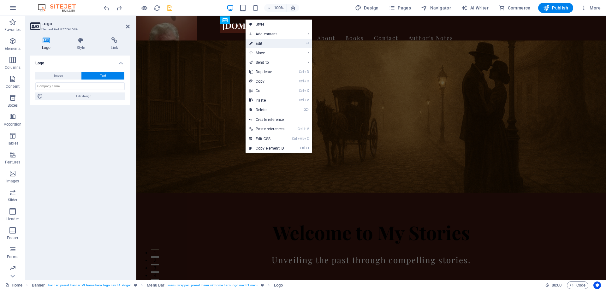
click at [256, 44] on link "⏎ Edit" at bounding box center [267, 43] width 43 height 9
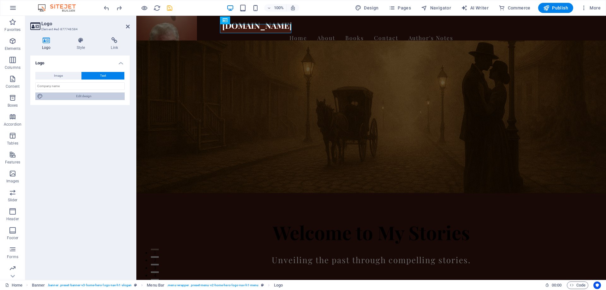
click at [82, 95] on span "Edit design" at bounding box center [84, 97] width 78 height 8
select select "rem"
select select "700"
select select "px"
select select "rem"
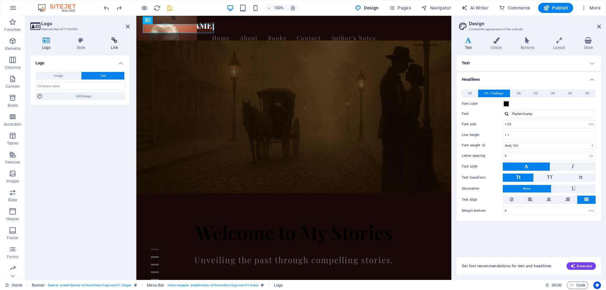
click at [117, 42] on icon at bounding box center [114, 40] width 31 height 6
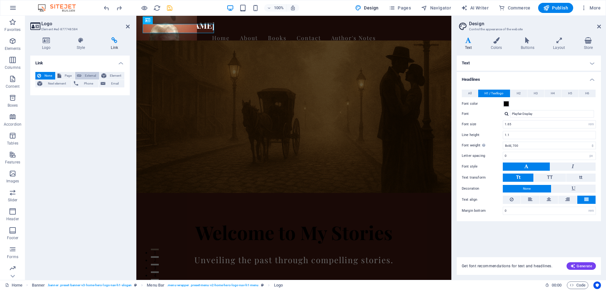
click at [89, 76] on span "External" at bounding box center [90, 76] width 14 height 8
select select "blank"
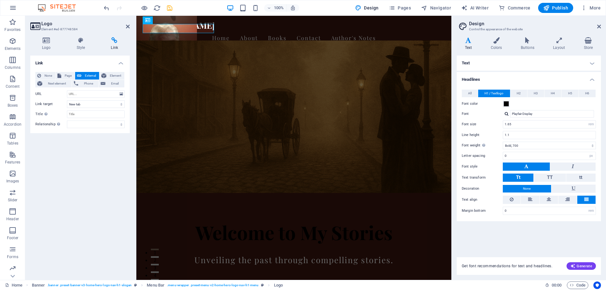
click at [89, 76] on span "External" at bounding box center [90, 76] width 14 height 8
click at [44, 73] on span "None" at bounding box center [48, 76] width 10 height 8
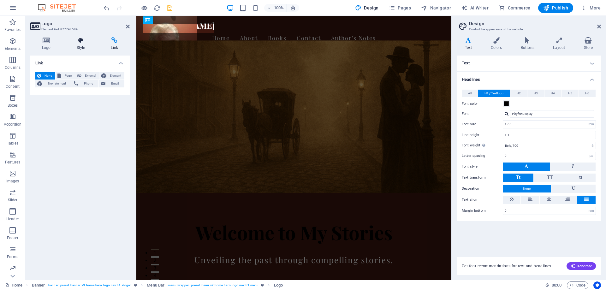
click at [83, 40] on icon at bounding box center [81, 40] width 32 height 6
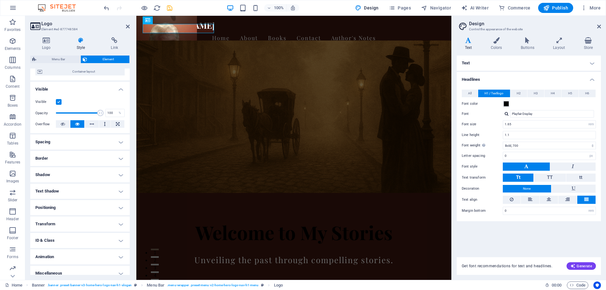
scroll to position [60, 0]
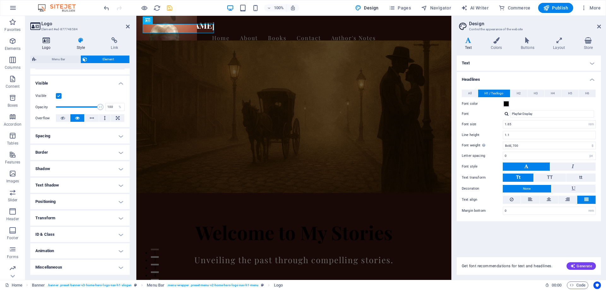
click at [47, 40] on icon at bounding box center [46, 40] width 32 height 6
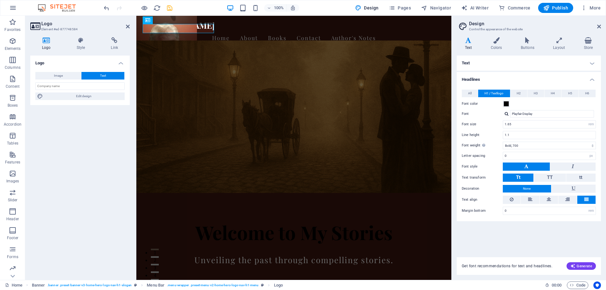
click at [103, 77] on span "Text" at bounding box center [103, 76] width 6 height 8
click at [122, 62] on h4 "Logo" at bounding box center [79, 61] width 99 height 11
click at [120, 63] on h4 "Logo" at bounding box center [79, 63] width 99 height 15
click at [206, 27] on div "[DOMAIN_NAME]" at bounding box center [294, 25] width 298 height 9
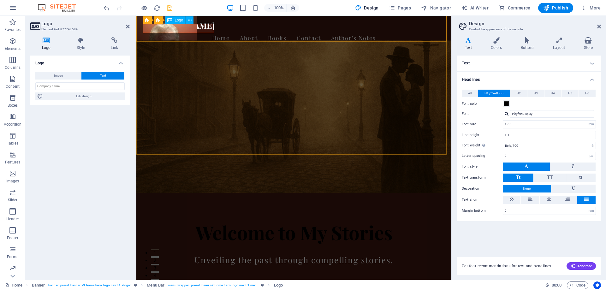
click at [206, 27] on div "[DOMAIN_NAME]" at bounding box center [294, 25] width 298 height 9
click at [145, 28] on div "[DOMAIN_NAME]" at bounding box center [294, 25] width 298 height 9
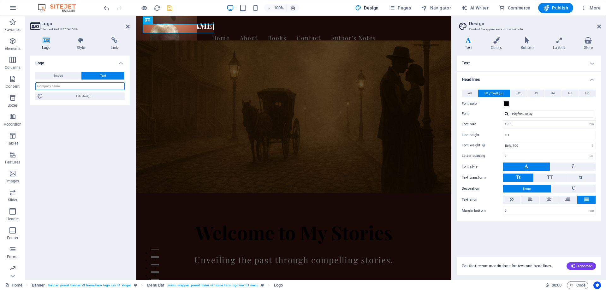
click at [79, 86] on input "text" at bounding box center [79, 86] width 89 height 8
click at [104, 7] on icon "undo" at bounding box center [106, 7] width 7 height 7
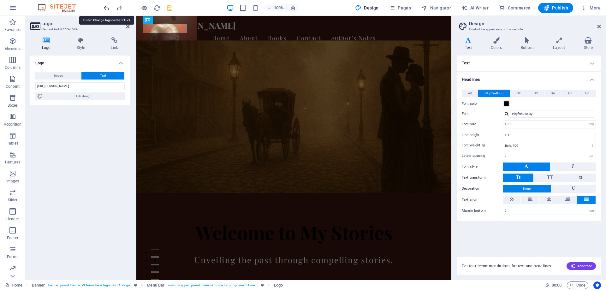
click at [104, 7] on icon "undo" at bounding box center [106, 7] width 7 height 7
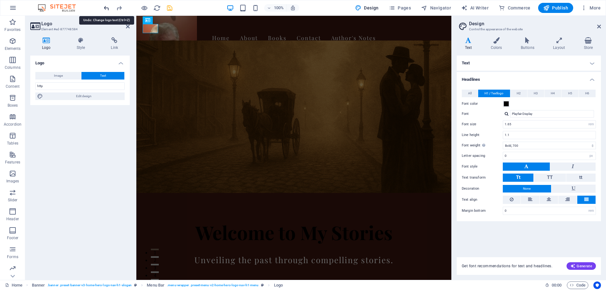
click at [104, 7] on icon "undo" at bounding box center [106, 7] width 7 height 7
type input "h"
click at [104, 7] on icon "undo" at bounding box center [106, 7] width 7 height 7
click at [191, 5] on div "100% Design Pages Navigator AI Writer Commerce Publish More" at bounding box center [353, 8] width 501 height 10
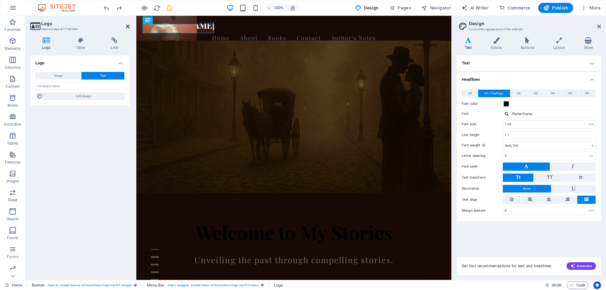
click at [128, 27] on icon at bounding box center [128, 26] width 4 height 5
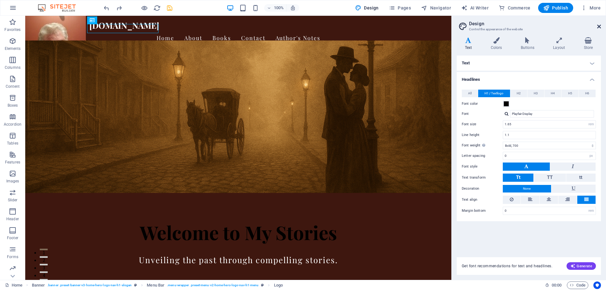
click at [599, 24] on icon at bounding box center [599, 26] width 4 height 5
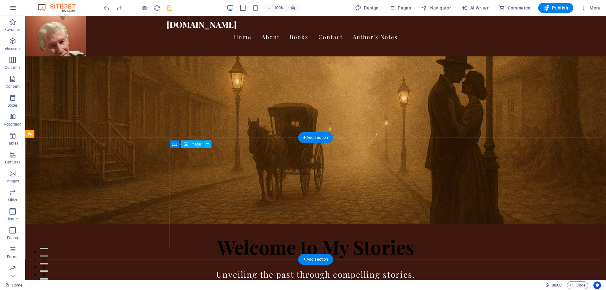
scroll to position [0, 0]
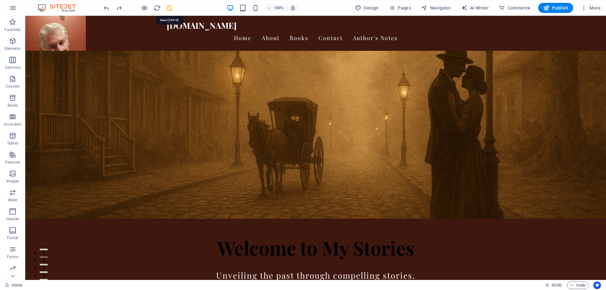
click at [167, 7] on icon "save" at bounding box center [169, 7] width 7 height 7
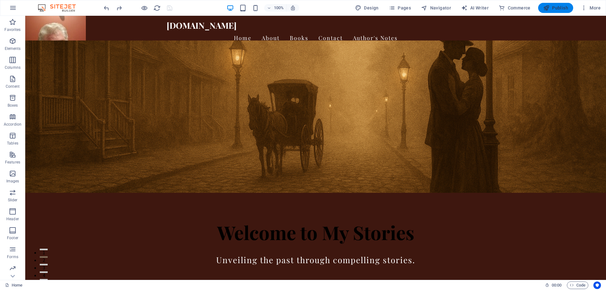
click at [555, 7] on span "Publish" at bounding box center [555, 8] width 25 height 6
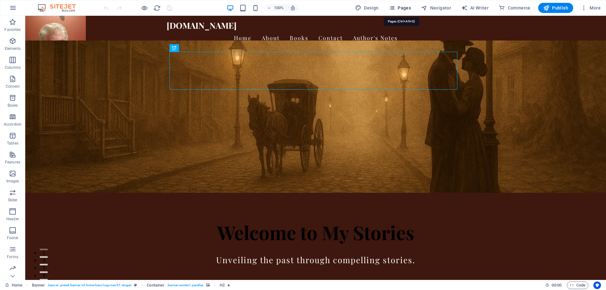
click at [399, 8] on span "Pages" at bounding box center [400, 8] width 22 height 6
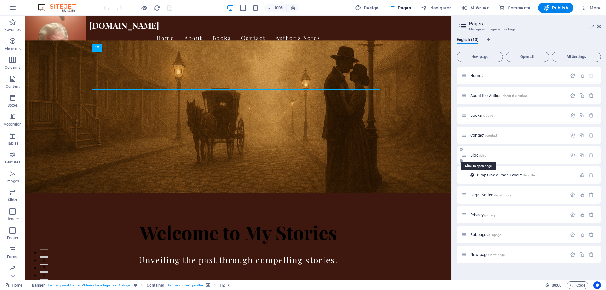
click at [485, 154] on span "/blog" at bounding box center [483, 155] width 8 height 3
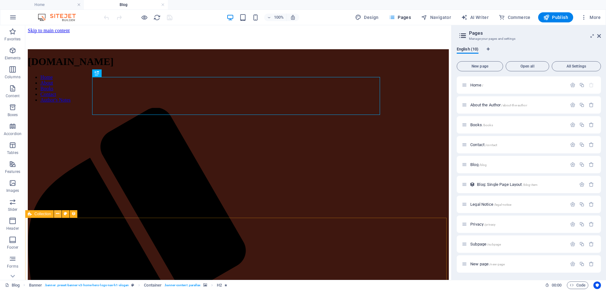
click at [56, 214] on icon at bounding box center [57, 214] width 3 height 7
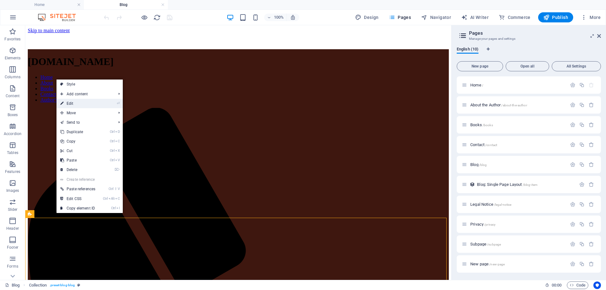
click at [73, 102] on link "⏎ Edit" at bounding box center [78, 103] width 43 height 9
select select "columns.publishing_date_DESC"
select select "columns.status"
select select "columns.publishing_date"
select select "past"
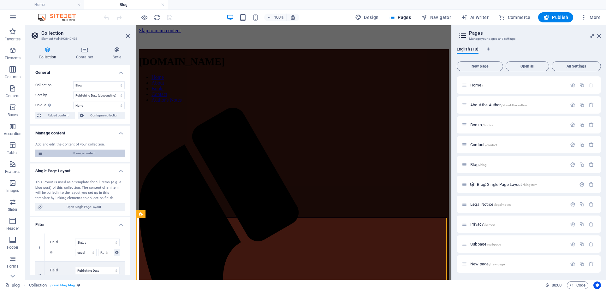
click at [63, 154] on span "Manage content" at bounding box center [84, 154] width 78 height 8
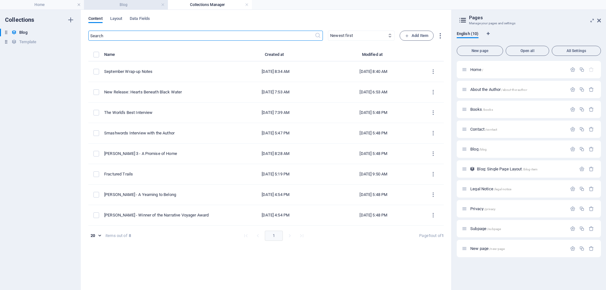
click at [131, 4] on h4 "Blog" at bounding box center [126, 4] width 84 height 7
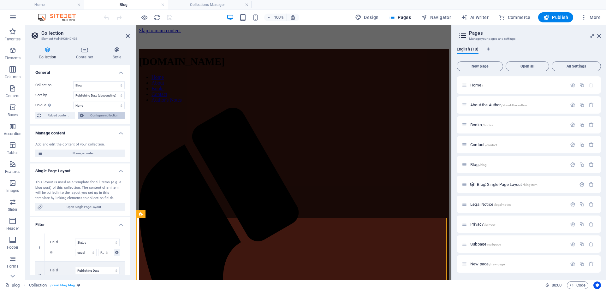
click at [90, 115] on span "Configure collection" at bounding box center [104, 116] width 37 height 8
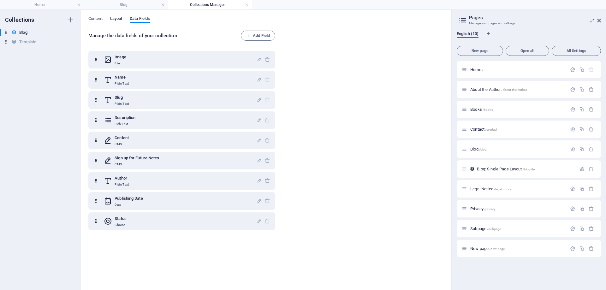
click at [116, 17] on span "Layout" at bounding box center [116, 19] width 12 height 9
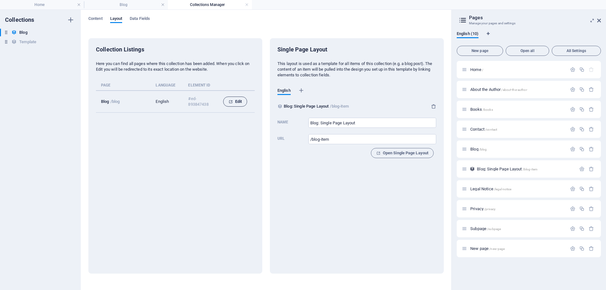
click at [236, 103] on span "Edit" at bounding box center [235, 102] width 13 height 8
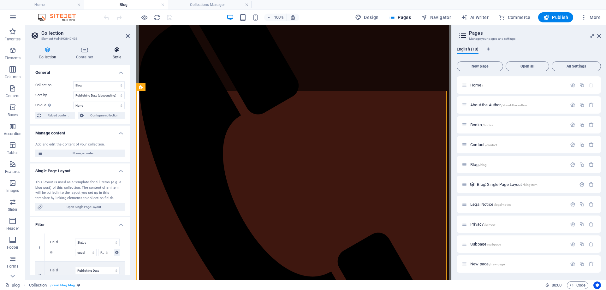
click at [117, 48] on icon at bounding box center [117, 50] width 26 height 6
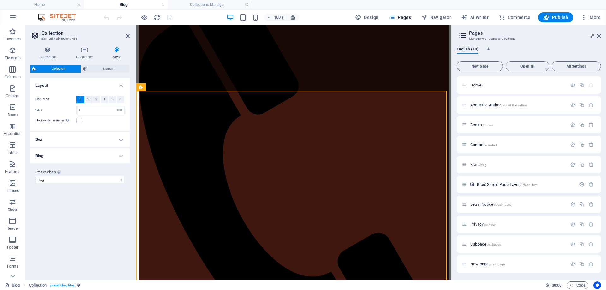
click at [81, 99] on span "1" at bounding box center [80, 100] width 2 height 8
click at [120, 140] on h4 "Box" at bounding box center [79, 139] width 99 height 15
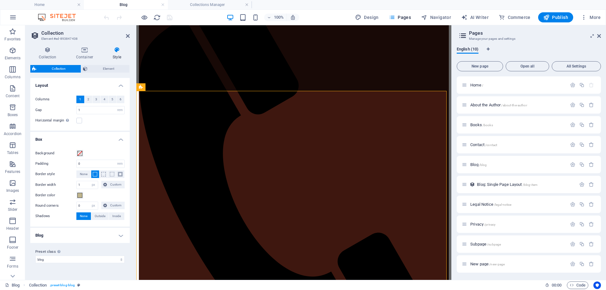
click at [123, 236] on h4 "Blog" at bounding box center [79, 235] width 99 height 15
click at [80, 100] on span "1" at bounding box center [80, 100] width 2 height 8
click at [79, 120] on label at bounding box center [79, 121] width 6 height 6
click at [0, 0] on input "Horizontal margin Only if the containers "Content width" is not set to "Default"" at bounding box center [0, 0] width 0 height 0
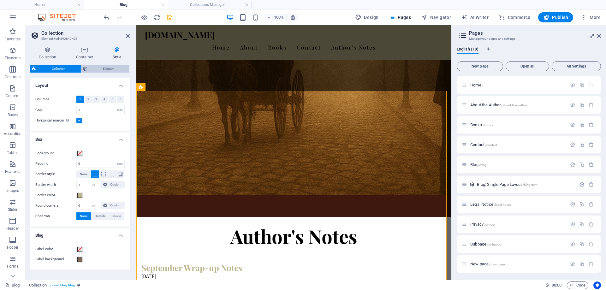
click at [97, 66] on span "Element" at bounding box center [108, 69] width 38 height 8
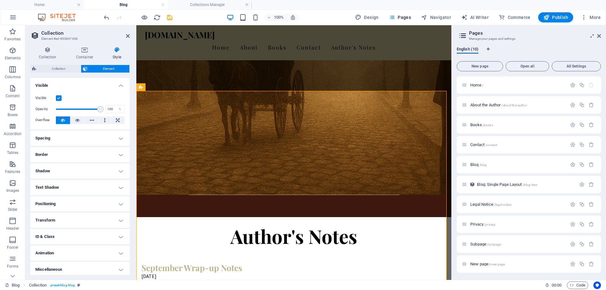
click at [121, 137] on h4 "Spacing" at bounding box center [79, 138] width 99 height 15
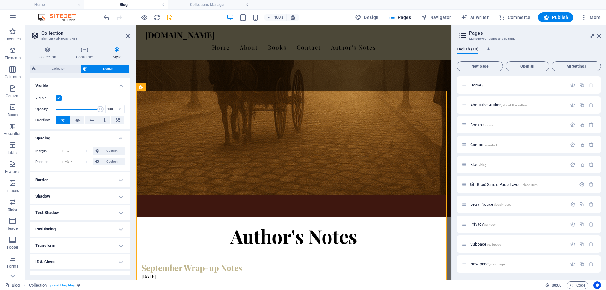
click at [121, 137] on h4 "Spacing" at bounding box center [79, 136] width 99 height 11
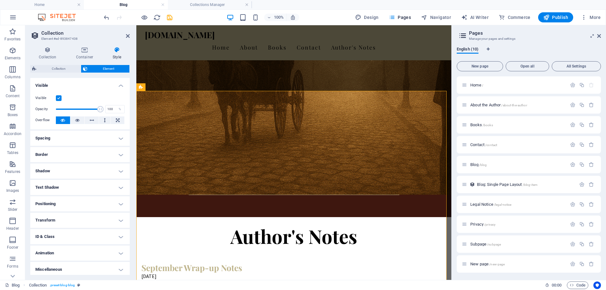
click at [118, 153] on h4 "Border" at bounding box center [79, 154] width 99 height 15
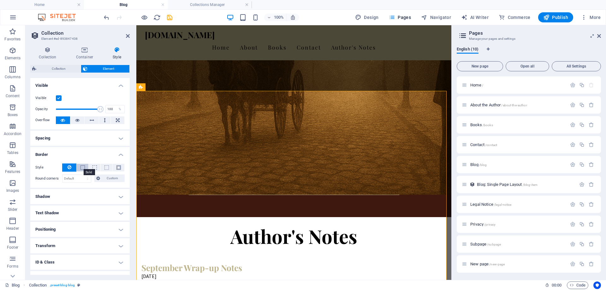
click at [81, 168] on span at bounding box center [83, 167] width 4 height 4
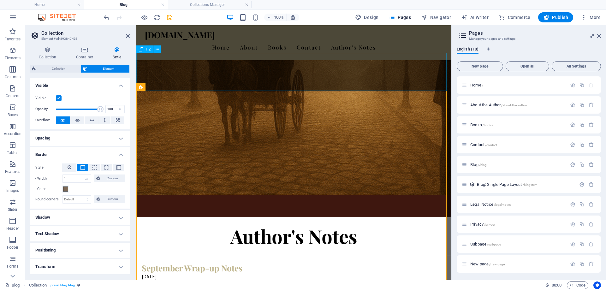
click at [166, 217] on div "Author's Notes" at bounding box center [293, 236] width 315 height 38
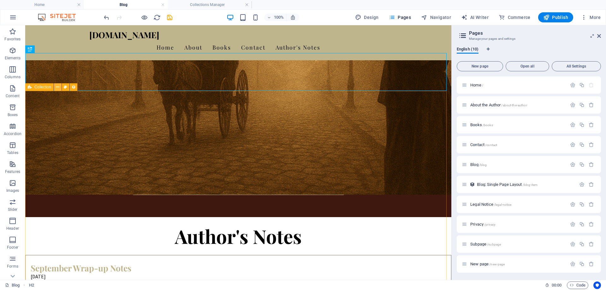
click at [57, 87] on icon at bounding box center [57, 87] width 3 height 7
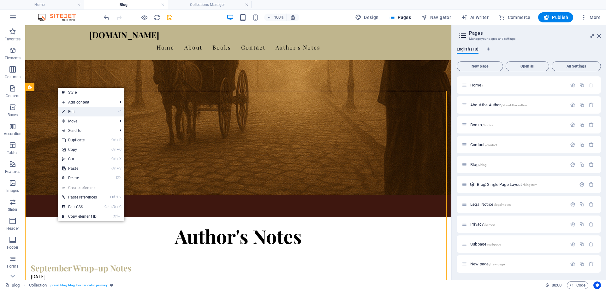
click at [67, 112] on link "⏎ Edit" at bounding box center [79, 111] width 43 height 9
select select "px"
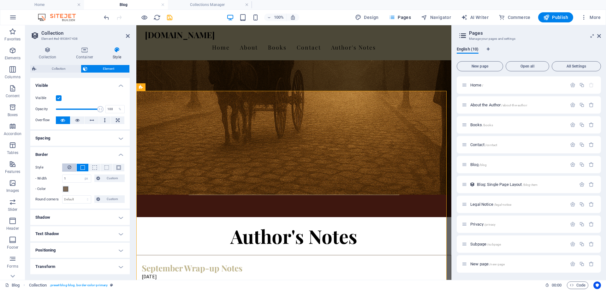
click at [72, 166] on button at bounding box center [69, 168] width 14 height 8
click at [121, 139] on h4 "Spacing" at bounding box center [79, 138] width 99 height 15
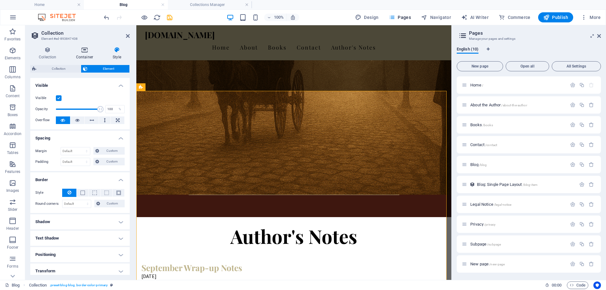
click at [88, 52] on icon at bounding box center [85, 50] width 34 height 6
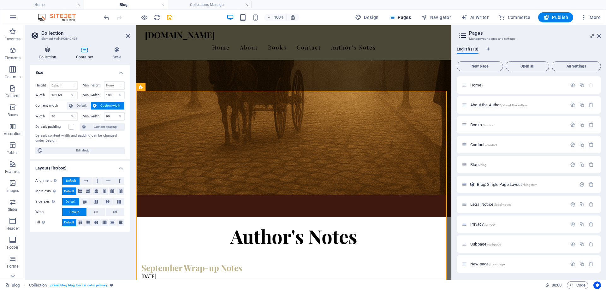
click at [47, 52] on icon at bounding box center [47, 50] width 35 height 6
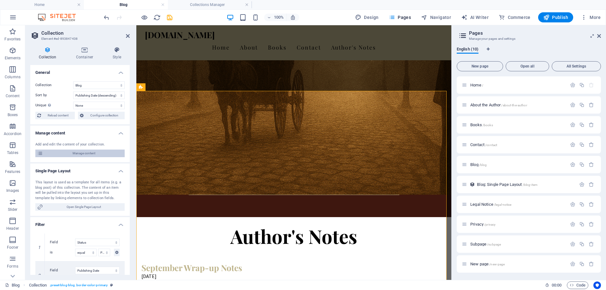
click at [65, 150] on span "Manage content" at bounding box center [84, 154] width 78 height 8
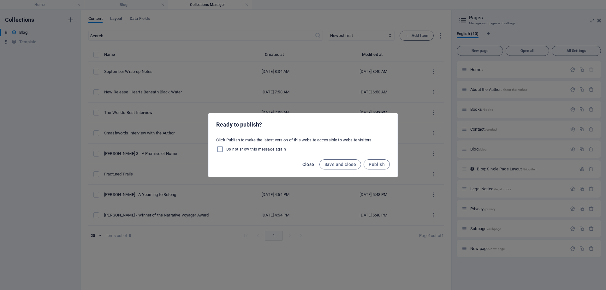
click at [305, 164] on span "Close" at bounding box center [308, 164] width 12 height 5
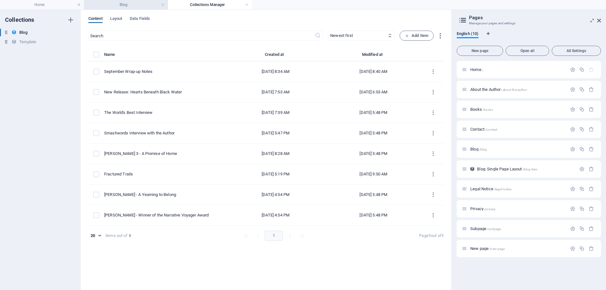
click at [148, 9] on li "Blog" at bounding box center [126, 4] width 84 height 9
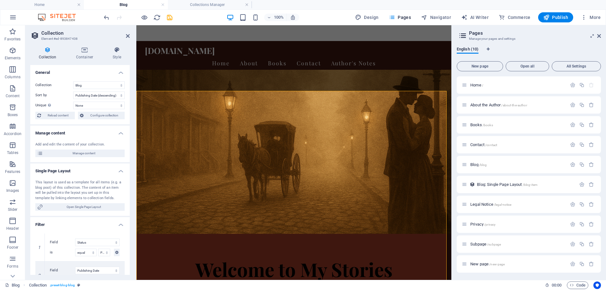
scroll to position [127, 0]
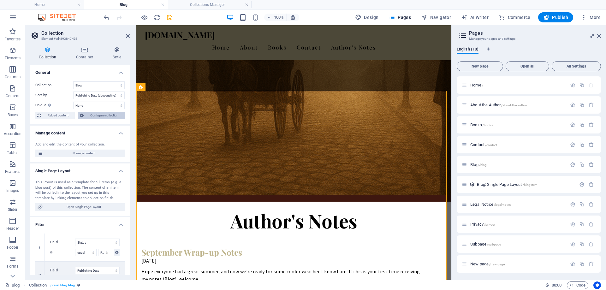
click at [101, 115] on span "Configure collection" at bounding box center [104, 116] width 37 height 8
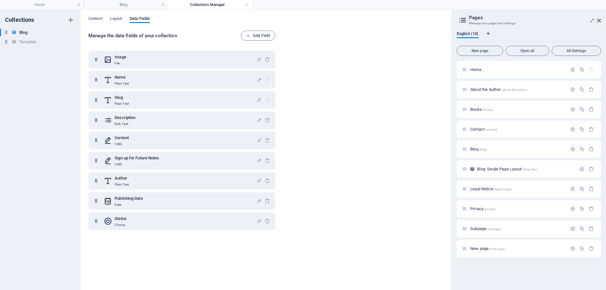
scroll to position [0, 0]
click at [118, 19] on span "Layout" at bounding box center [116, 19] width 12 height 9
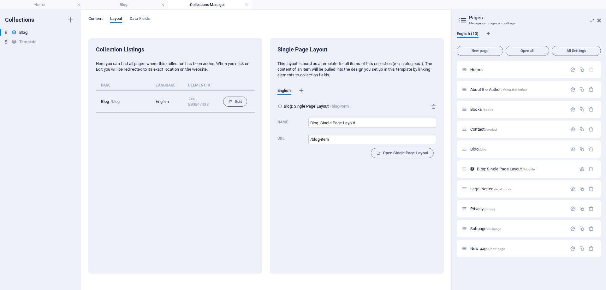
click at [91, 17] on span "Content" at bounding box center [95, 19] width 14 height 9
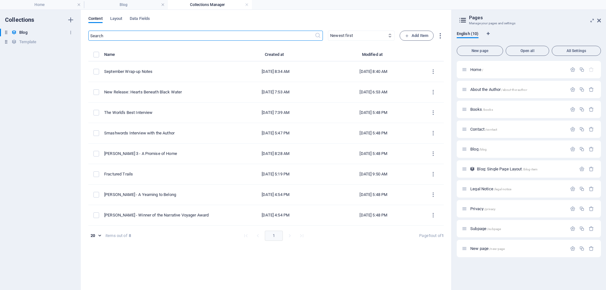
click at [20, 30] on h6 "Blog" at bounding box center [23, 33] width 8 height 8
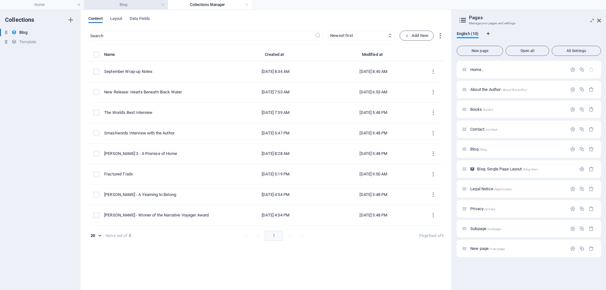
click at [132, 6] on h4 "Blog" at bounding box center [126, 4] width 84 height 7
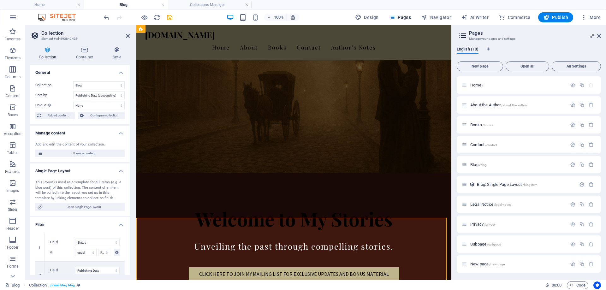
scroll to position [127, 0]
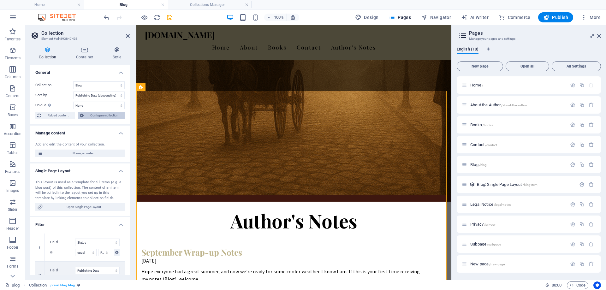
click at [102, 114] on span "Configure collection" at bounding box center [104, 116] width 37 height 8
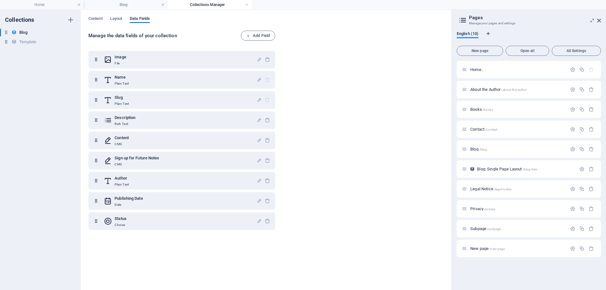
scroll to position [0, 0]
click at [120, 4] on h4 "Blog" at bounding box center [126, 4] width 84 height 7
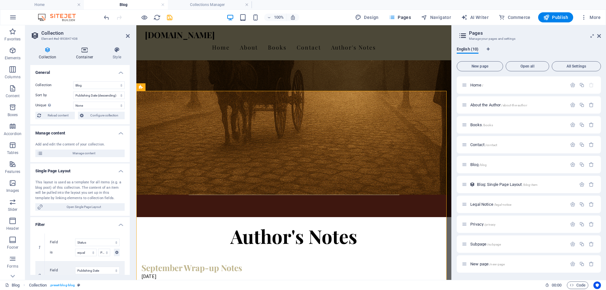
click at [83, 50] on icon at bounding box center [85, 50] width 34 height 6
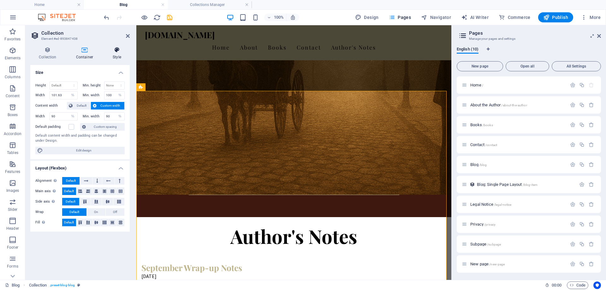
click at [116, 50] on icon at bounding box center [117, 50] width 26 height 6
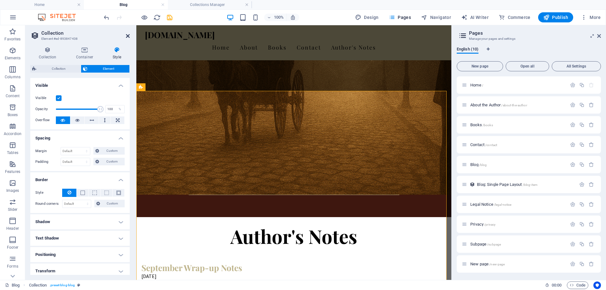
click at [127, 36] on icon at bounding box center [128, 35] width 4 height 5
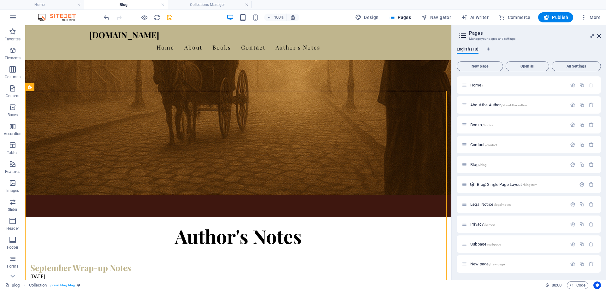
click at [601, 36] on icon at bounding box center [599, 35] width 4 height 5
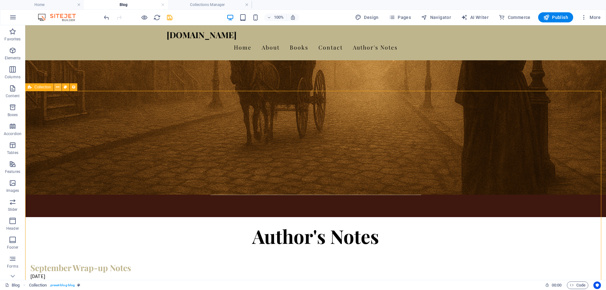
click at [57, 86] on icon at bounding box center [57, 87] width 3 height 7
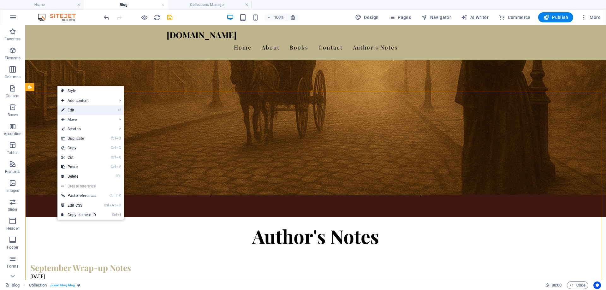
click at [66, 111] on link "⏎ Edit" at bounding box center [78, 109] width 43 height 9
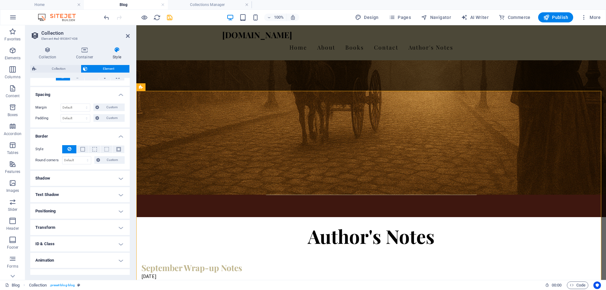
scroll to position [53, 0]
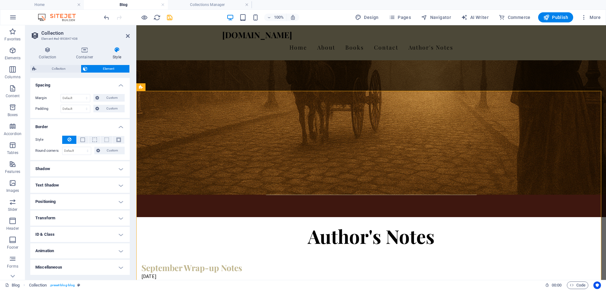
click at [119, 264] on h4 "Miscellaneous" at bounding box center [79, 267] width 99 height 15
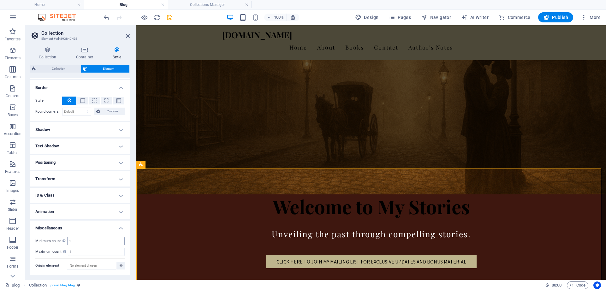
scroll to position [49, 0]
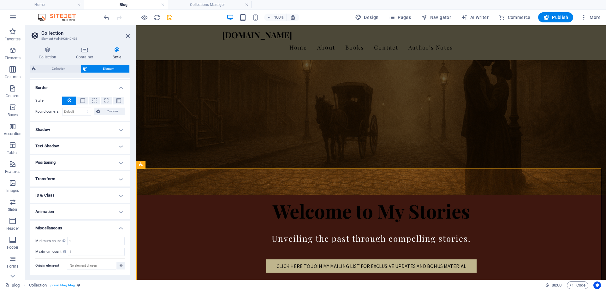
click at [120, 161] on h4 "Positioning" at bounding box center [79, 162] width 99 height 15
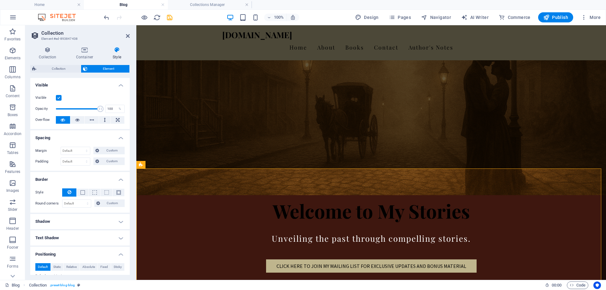
scroll to position [0, 0]
click at [81, 48] on icon at bounding box center [85, 50] width 34 height 6
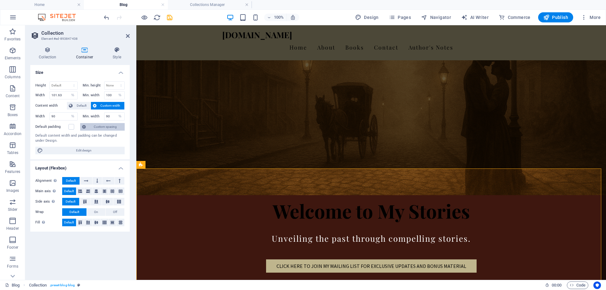
click at [100, 128] on span "Custom spacing" at bounding box center [105, 127] width 35 height 8
click at [95, 151] on span "Edit design" at bounding box center [84, 151] width 78 height 8
select select "px"
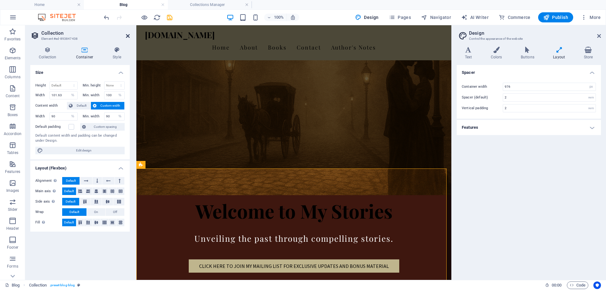
click at [128, 35] on icon at bounding box center [128, 35] width 4 height 5
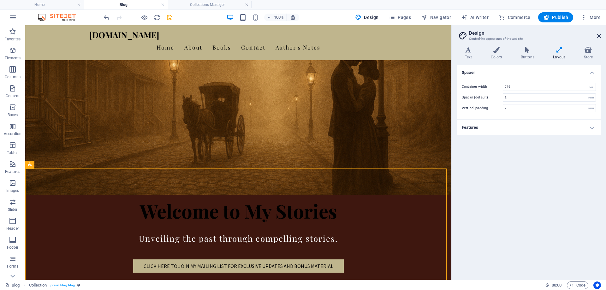
click at [600, 37] on icon at bounding box center [599, 35] width 4 height 5
